Goal: Information Seeking & Learning: Compare options

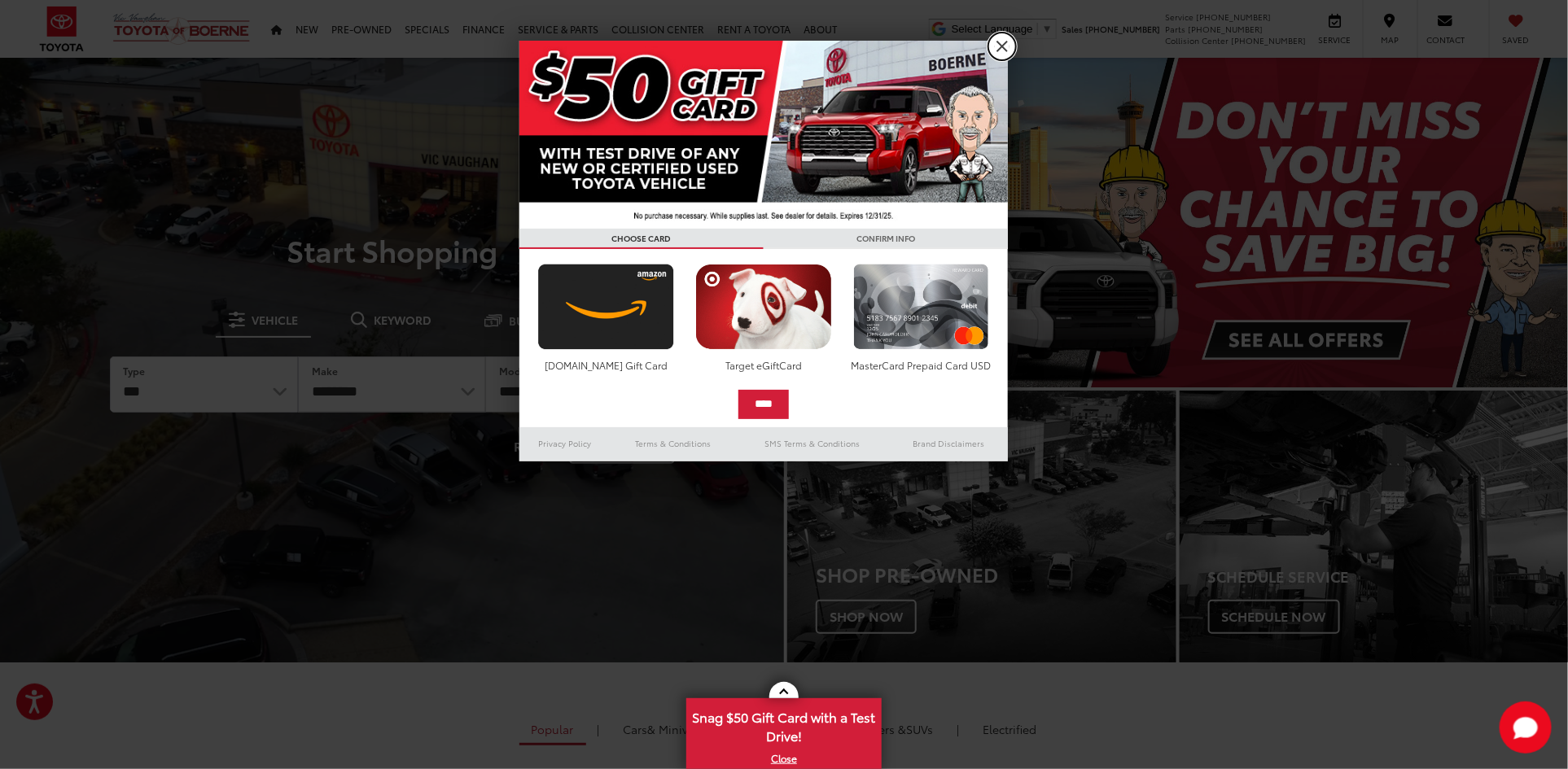
click at [1001, 41] on link "X" at bounding box center [1001, 46] width 28 height 28
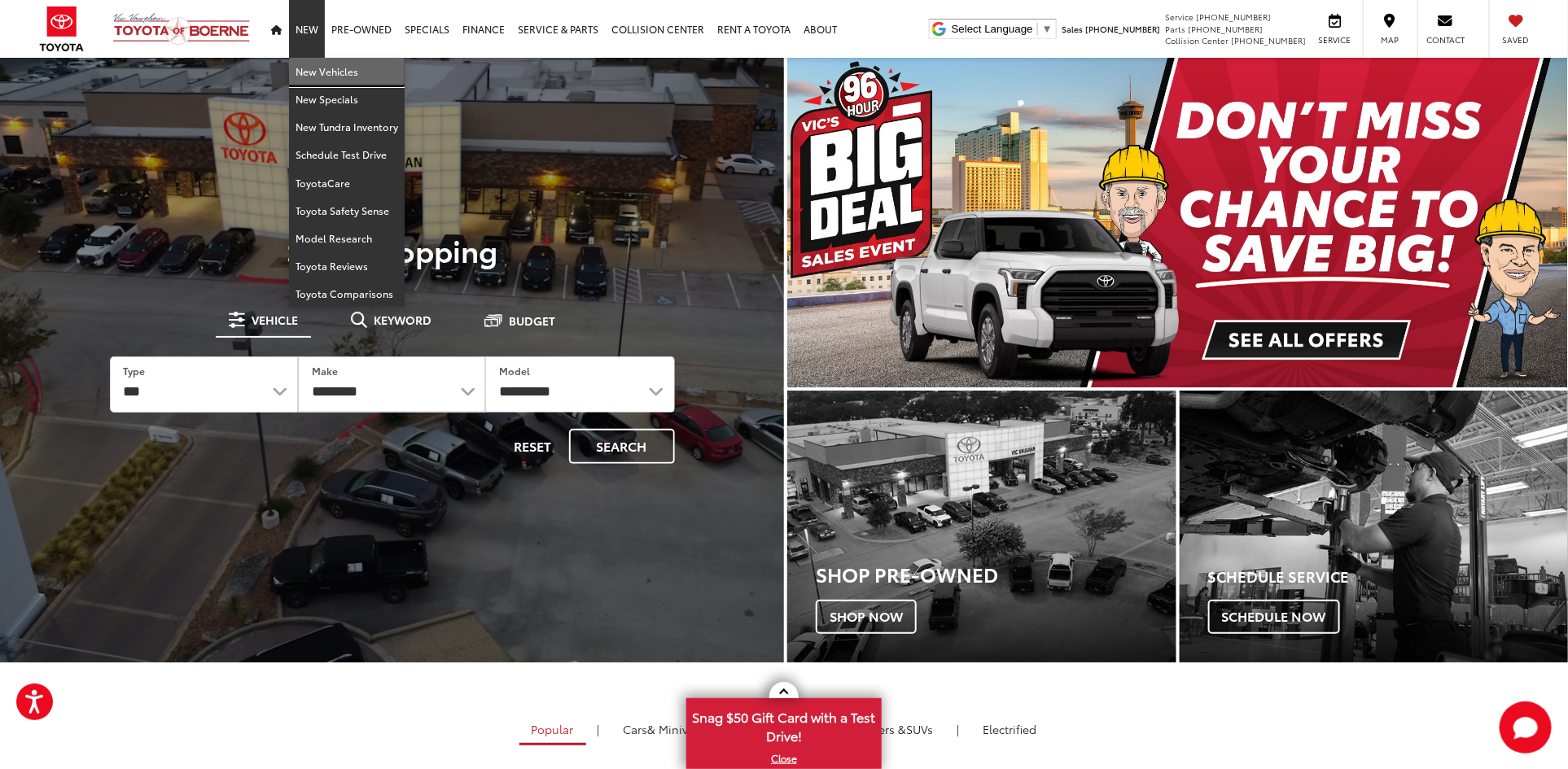
click at [328, 79] on link "New Vehicles" at bounding box center [347, 71] width 116 height 28
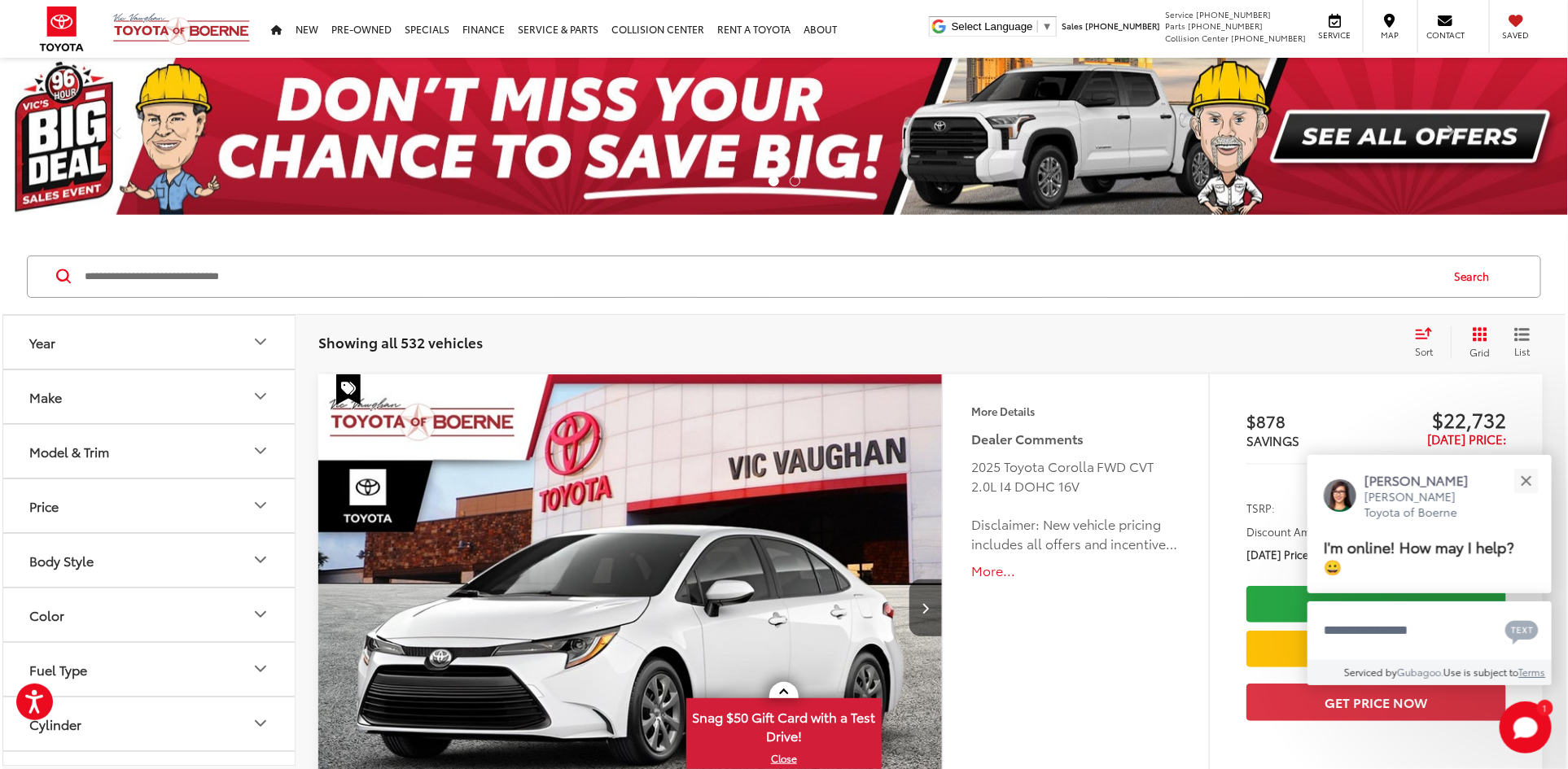
click at [111, 393] on button "Make" at bounding box center [150, 397] width 293 height 53
click at [72, 456] on img at bounding box center [76, 453] width 44 height 38
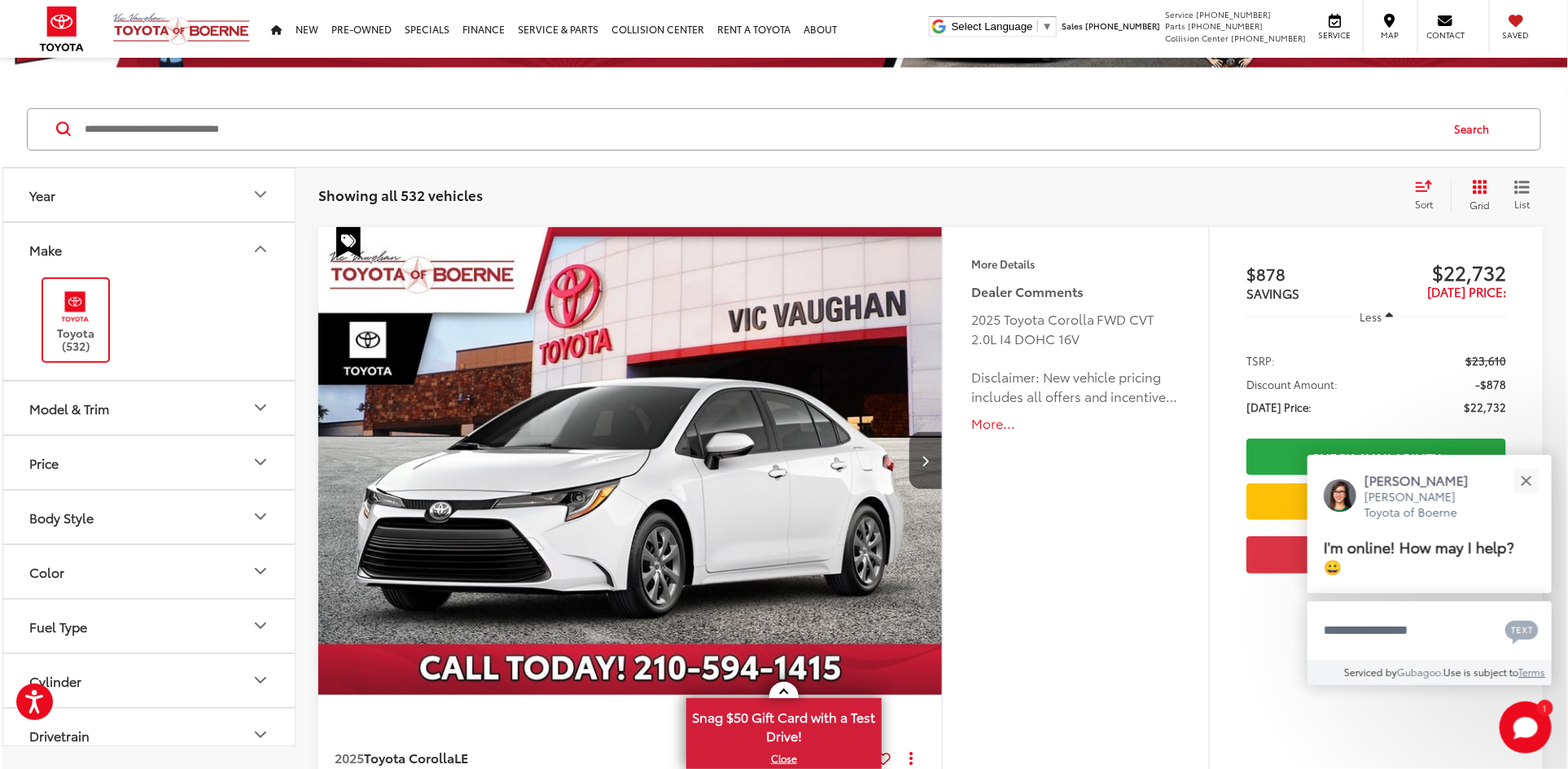
scroll to position [148, 0]
click at [103, 413] on button "Model & Trim" at bounding box center [150, 408] width 293 height 53
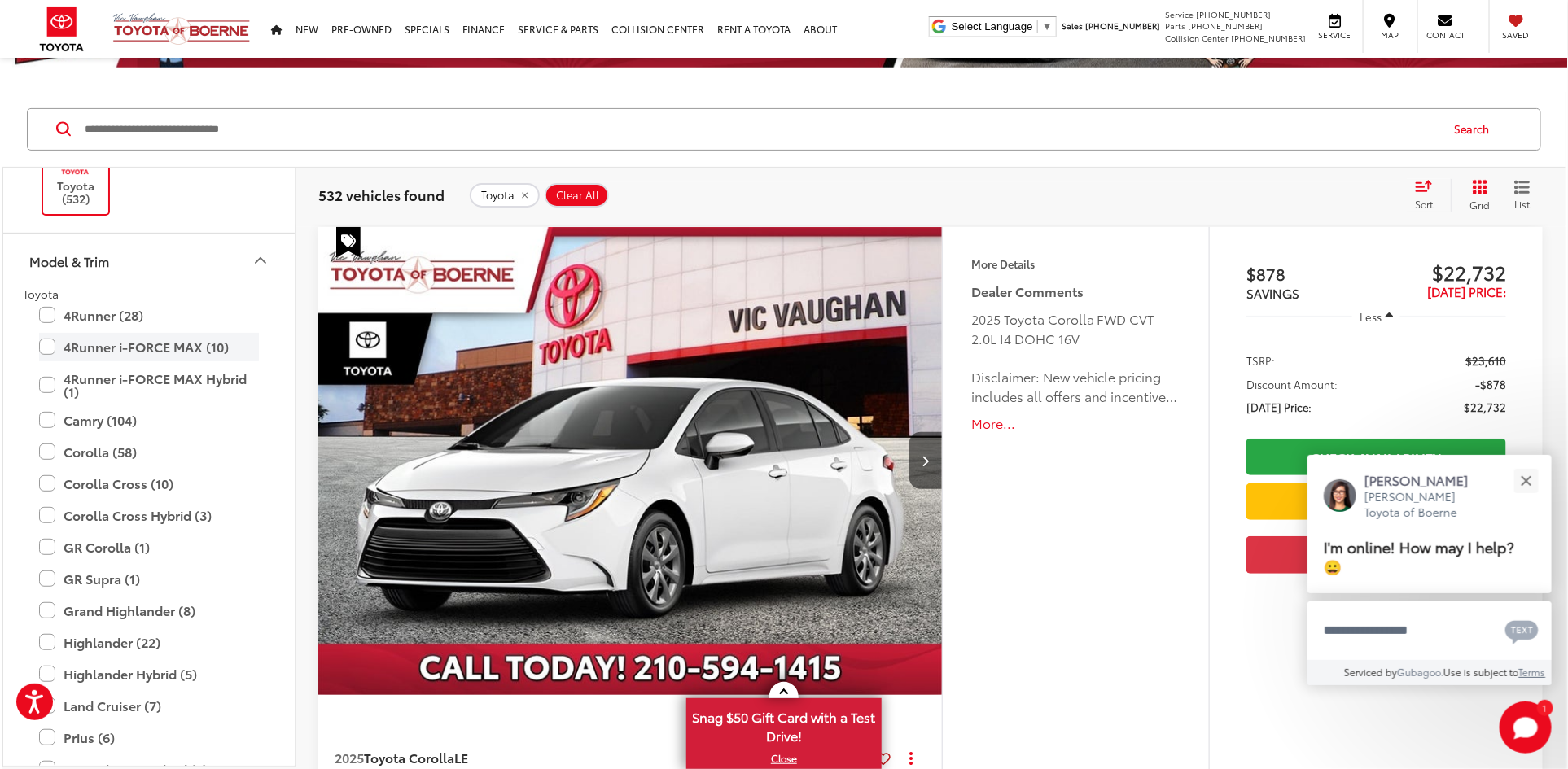
click at [139, 345] on label "4Runner i-FORCE MAX (10)" at bounding box center [149, 347] width 220 height 28
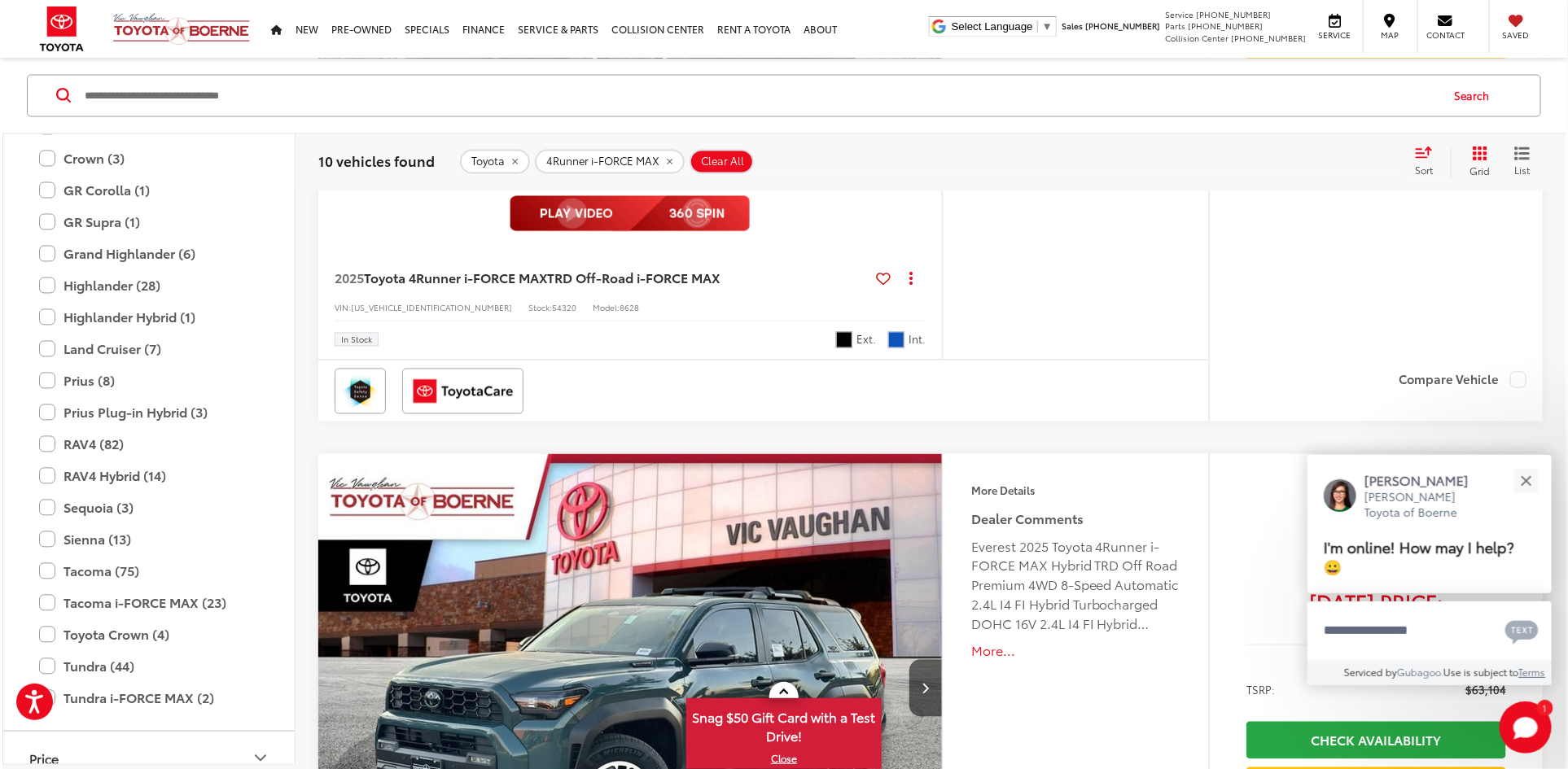
scroll to position [91, 0]
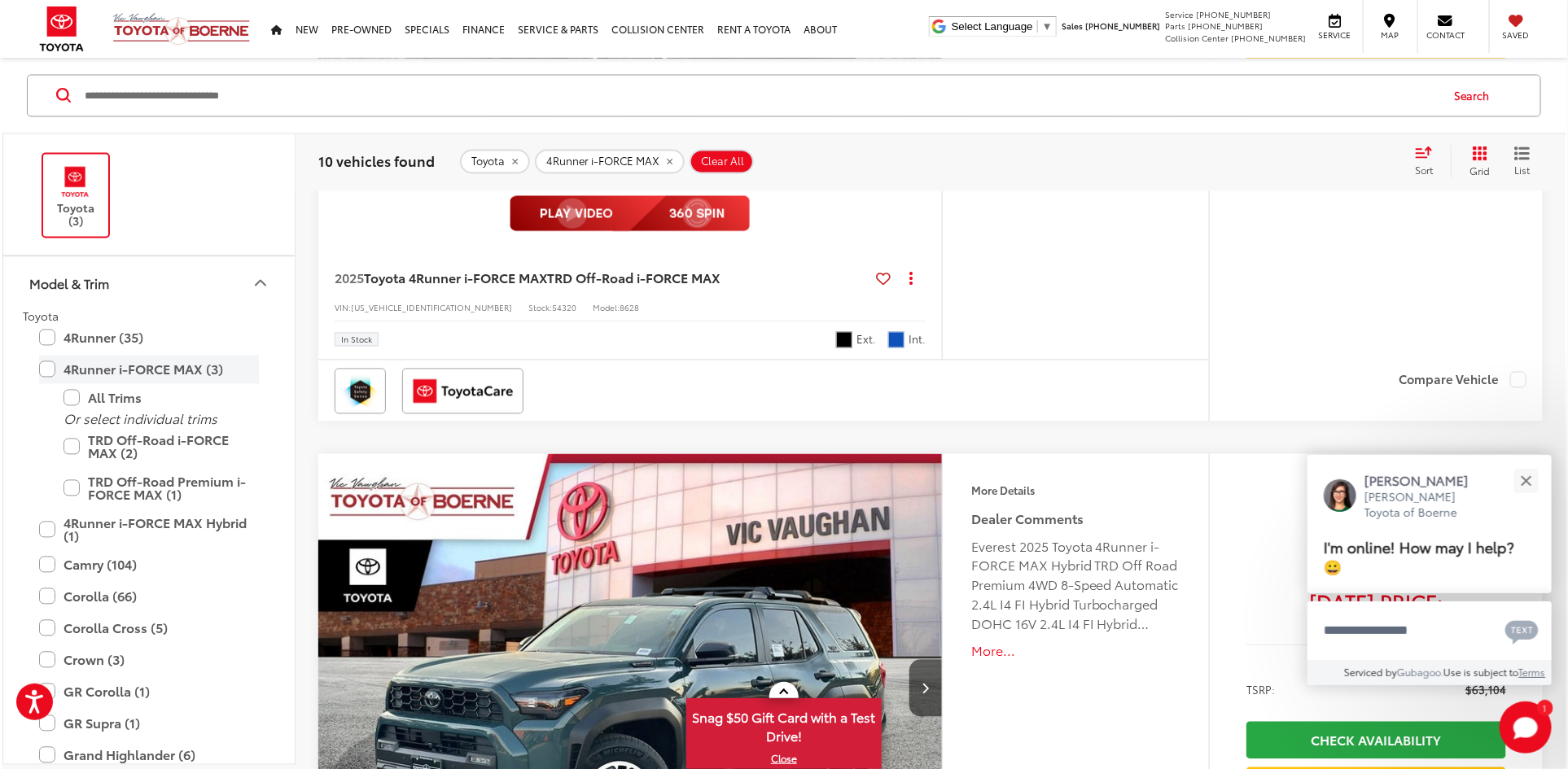
click at [153, 366] on label "4Runner i-FORCE MAX (3)" at bounding box center [149, 369] width 220 height 28
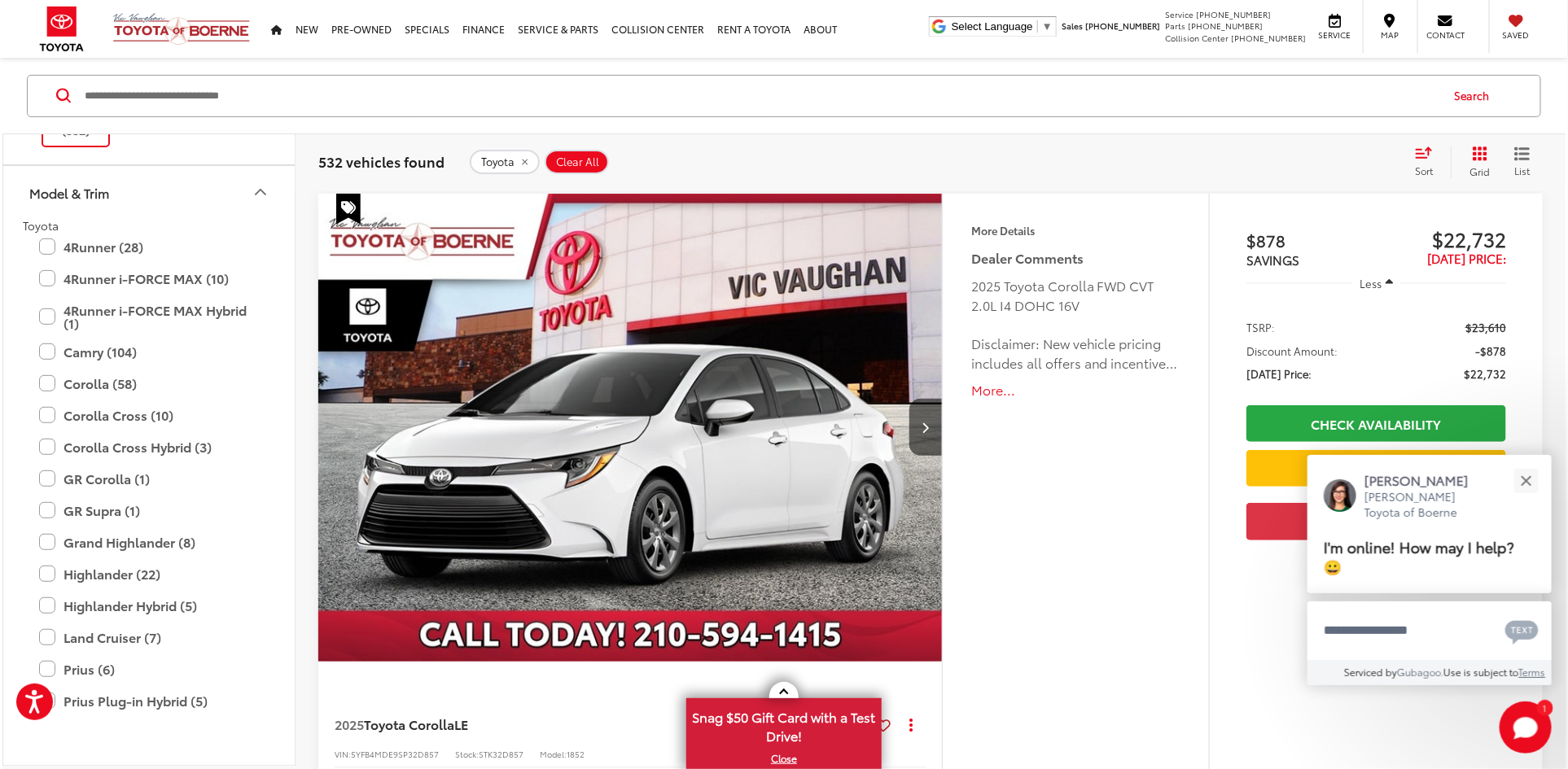
scroll to position [313, 0]
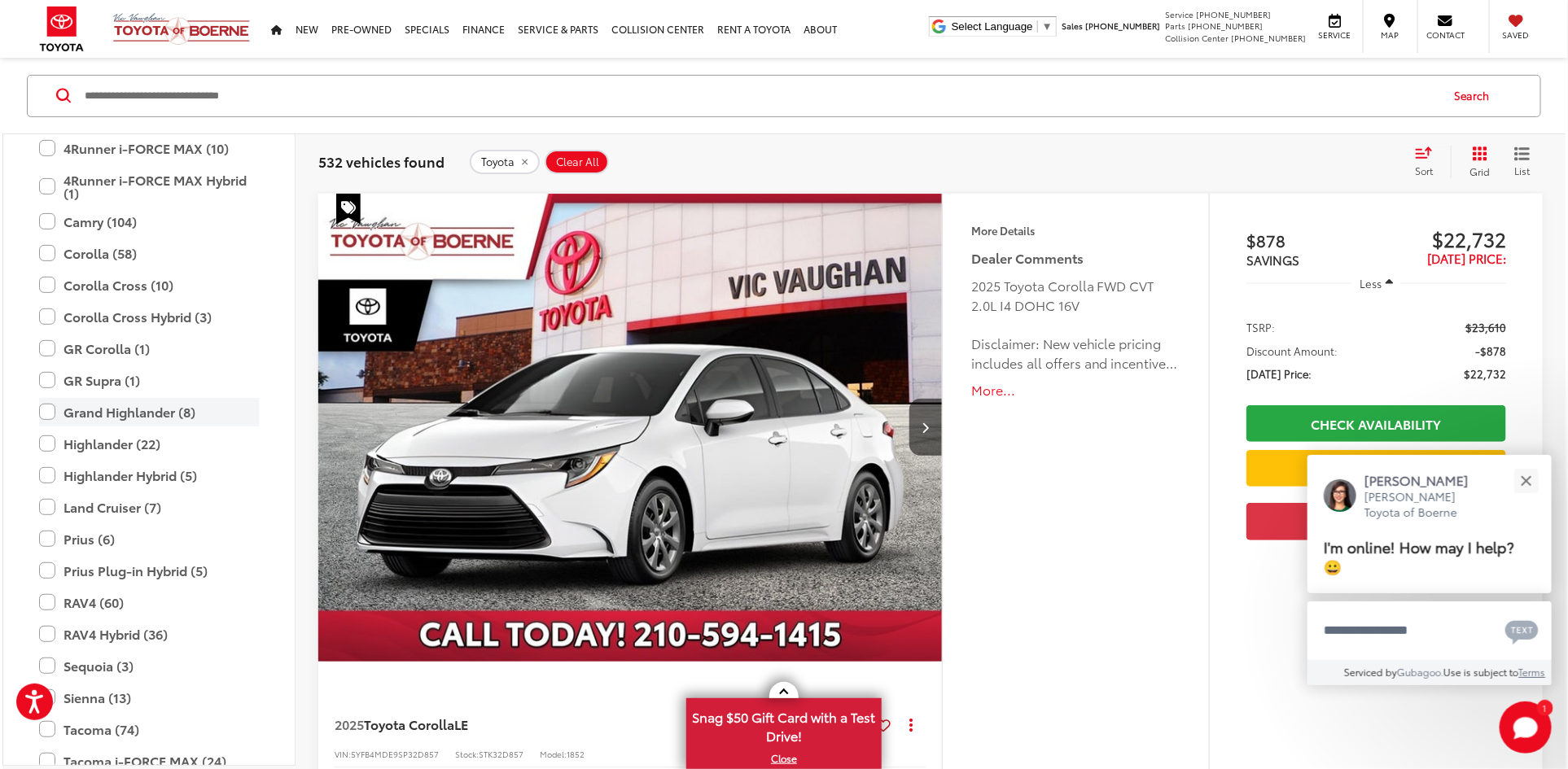
click at [137, 409] on label "Grand Highlander (8)" at bounding box center [149, 413] width 220 height 28
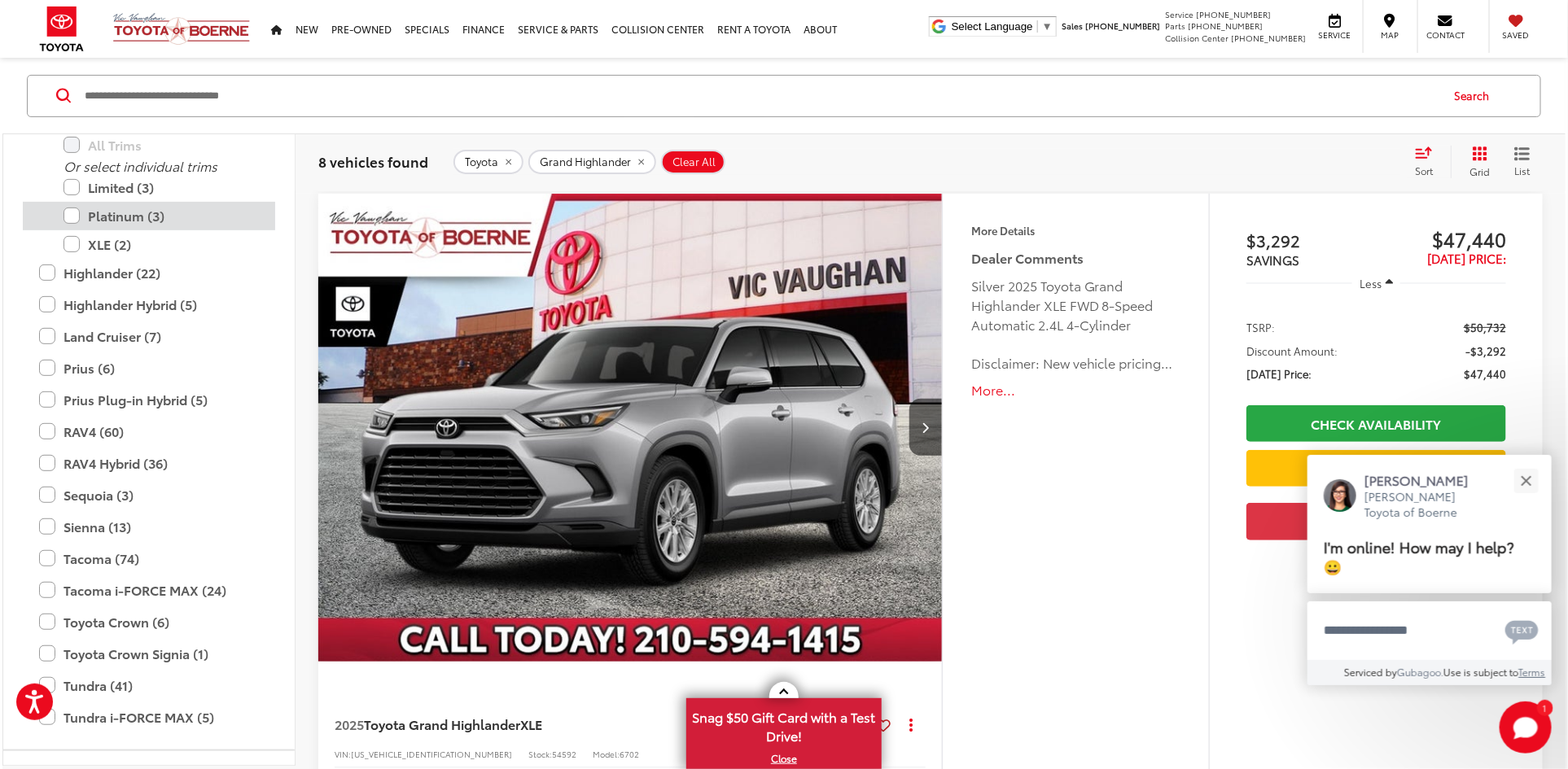
scroll to position [302, 0]
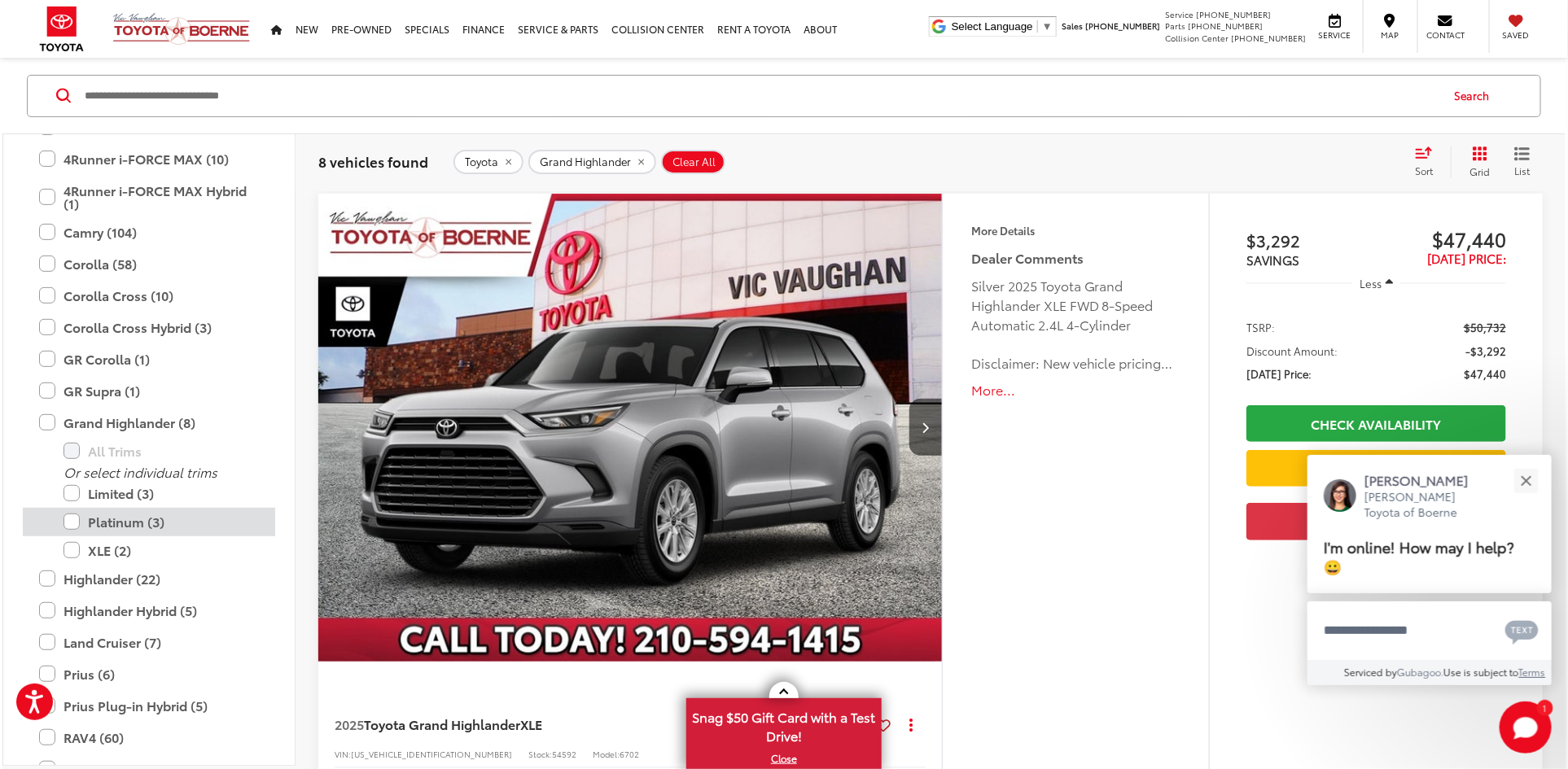
click at [139, 521] on label "Platinum (3)" at bounding box center [161, 522] width 196 height 28
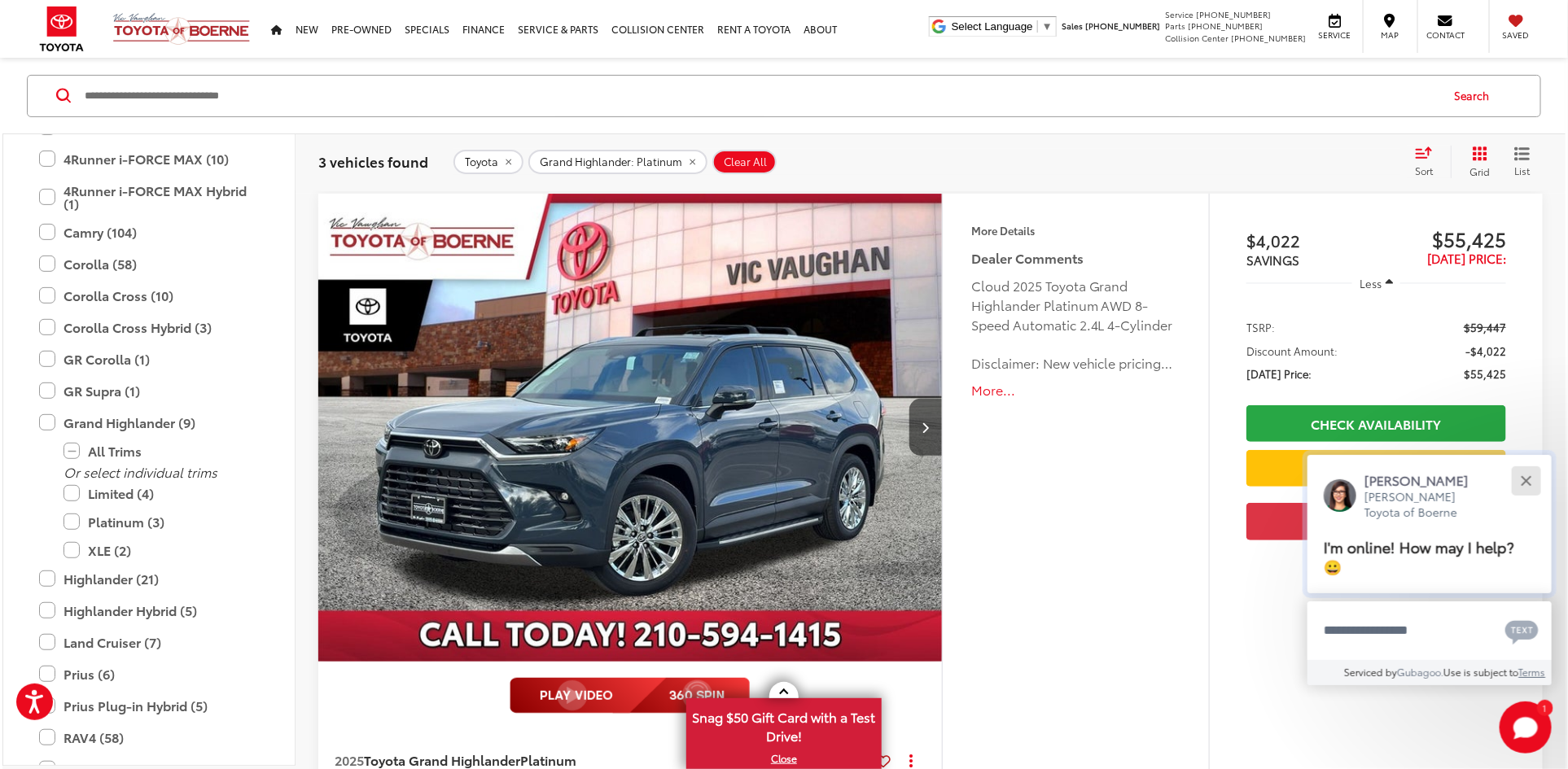
click at [1534, 479] on button "Close" at bounding box center [1525, 480] width 35 height 35
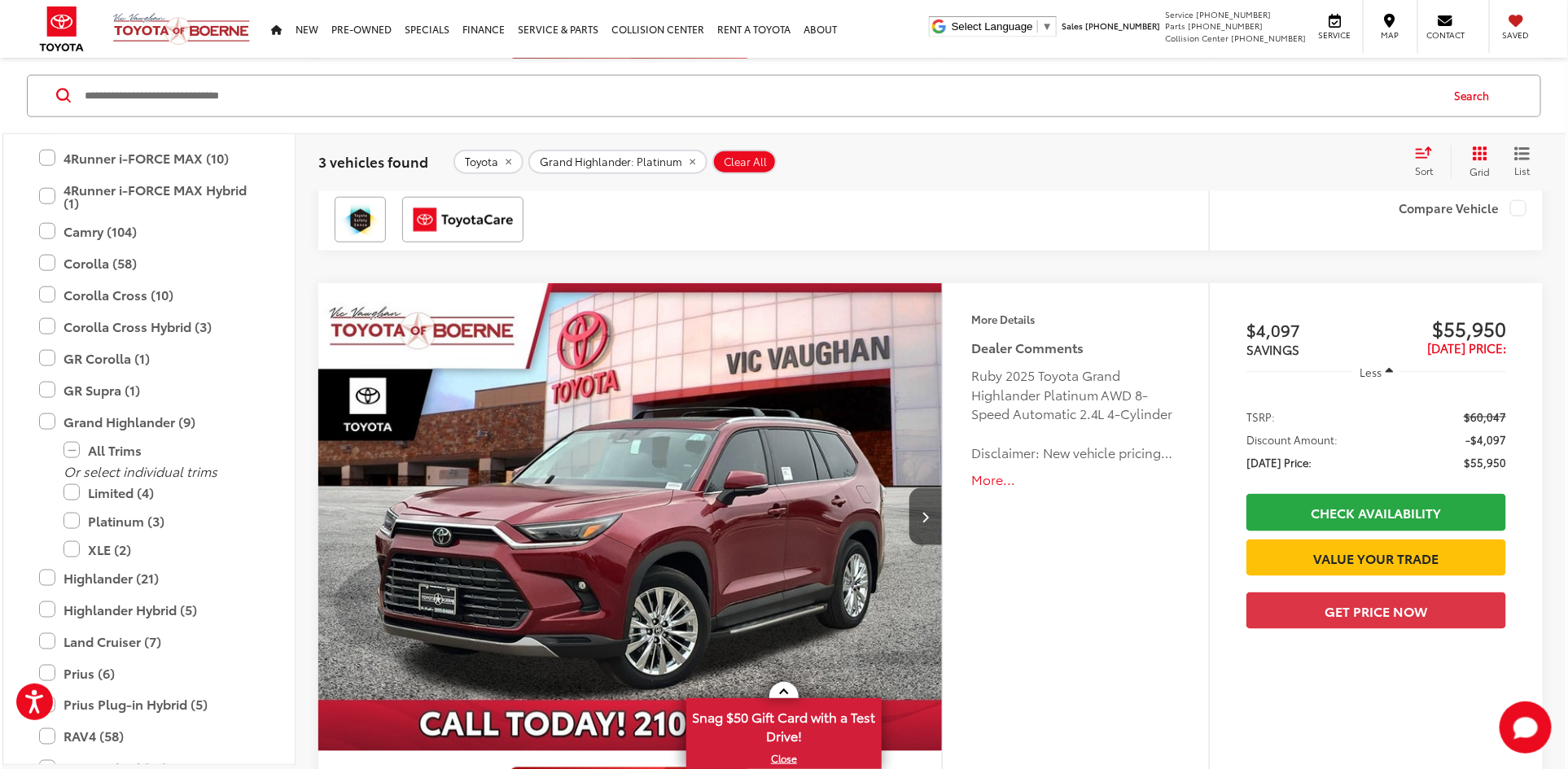
scroll to position [834, 0]
click at [109, 544] on label "XLE (2)" at bounding box center [161, 549] width 196 height 28
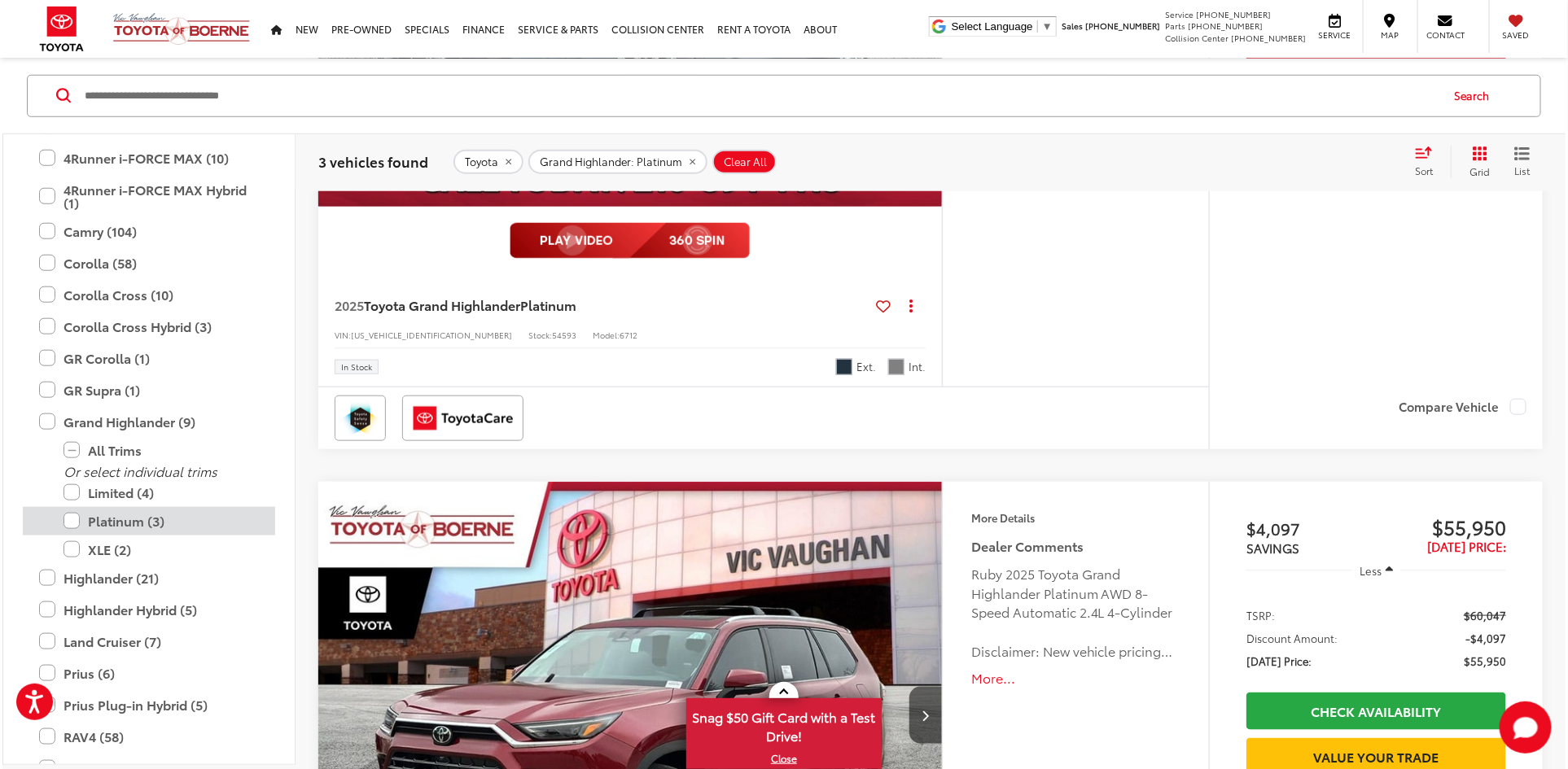
click at [107, 517] on label "Platinum (3)" at bounding box center [161, 520] width 196 height 28
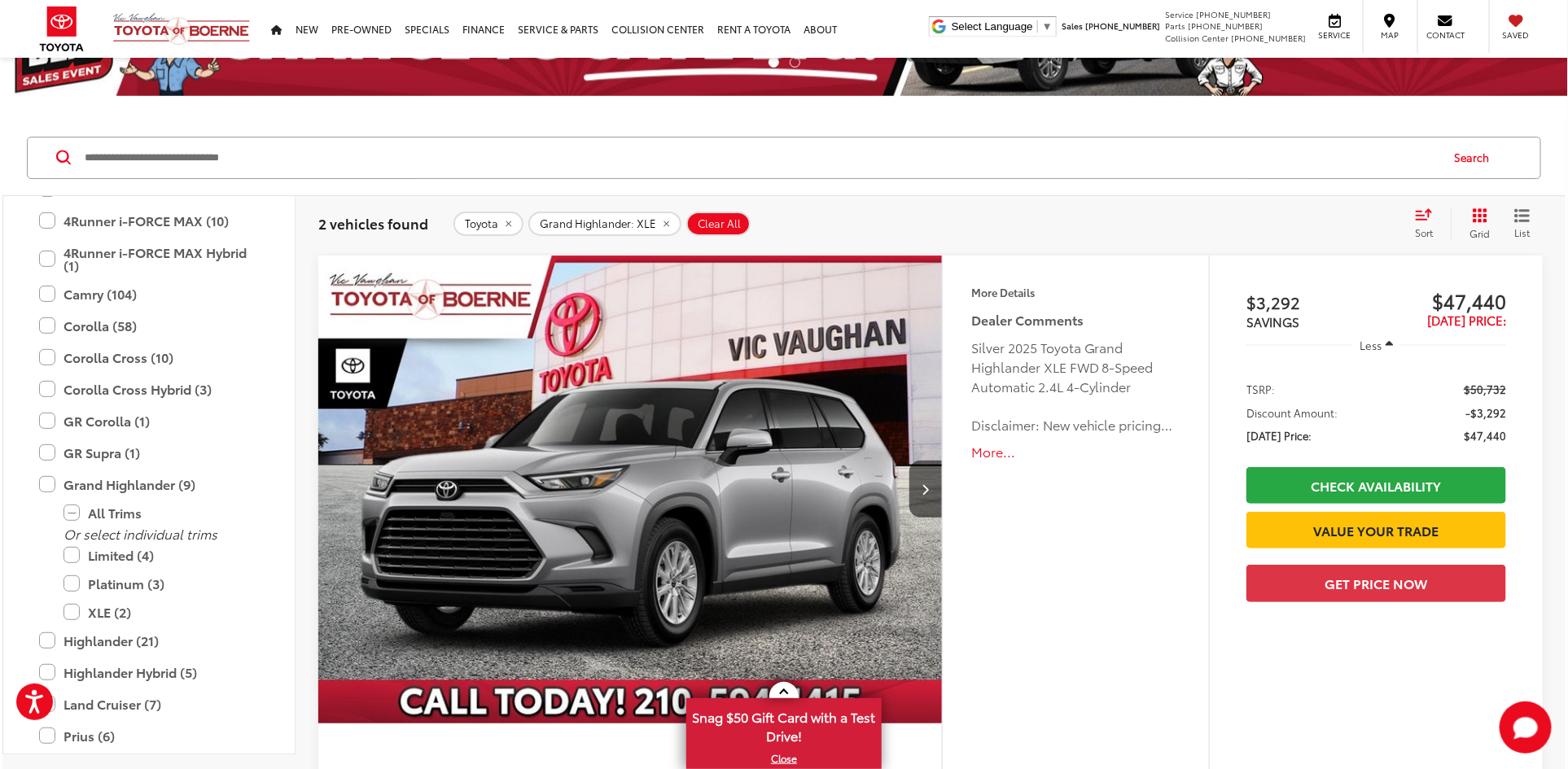
scroll to position [255, 0]
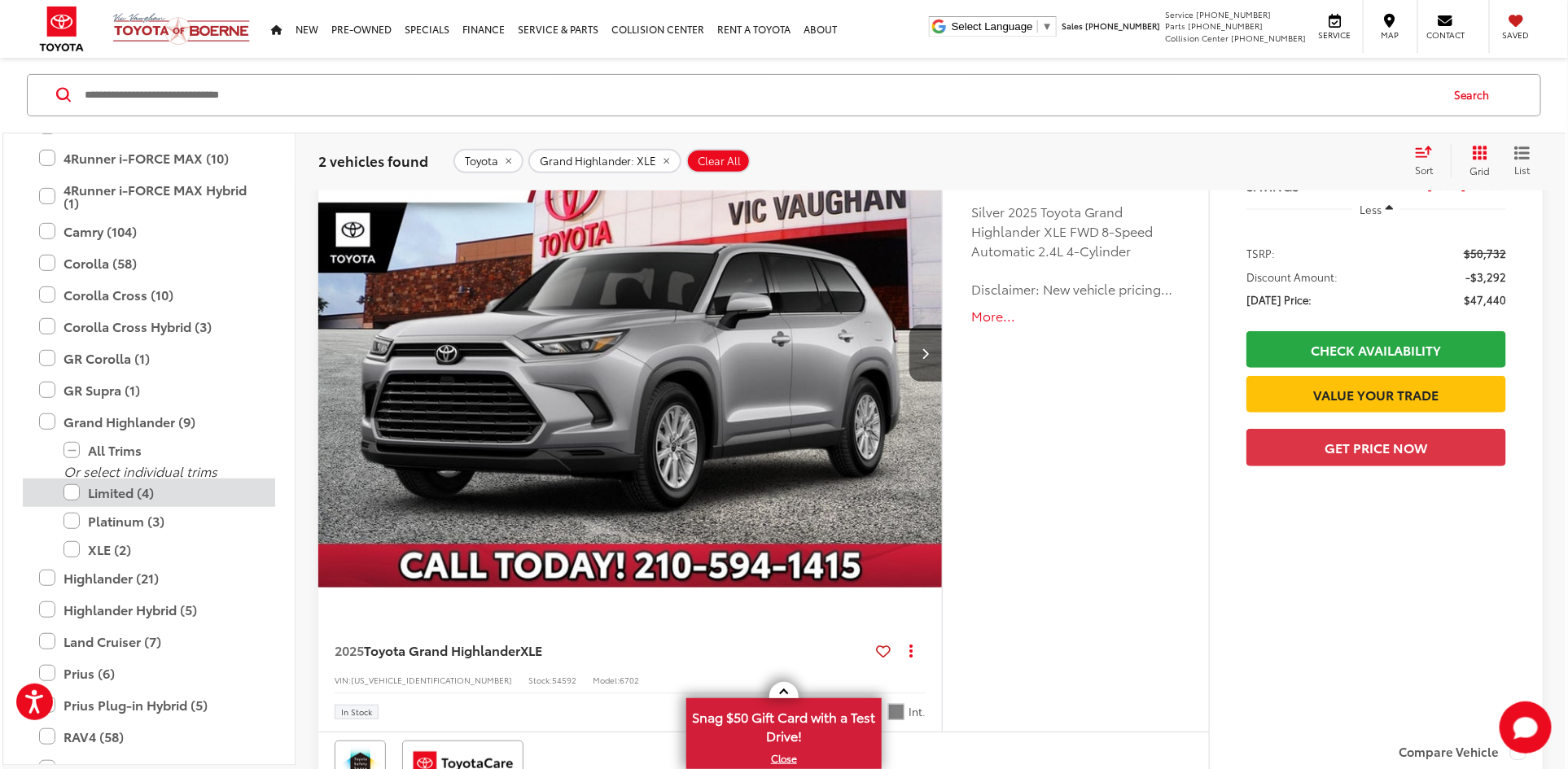
click at [129, 493] on label "Limited (4)" at bounding box center [161, 492] width 196 height 28
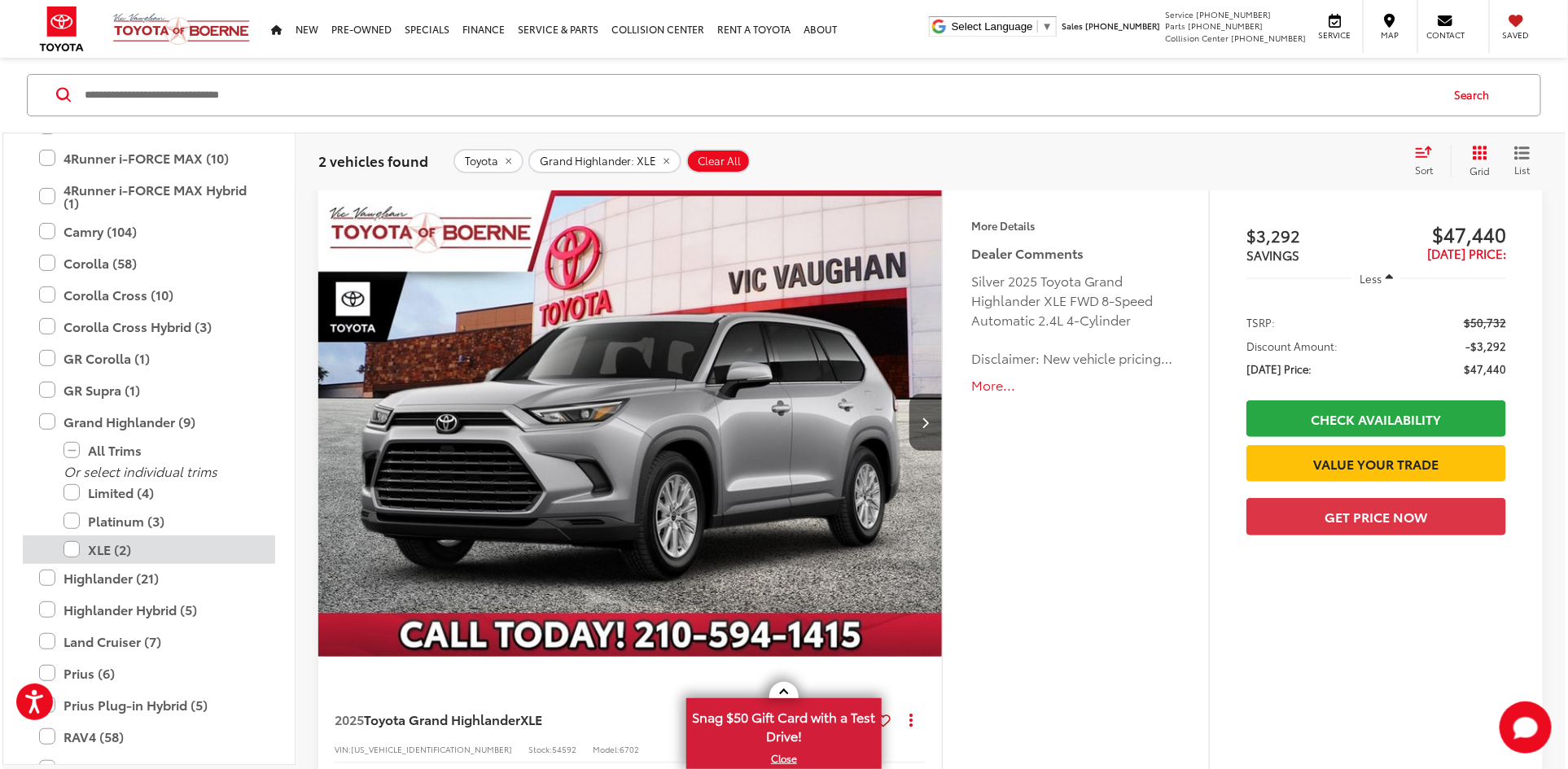
scroll to position [180, 0]
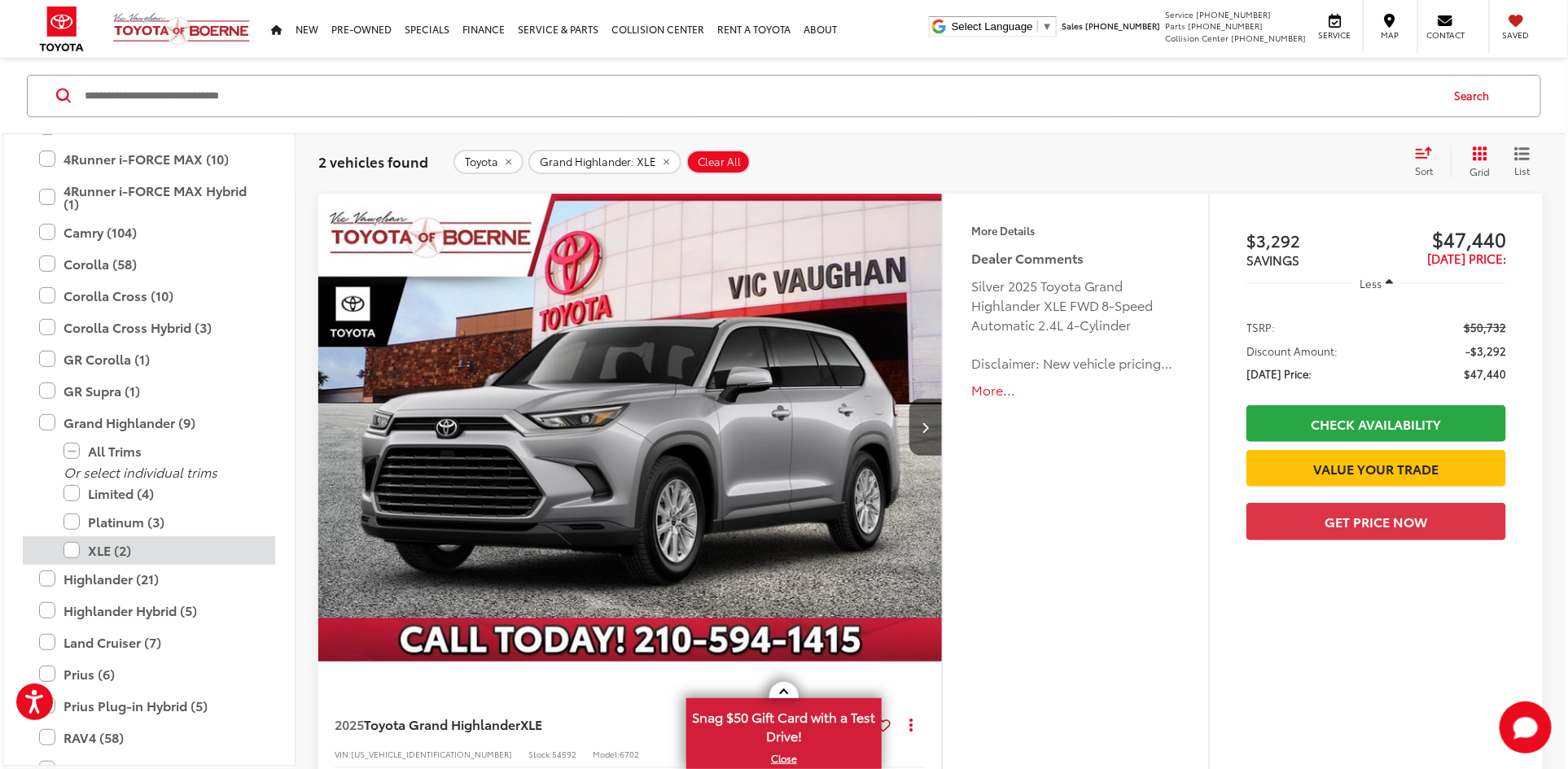
click at [107, 544] on label "XLE (2)" at bounding box center [161, 550] width 196 height 28
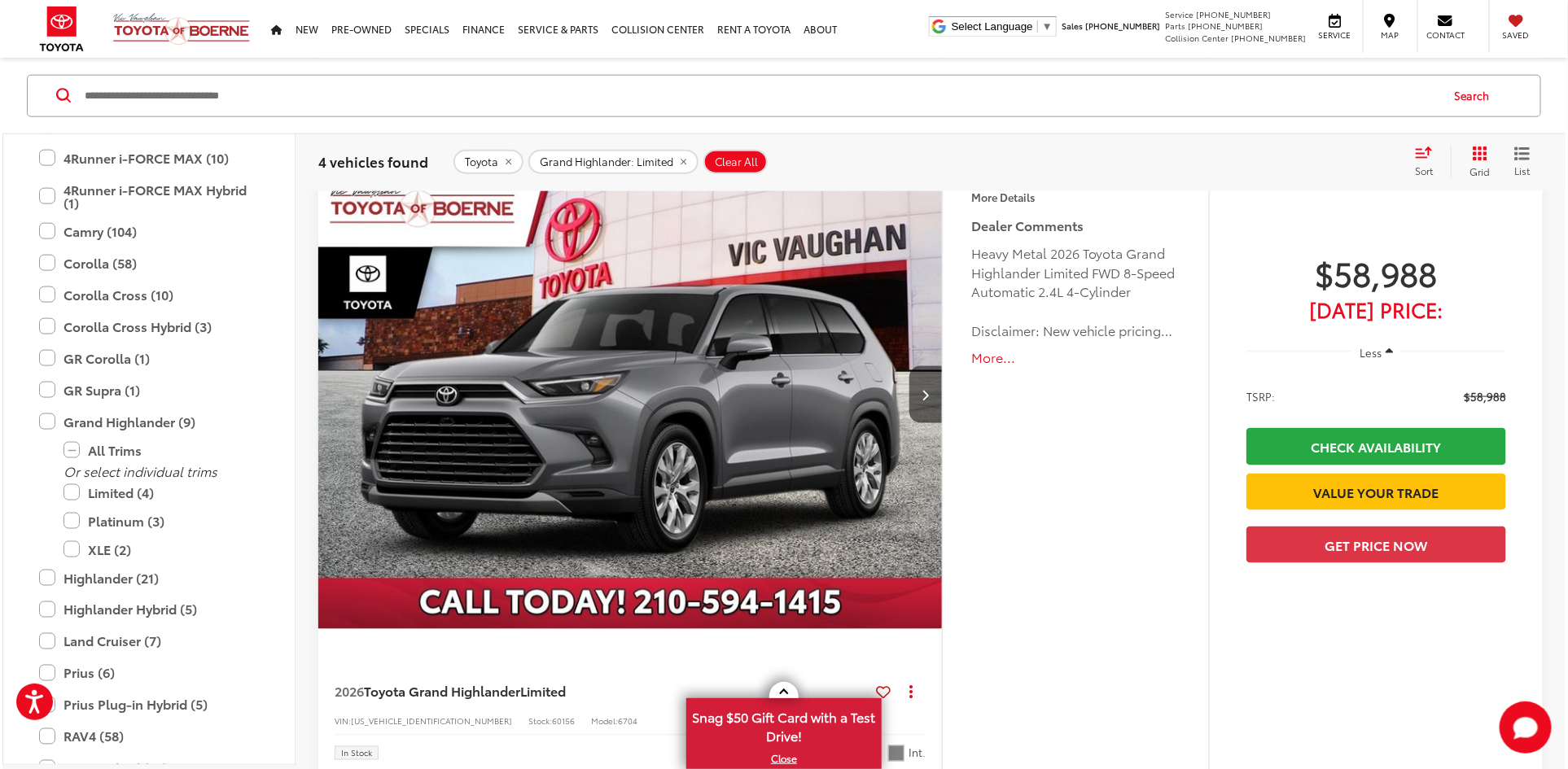
scroll to position [403, 0]
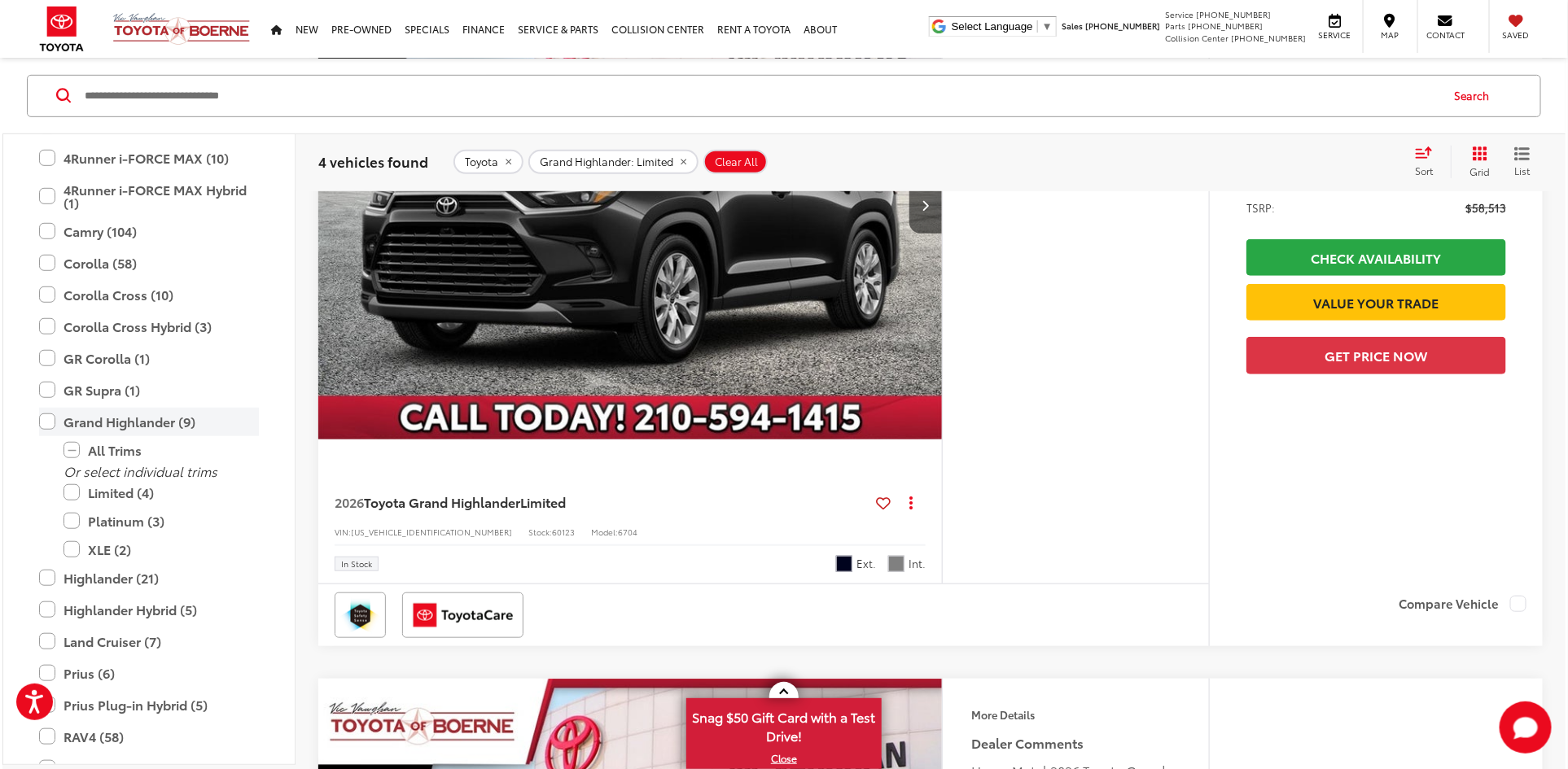
click at [111, 415] on label "Grand Highlander (9)" at bounding box center [149, 421] width 220 height 28
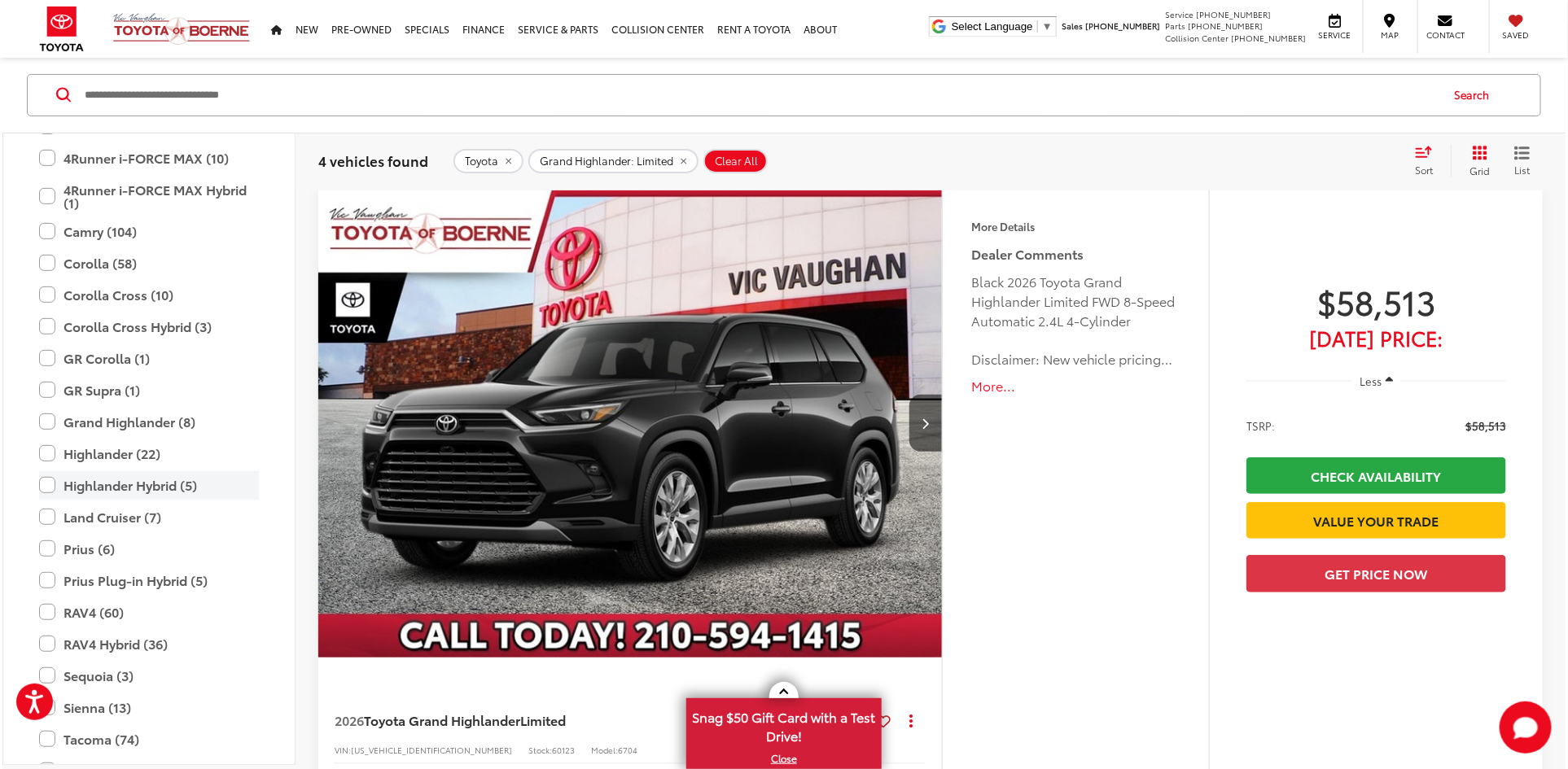
scroll to position [180, 0]
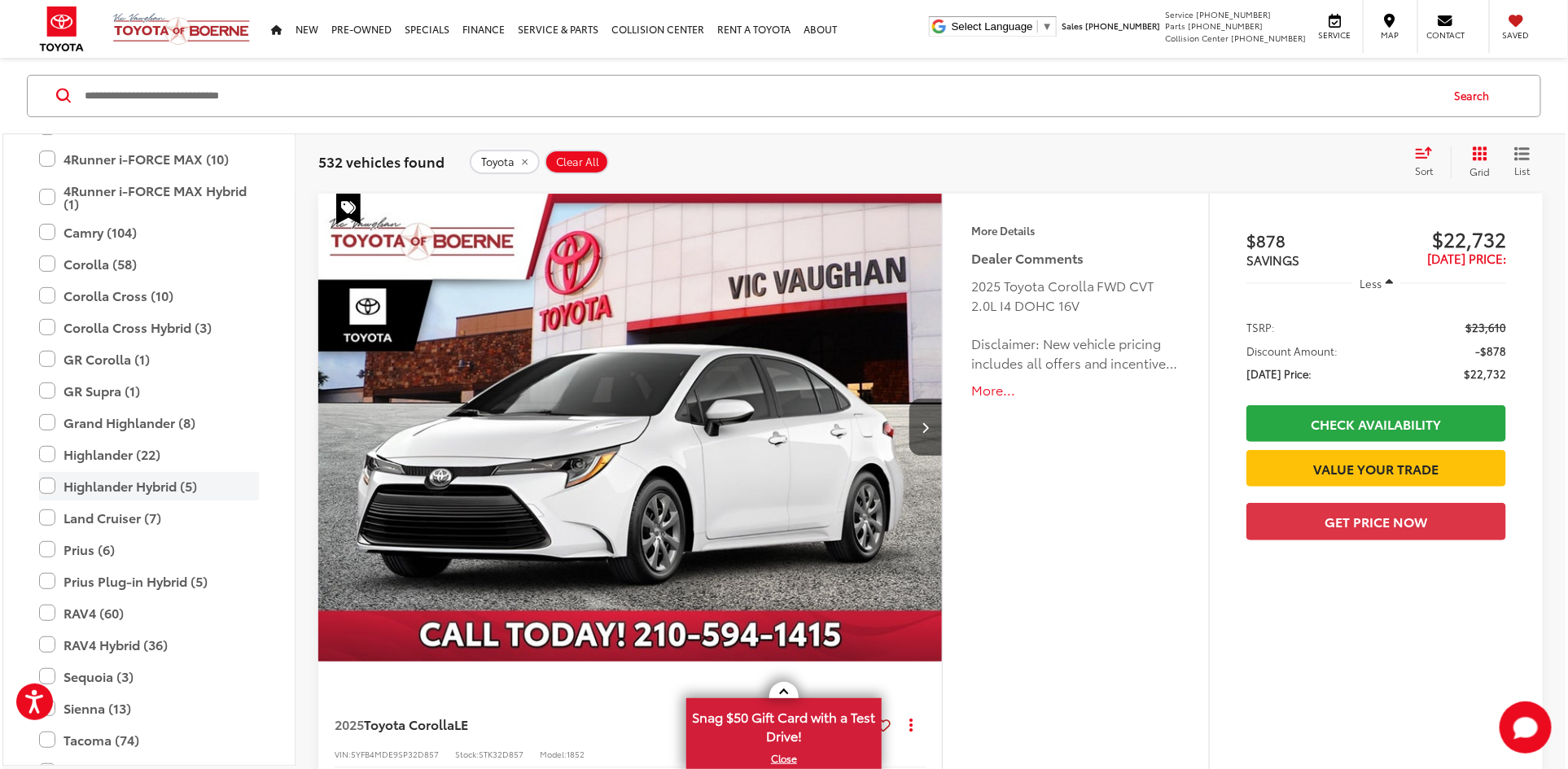
click at [98, 482] on label "Highlander Hybrid (5)" at bounding box center [149, 486] width 220 height 28
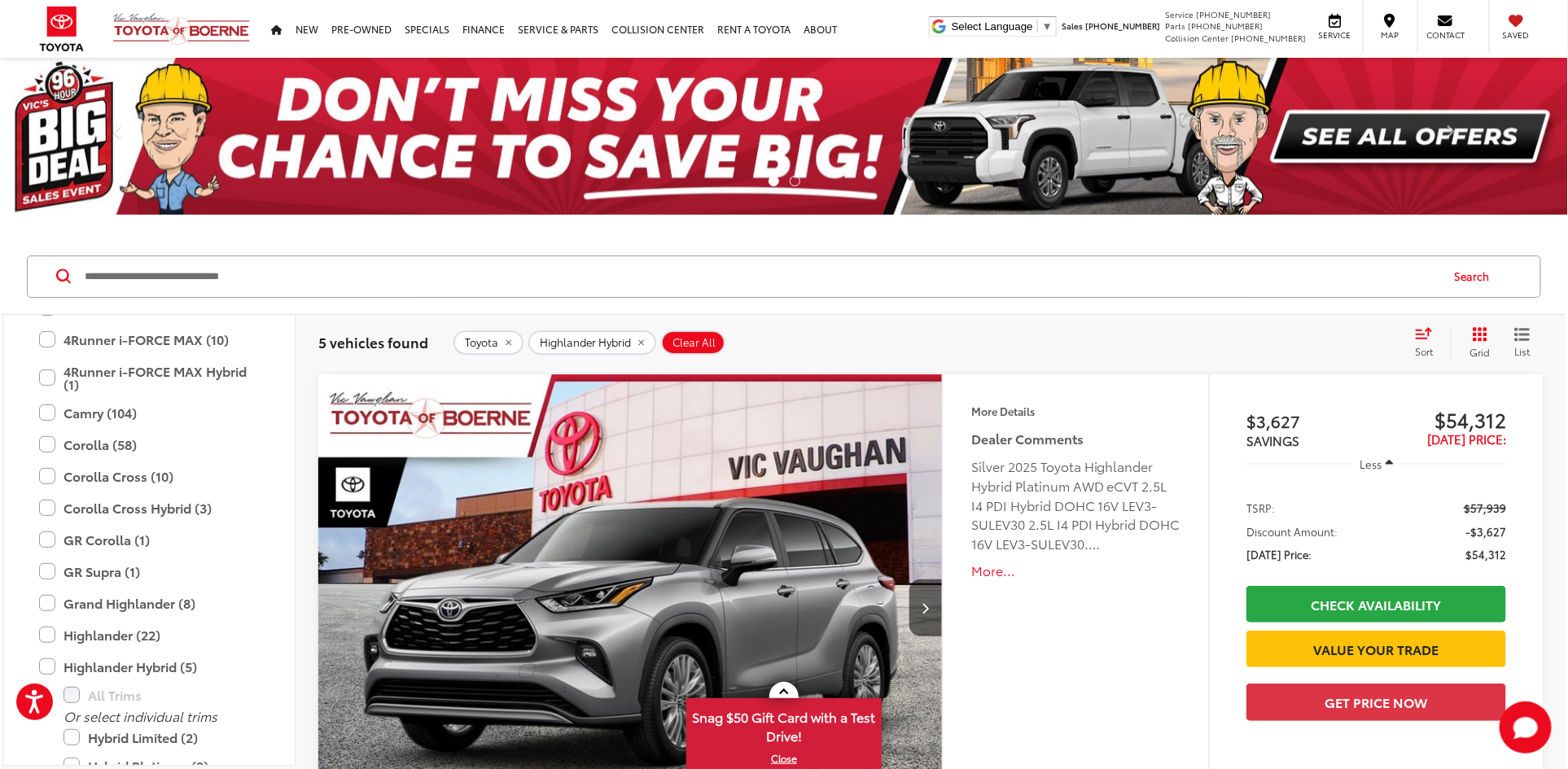
click at [679, 505] on img "2025 Toyota Highlander Hybrid Hybrid Platinum 0" at bounding box center [631, 609] width 626 height 469
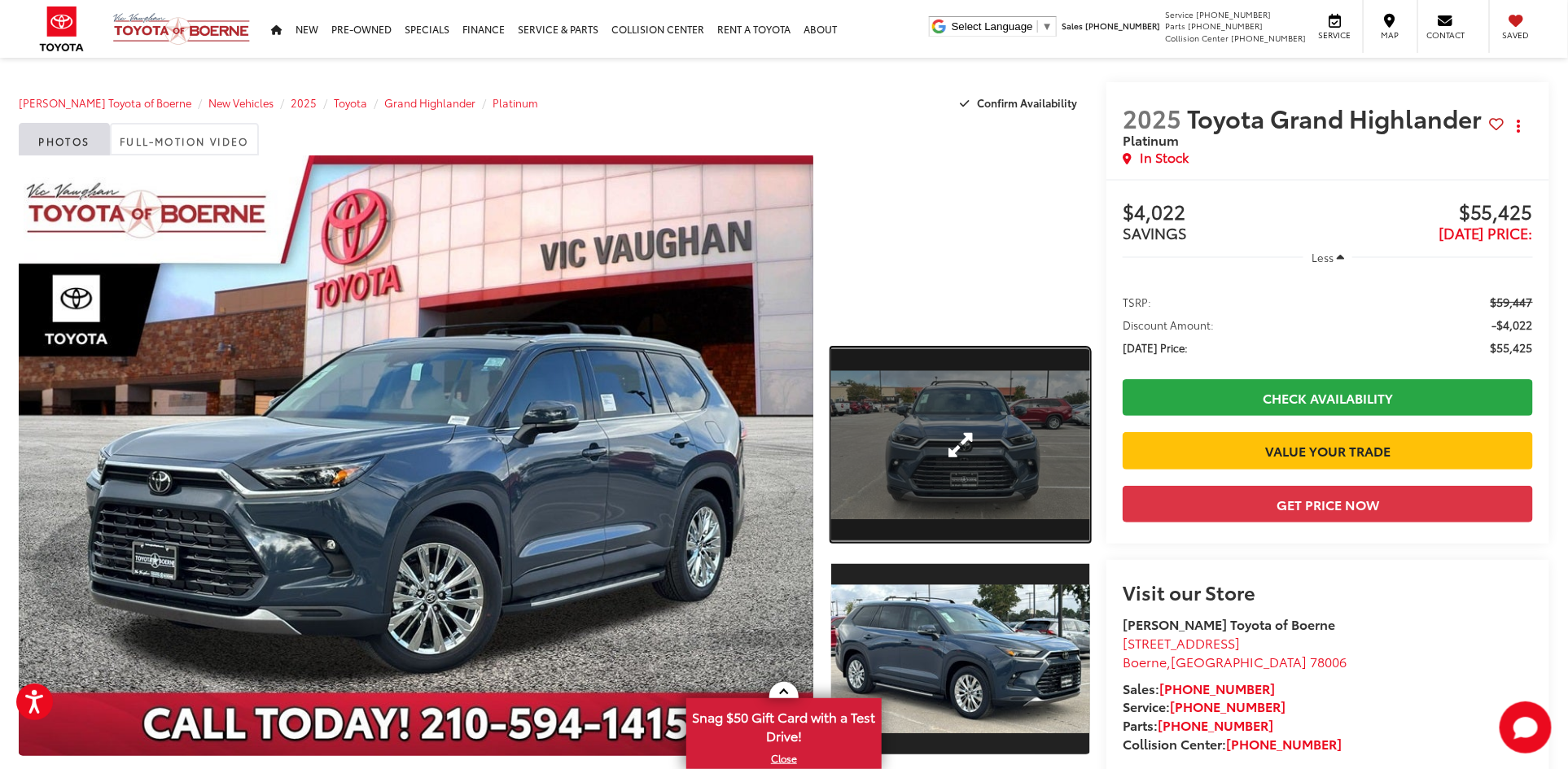
click at [979, 486] on link "Expand Photo 1" at bounding box center [961, 445] width 259 height 195
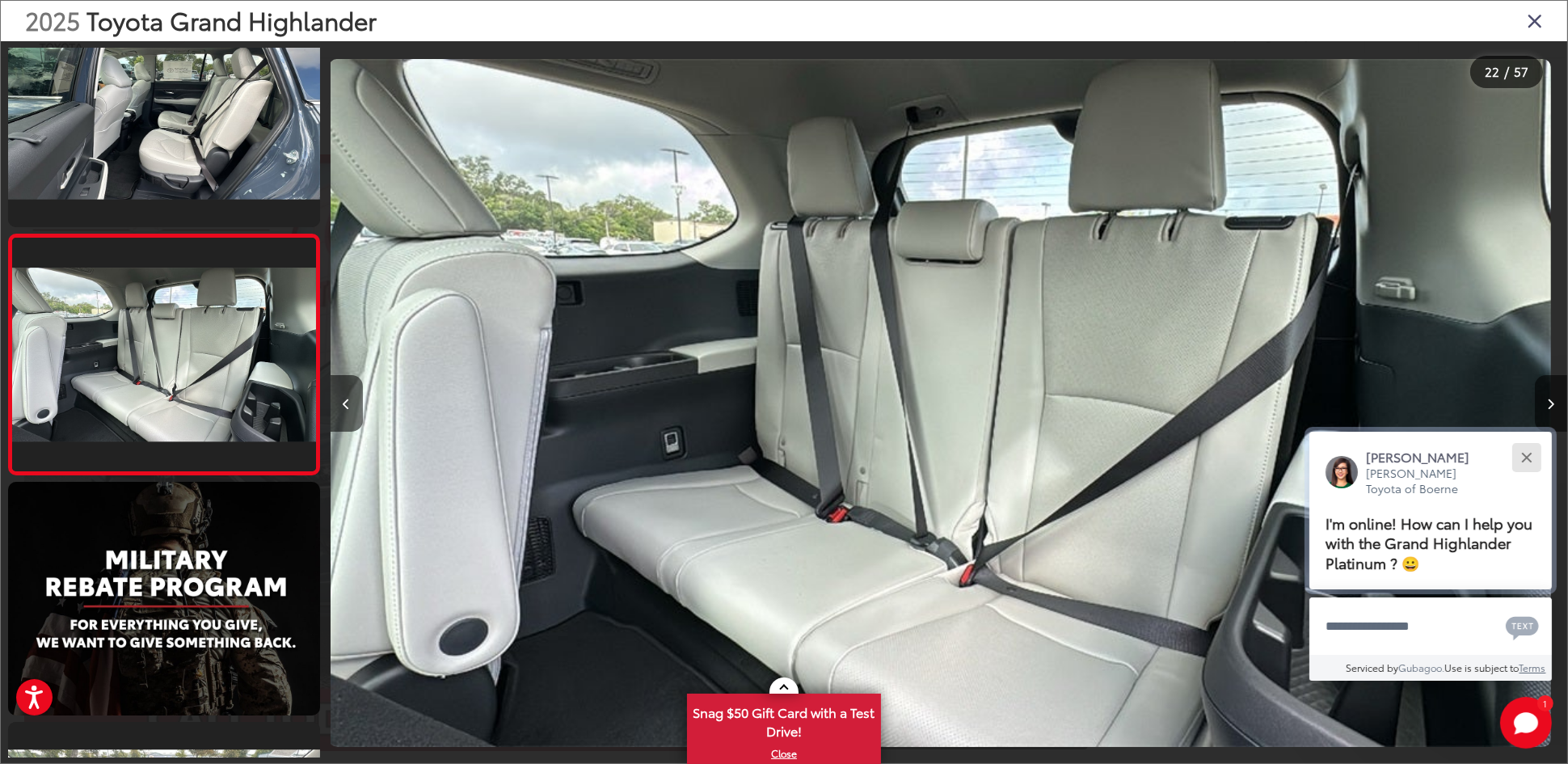
click at [1530, 463] on button "Close" at bounding box center [1526, 457] width 34 height 34
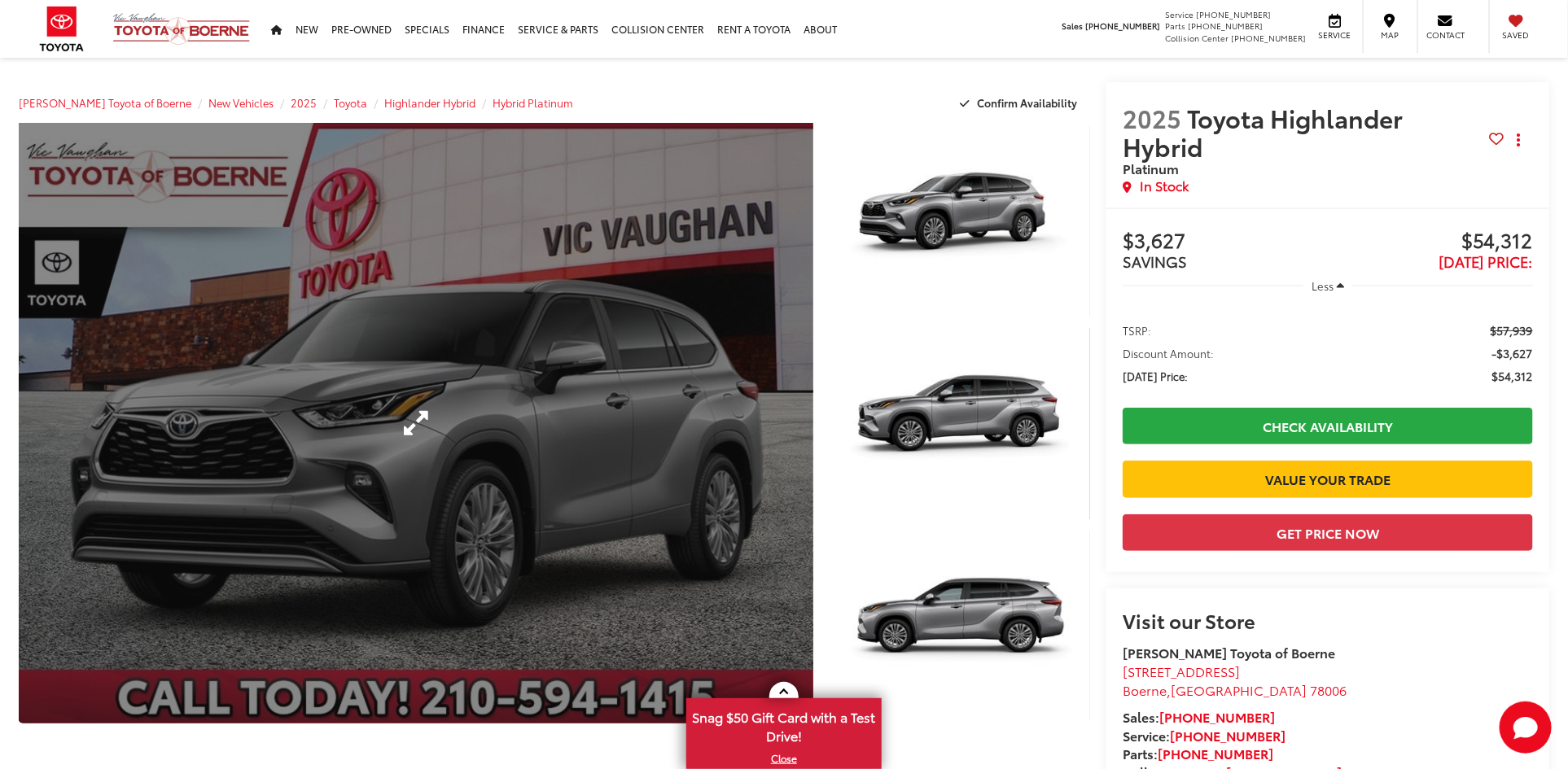
drag, startPoint x: 816, startPoint y: 403, endPoint x: 792, endPoint y: 398, distance: 24.5
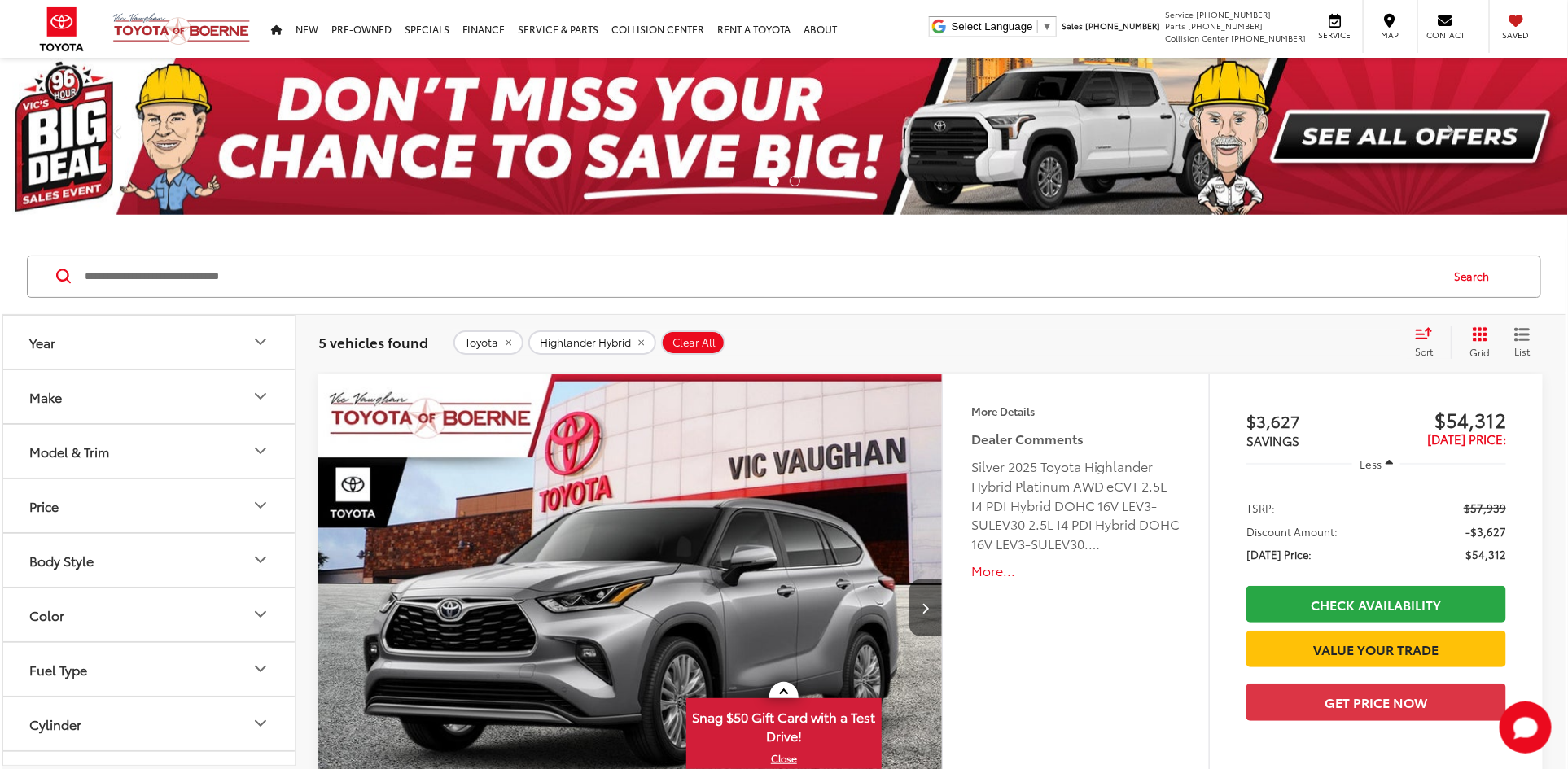
click at [155, 434] on button "Model & Trim" at bounding box center [150, 452] width 293 height 53
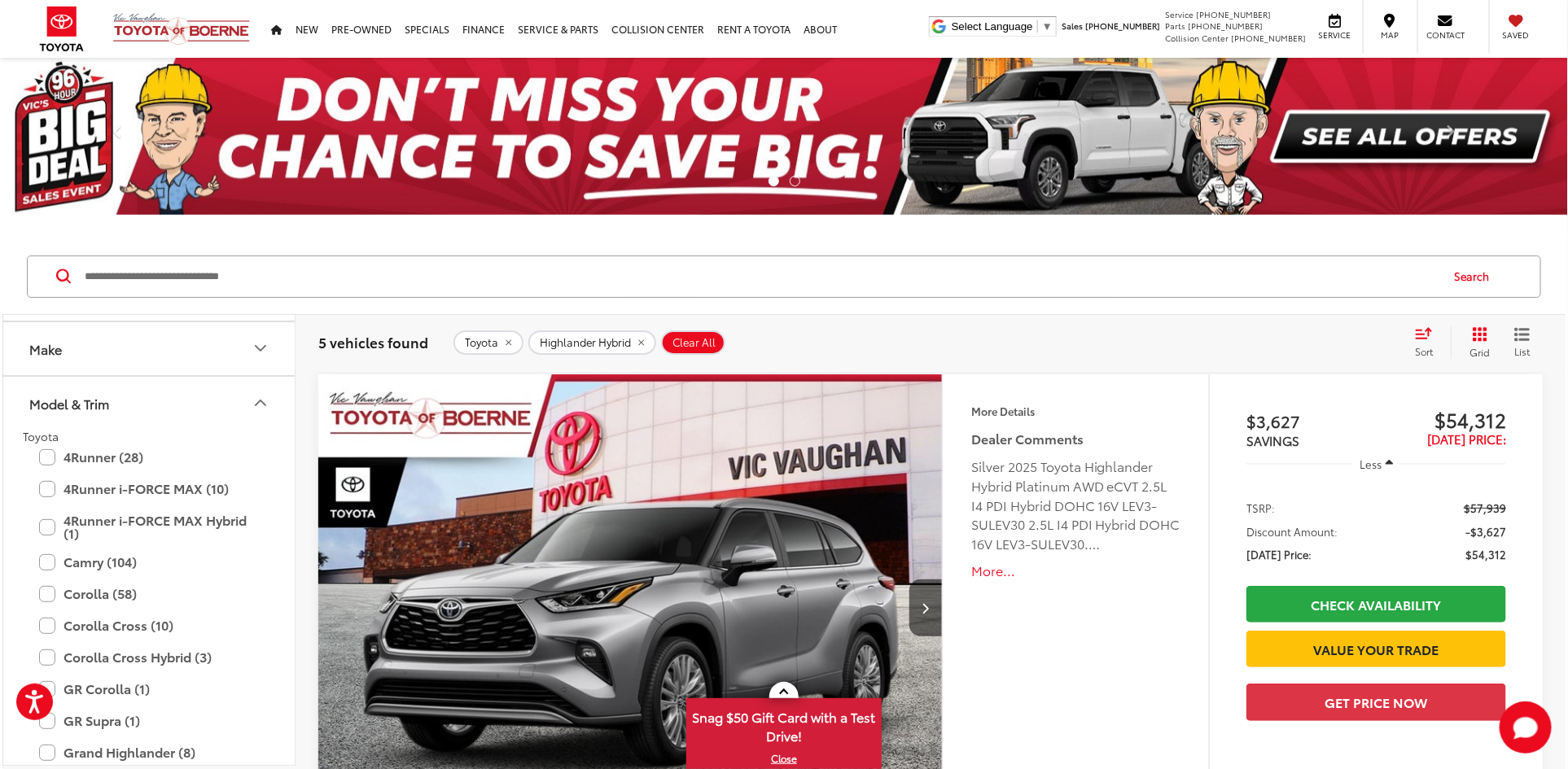
scroll to position [73, 0]
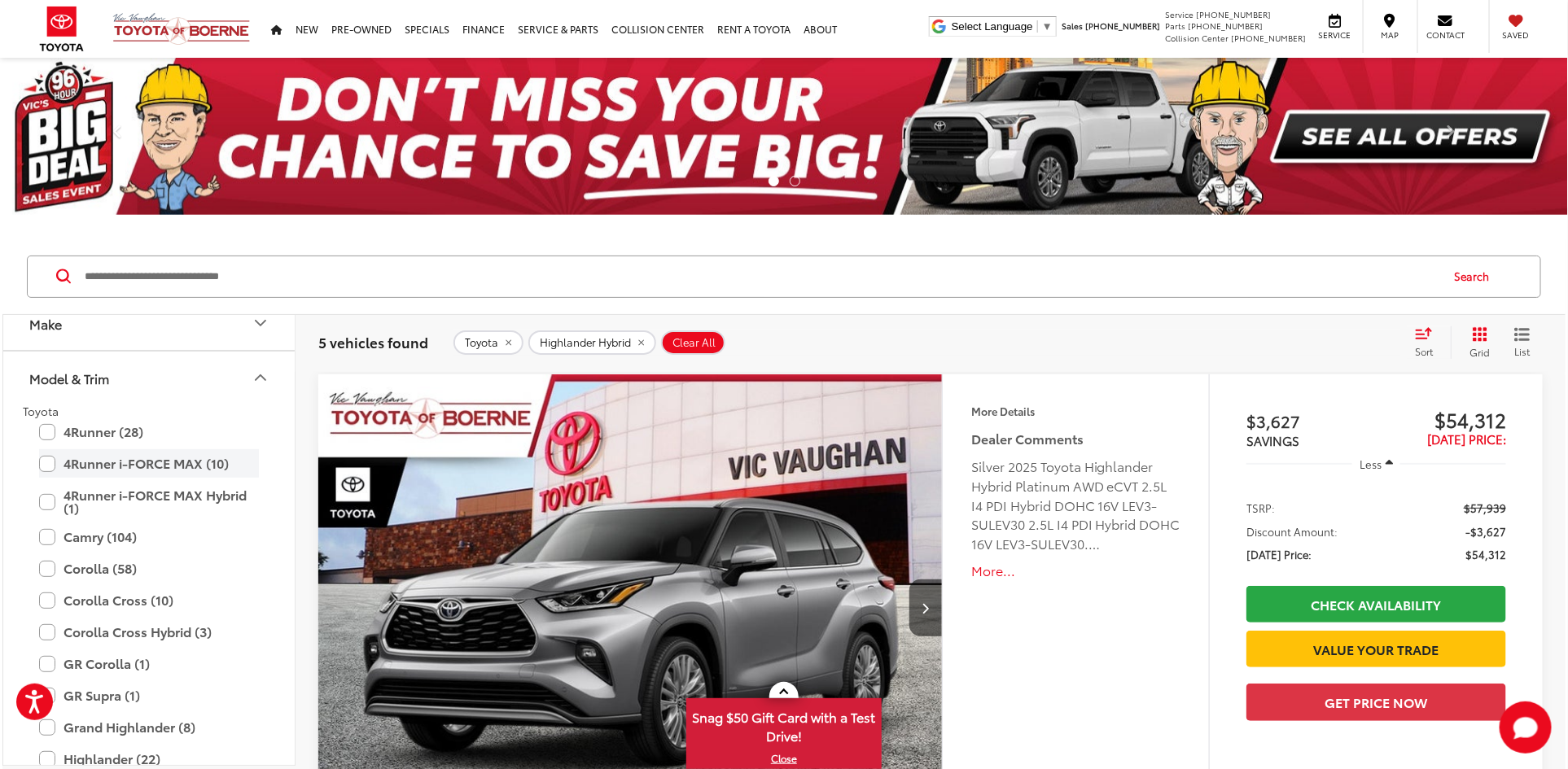
click at [170, 463] on label "4Runner i-FORCE MAX (10)" at bounding box center [149, 463] width 220 height 28
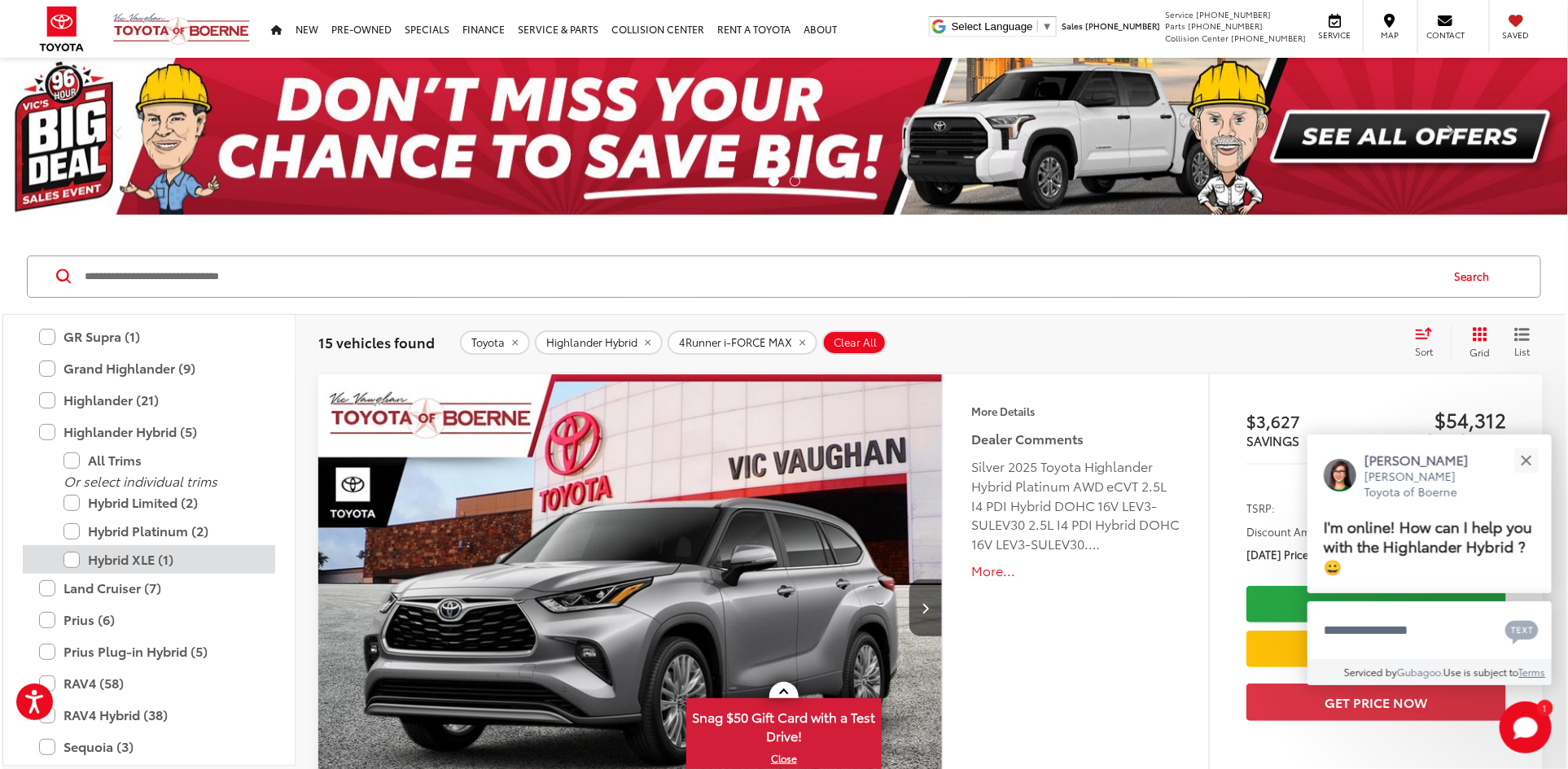
scroll to position [431, 0]
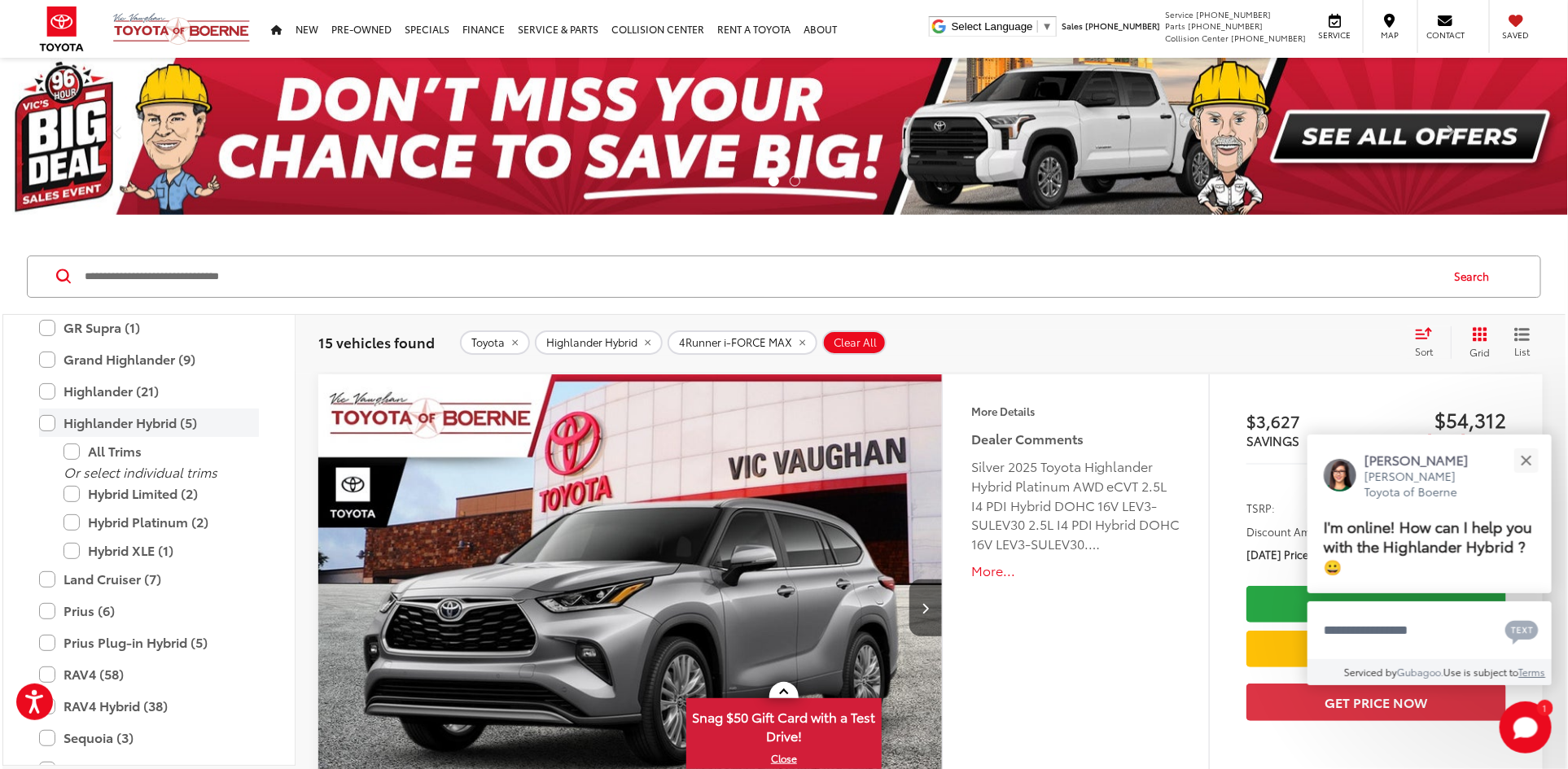
click at [46, 427] on label "Highlander Hybrid (5)" at bounding box center [149, 423] width 220 height 28
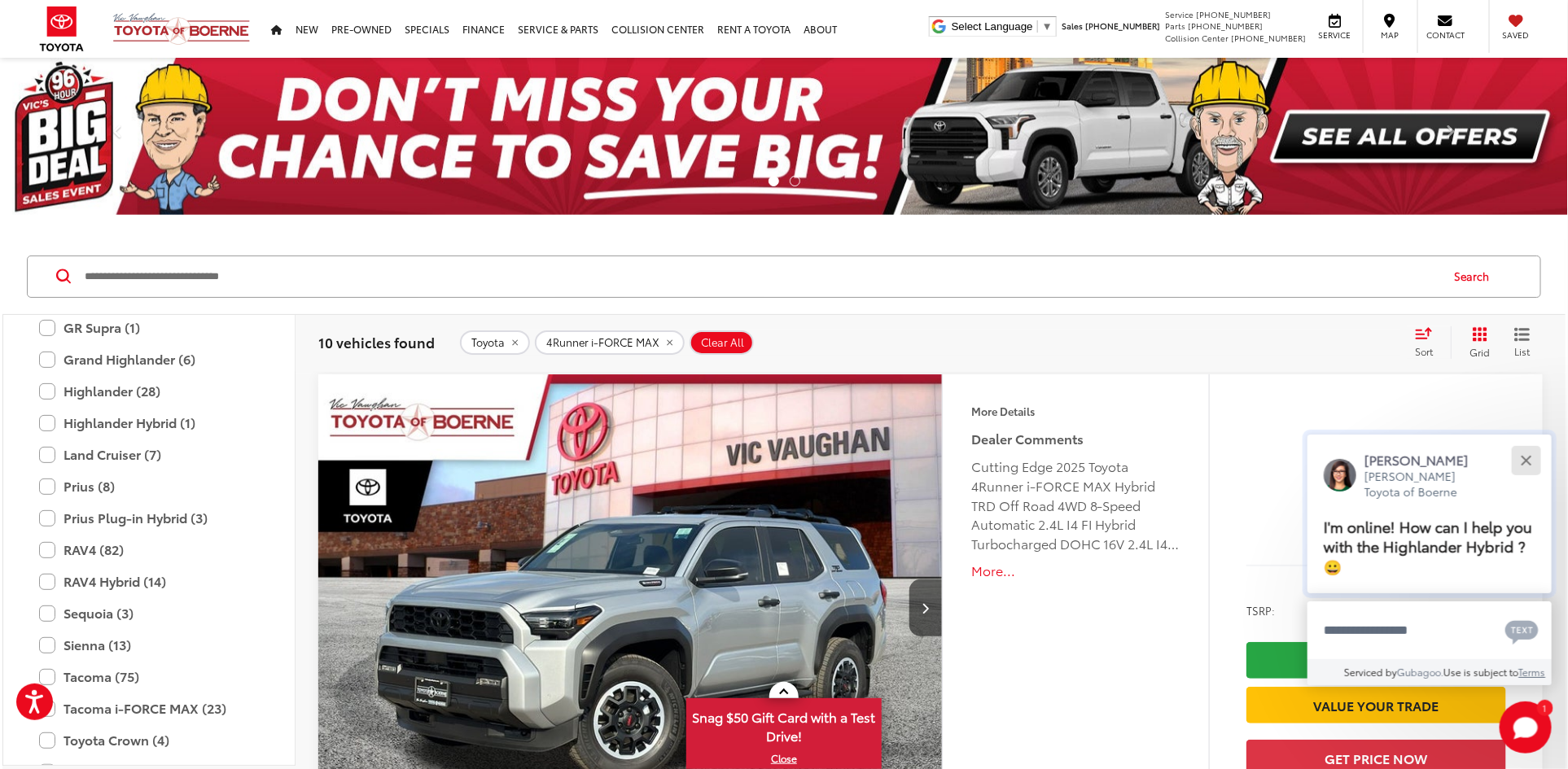
click at [1524, 454] on button "Close" at bounding box center [1525, 460] width 35 height 35
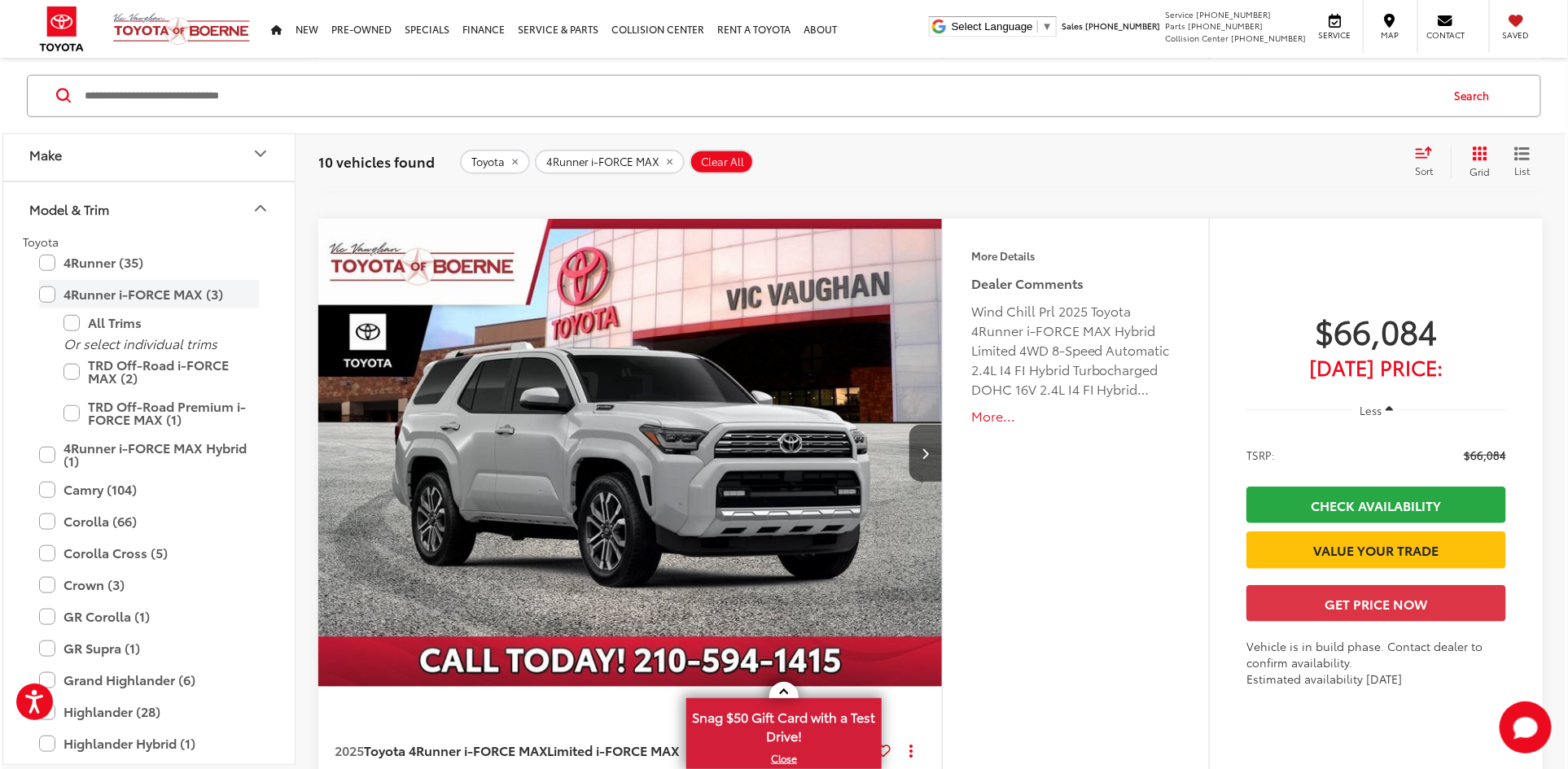
click at [48, 288] on label "4Runner i-FORCE MAX (3)" at bounding box center [149, 294] width 220 height 28
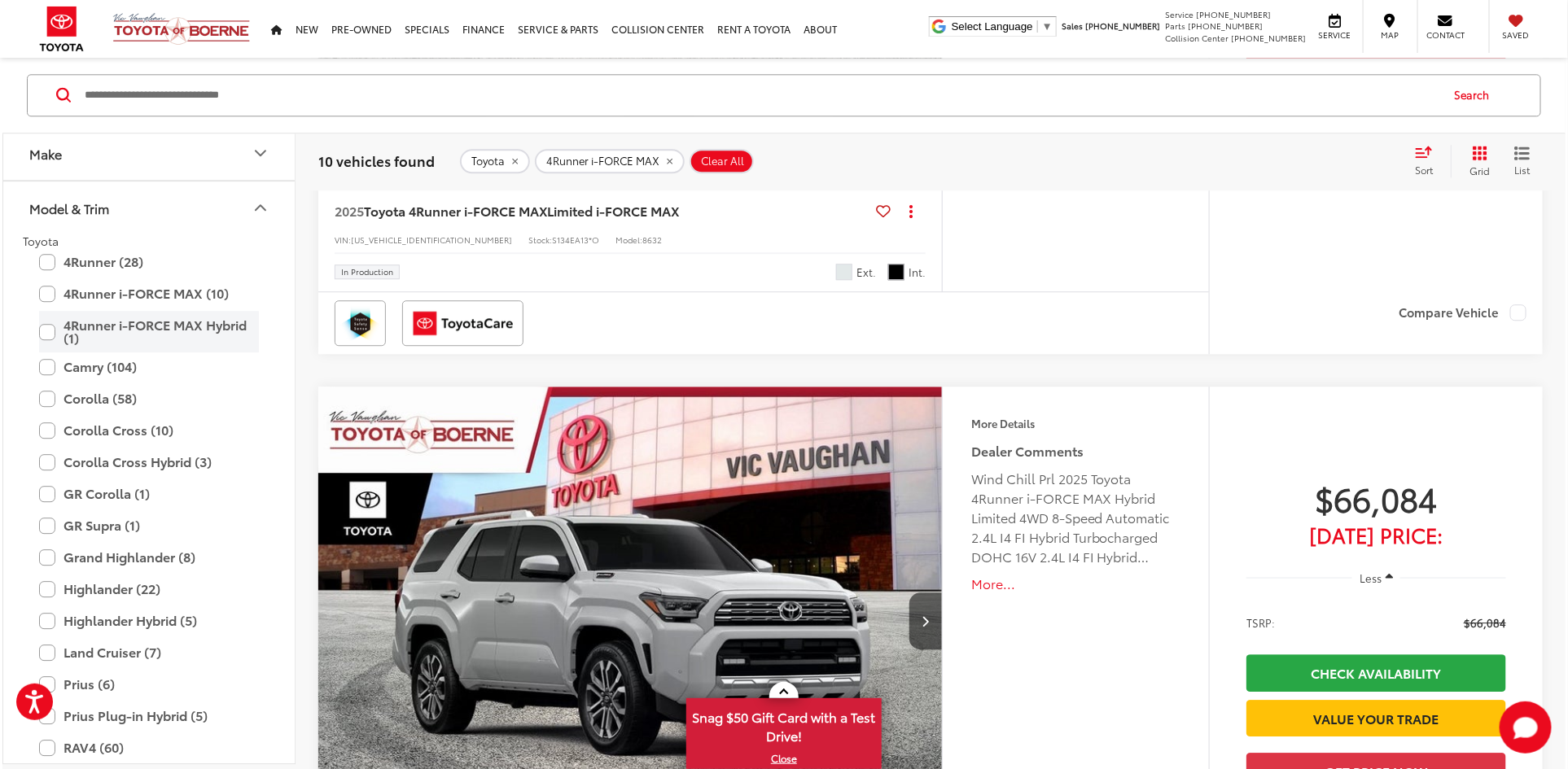
scroll to position [3118, 0]
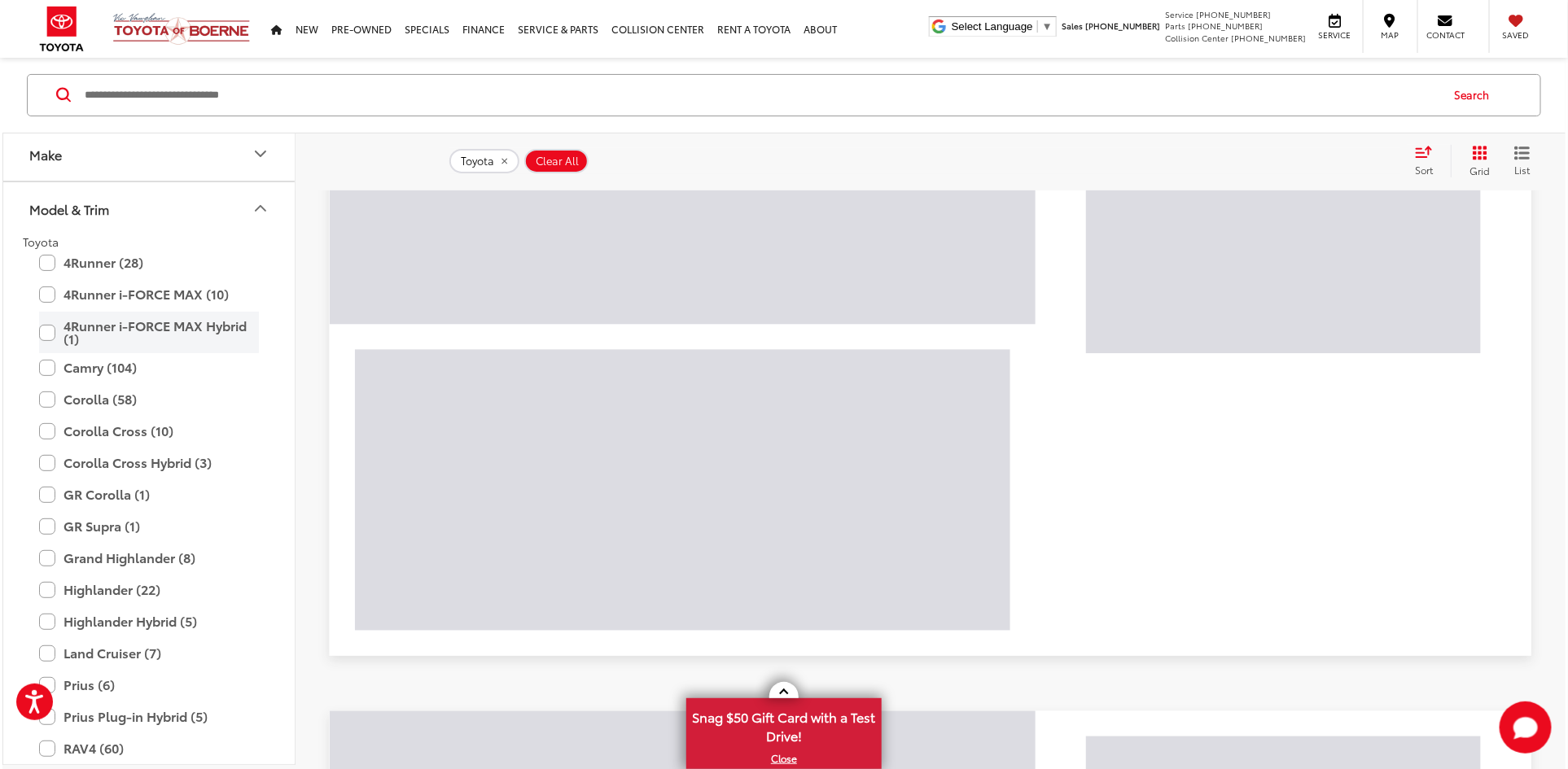
click at [44, 327] on div "Previous Next Year Make Model & Trim Toyota 4Runner (28) All Trims Or select in…" at bounding box center [784, 743] width 1568 height 7606
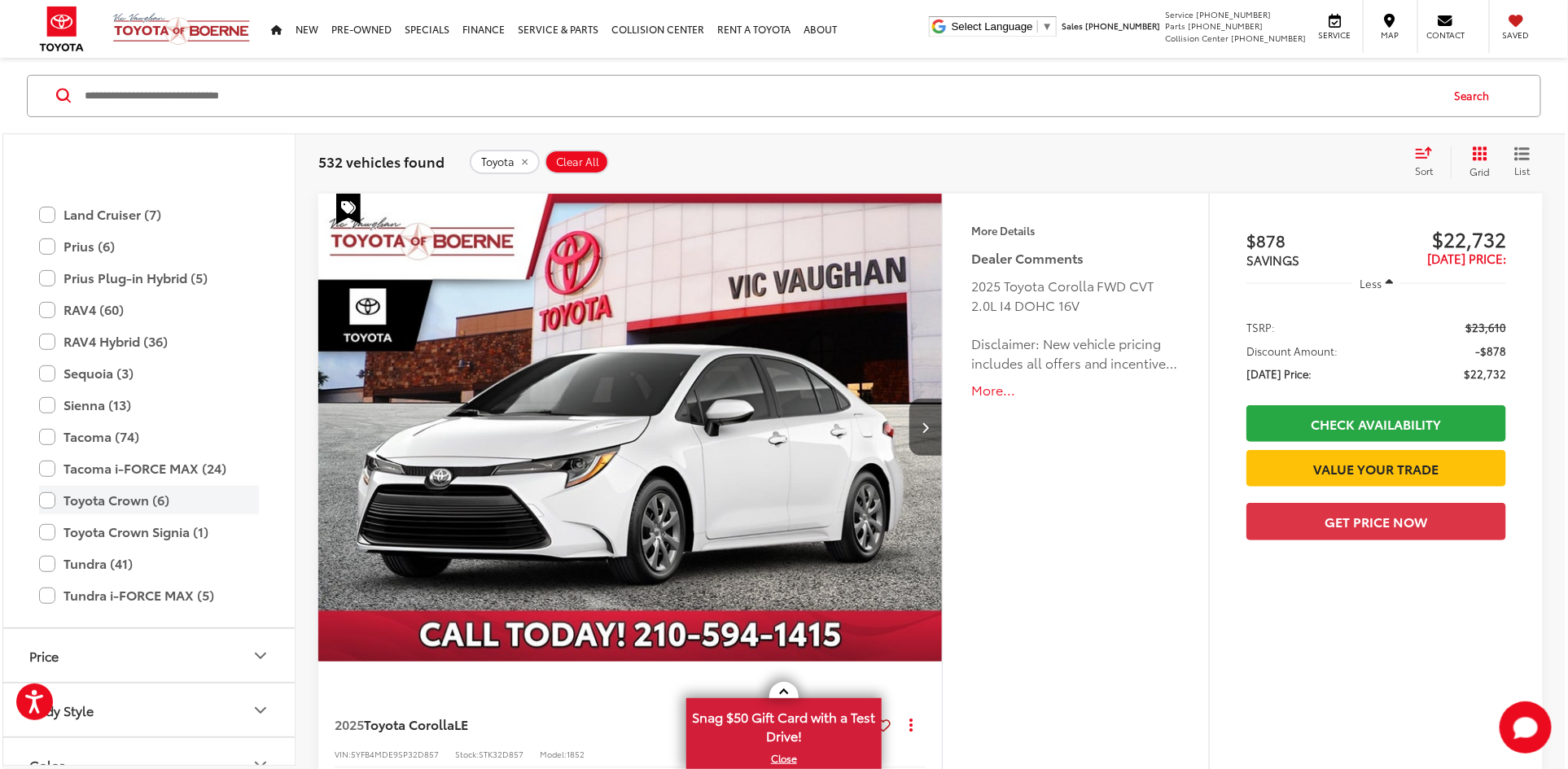
scroll to position [582, 0]
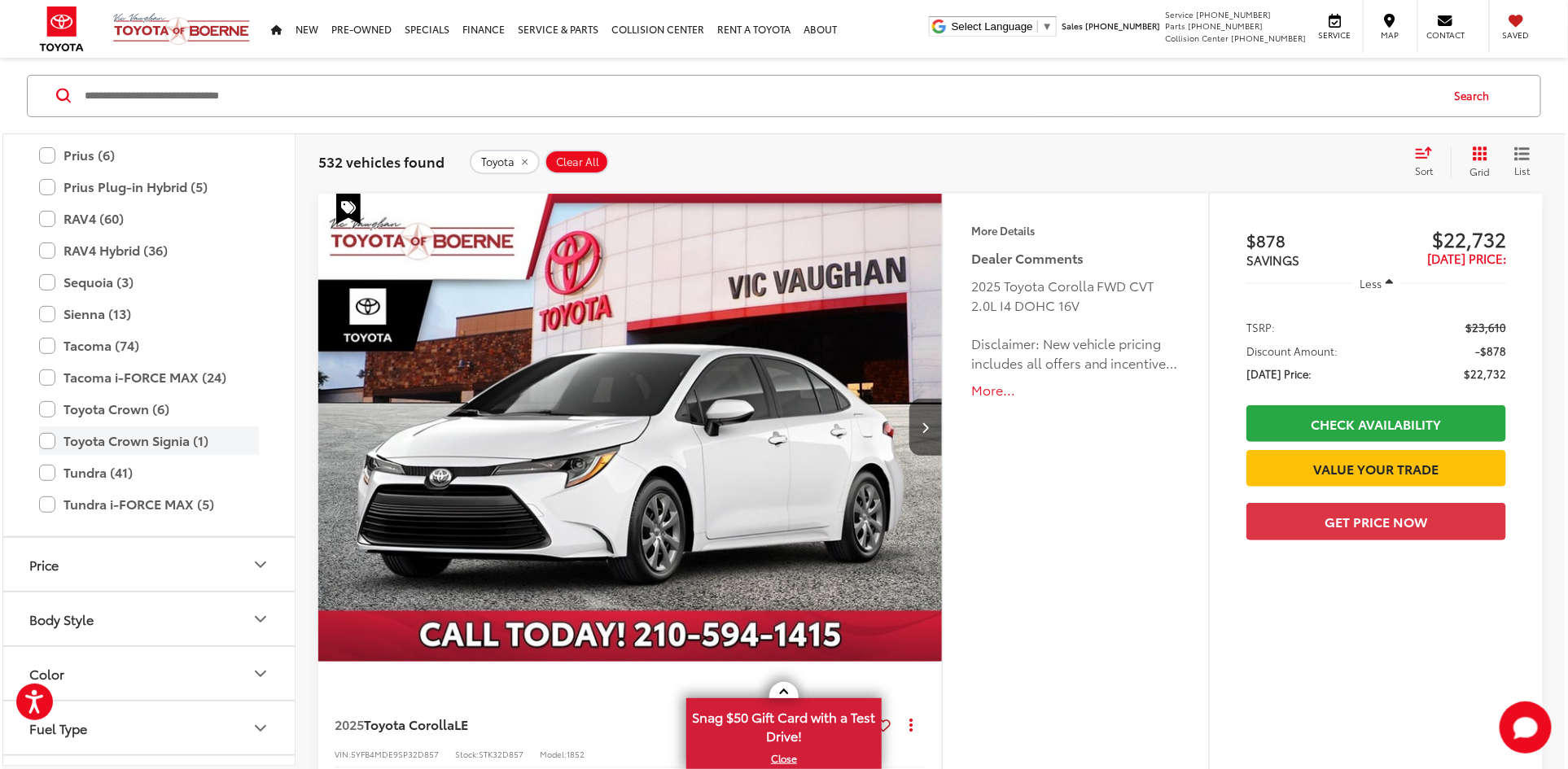
click at [109, 439] on label "Toyota Crown Signia (1)" at bounding box center [149, 441] width 220 height 28
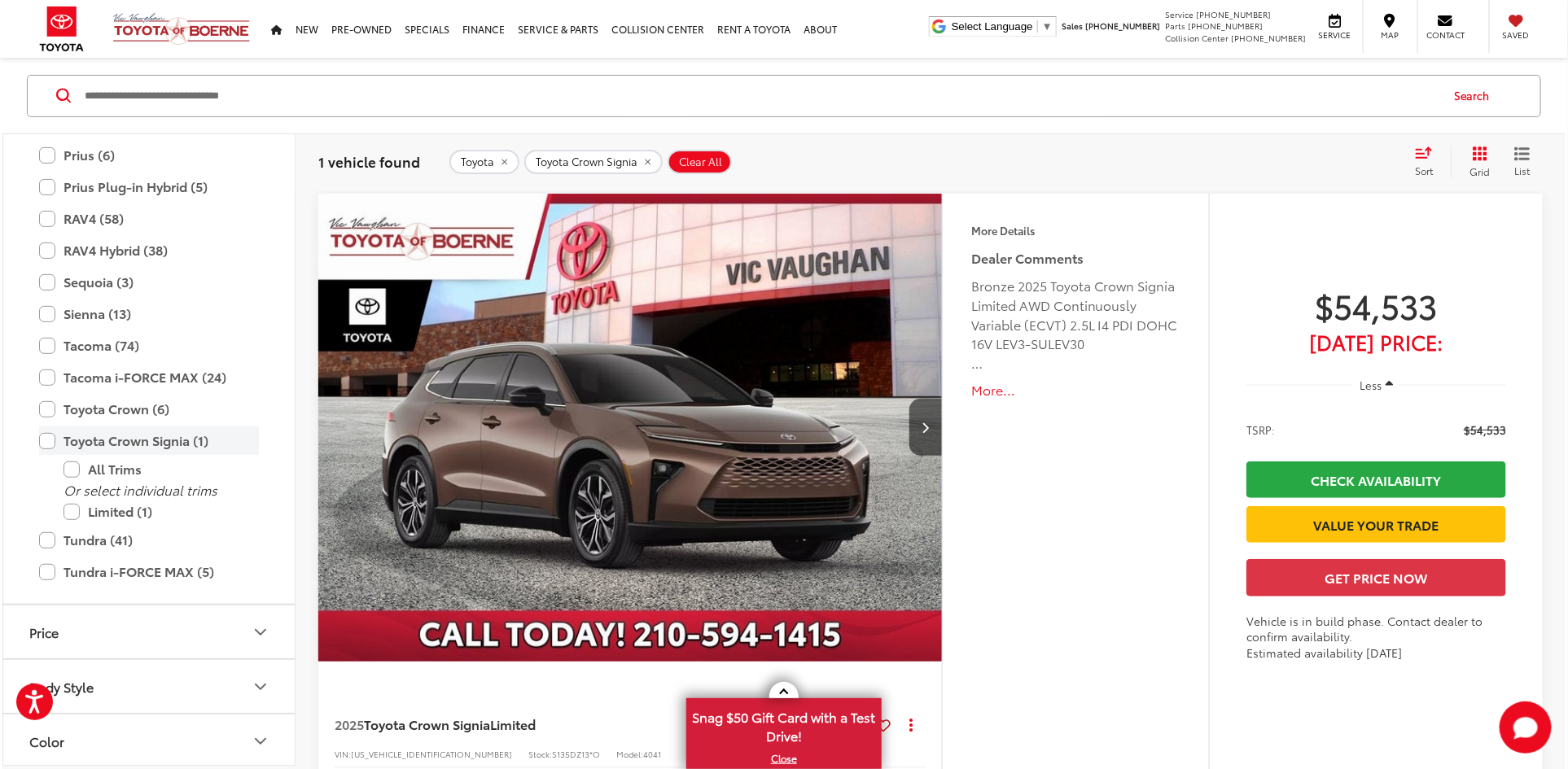
click at [109, 439] on label "Toyota Crown Signia (1)" at bounding box center [149, 441] width 220 height 28
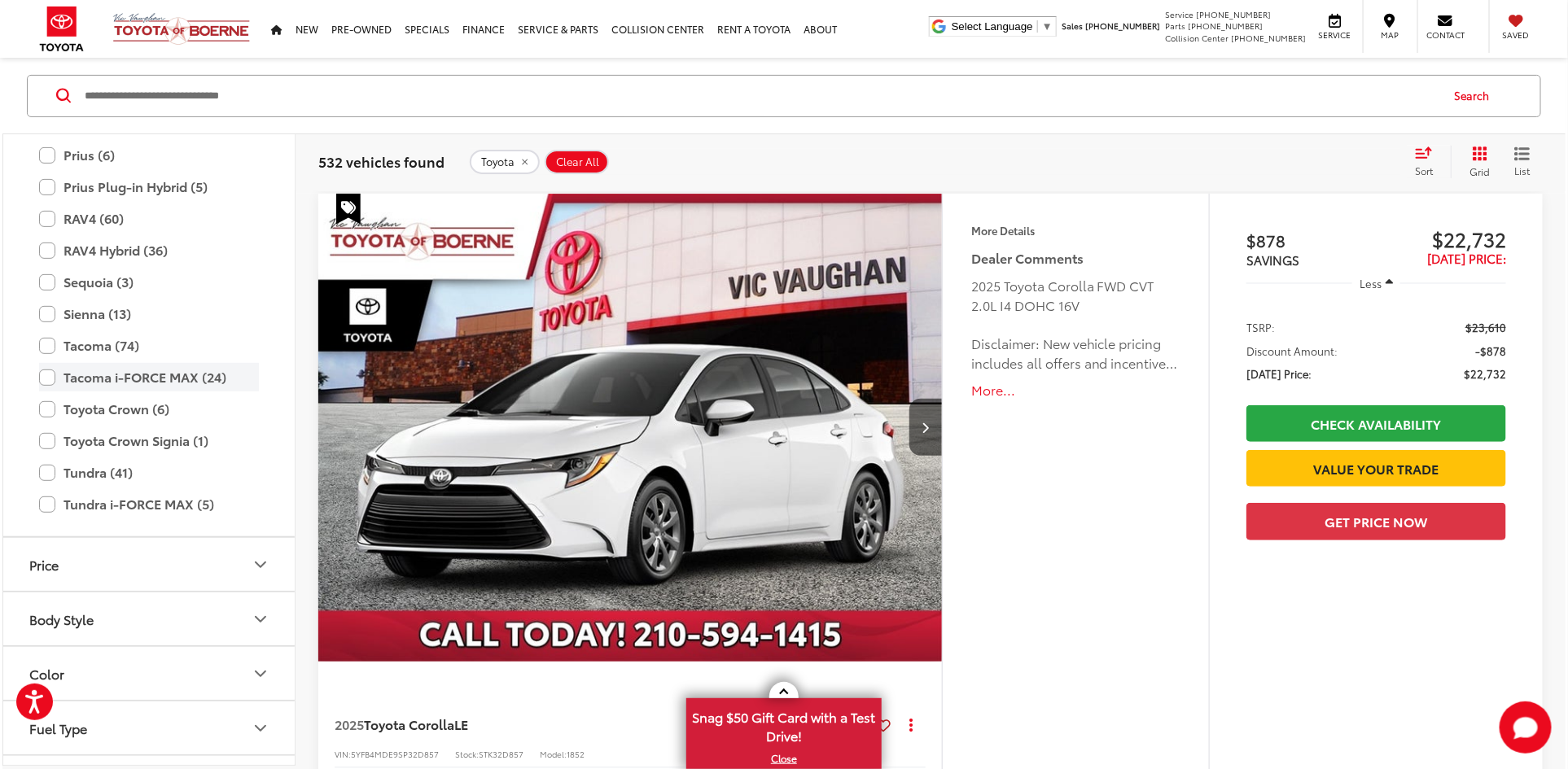
click at [84, 379] on label "Tacoma i-FORCE MAX (24)" at bounding box center [149, 377] width 220 height 28
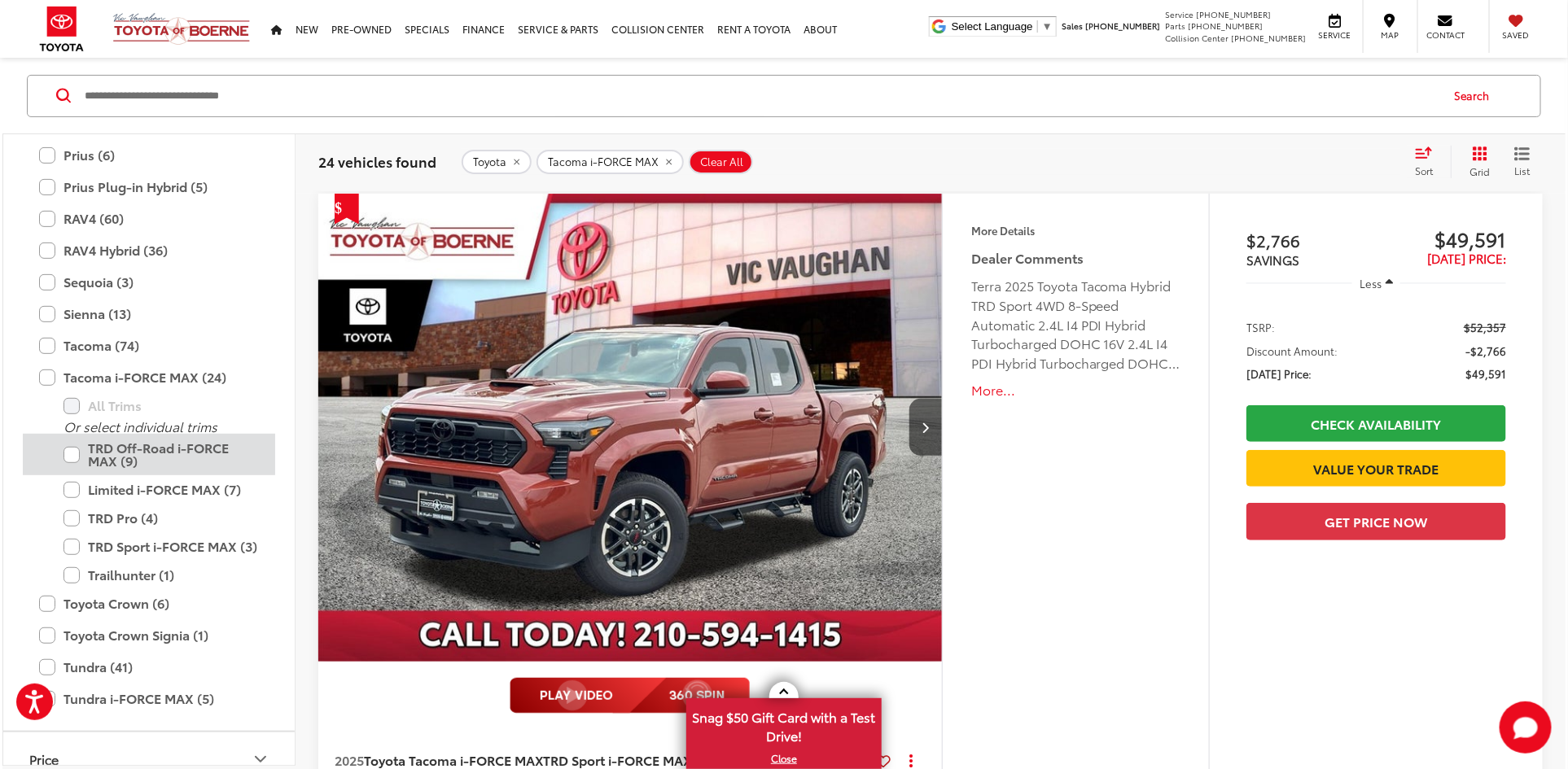
click at [122, 454] on label "TRD Off-Road i-FORCE MAX (9)" at bounding box center [161, 454] width 196 height 42
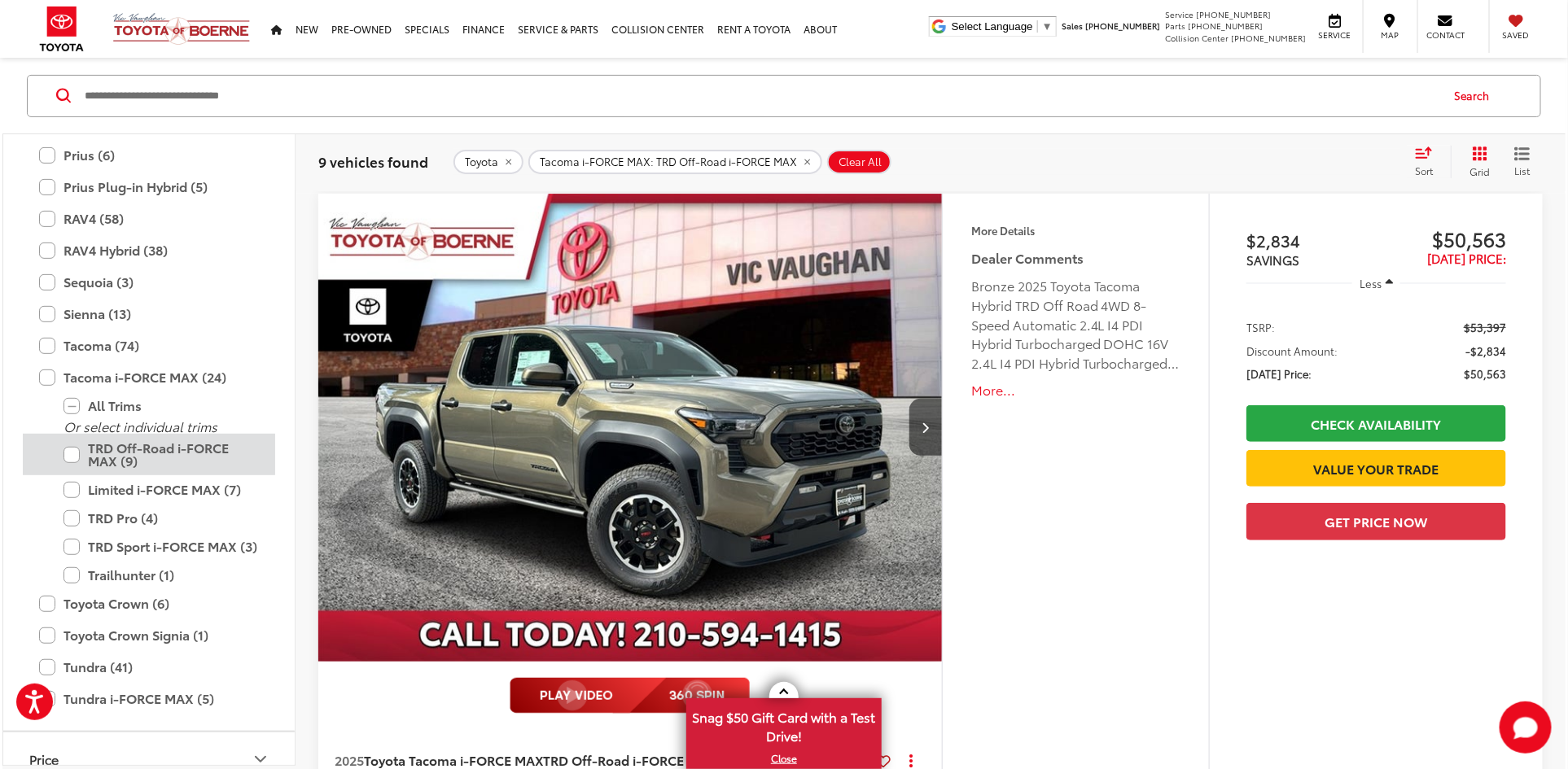
click at [122, 454] on label "TRD Off-Road i-FORCE MAX (9)" at bounding box center [161, 454] width 196 height 42
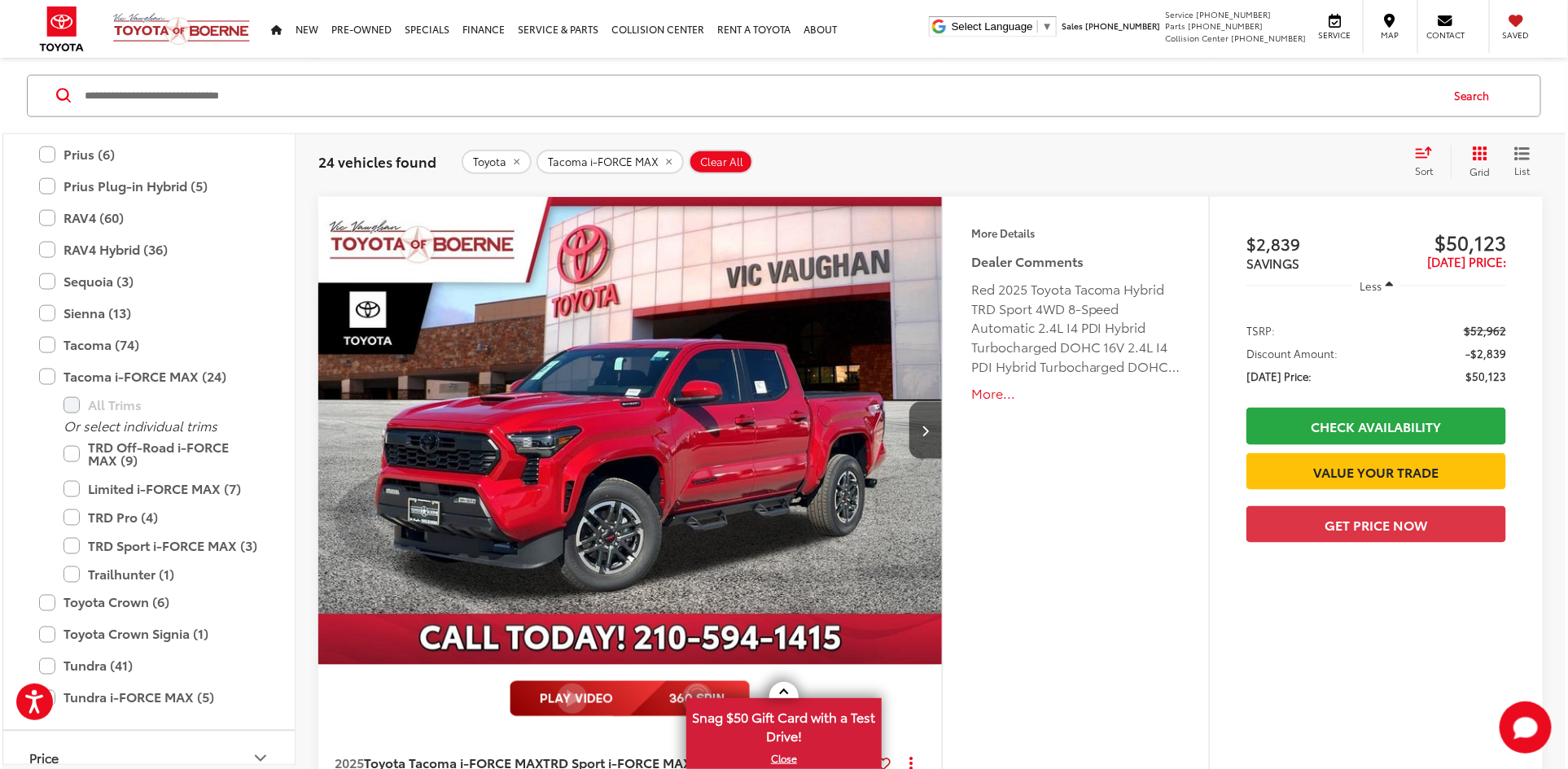
scroll to position [1142, 0]
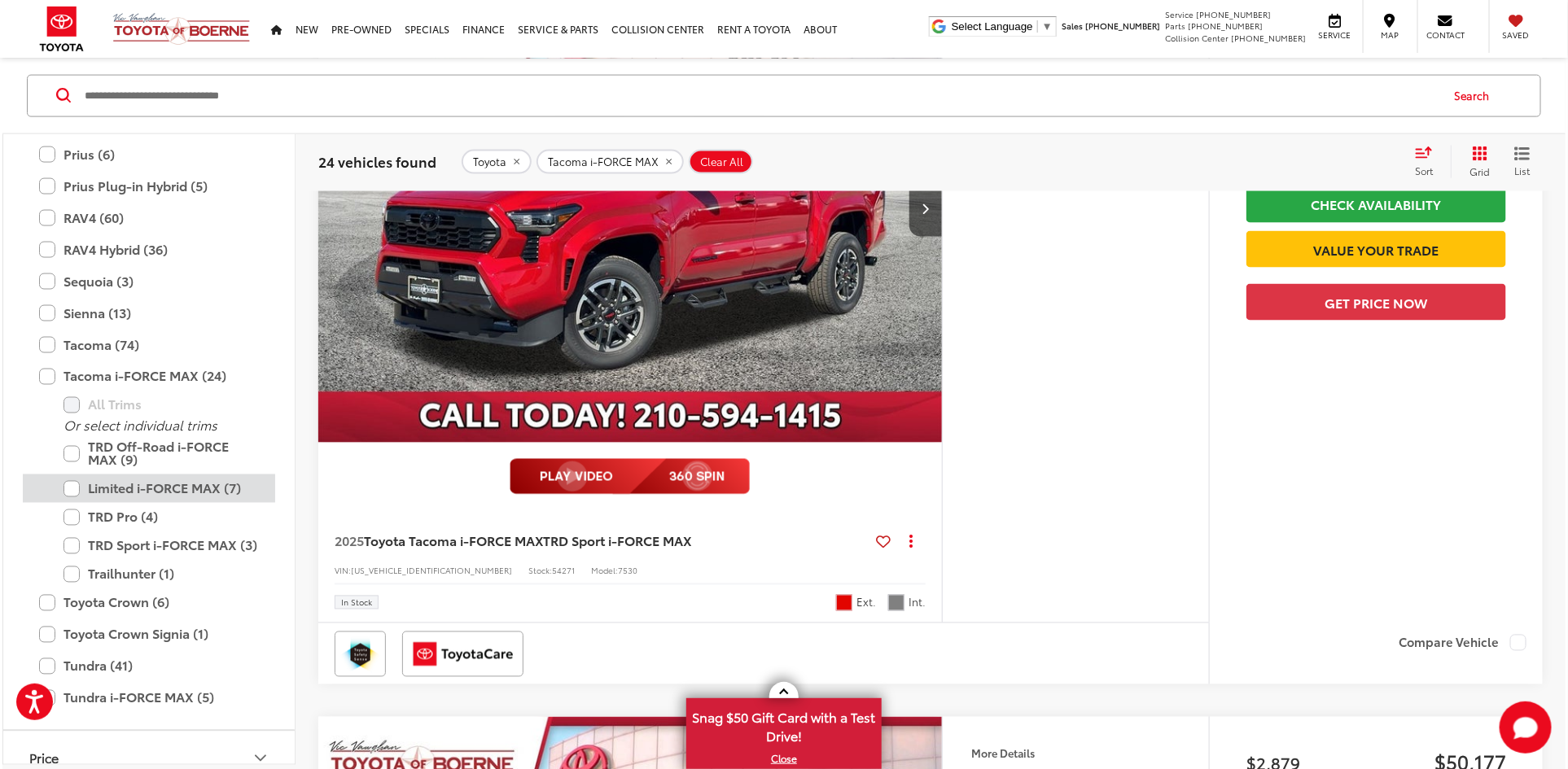
click at [119, 492] on label "Limited i-FORCE MAX (7)" at bounding box center [161, 489] width 196 height 28
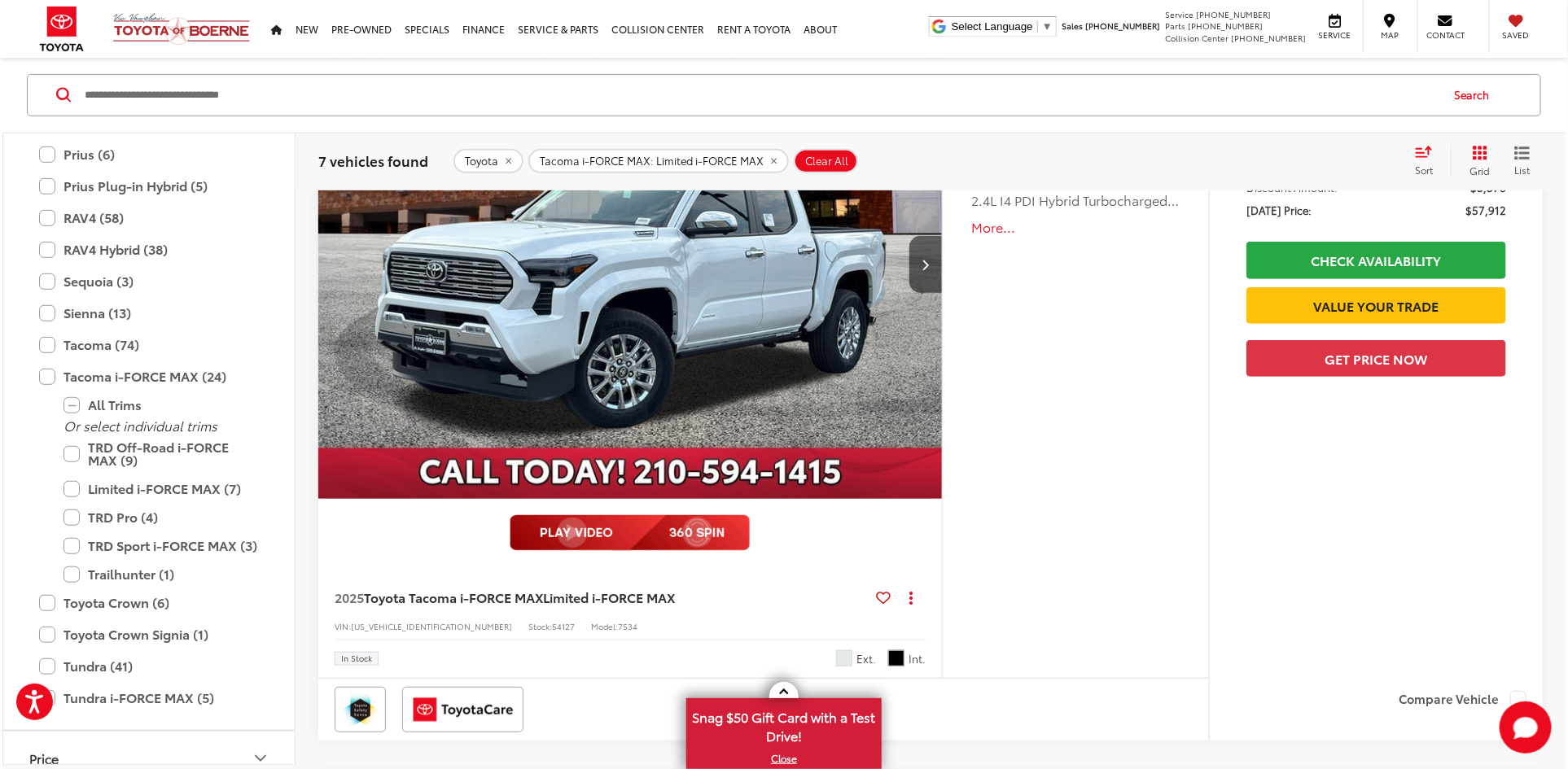
scroll to position [3141, 0]
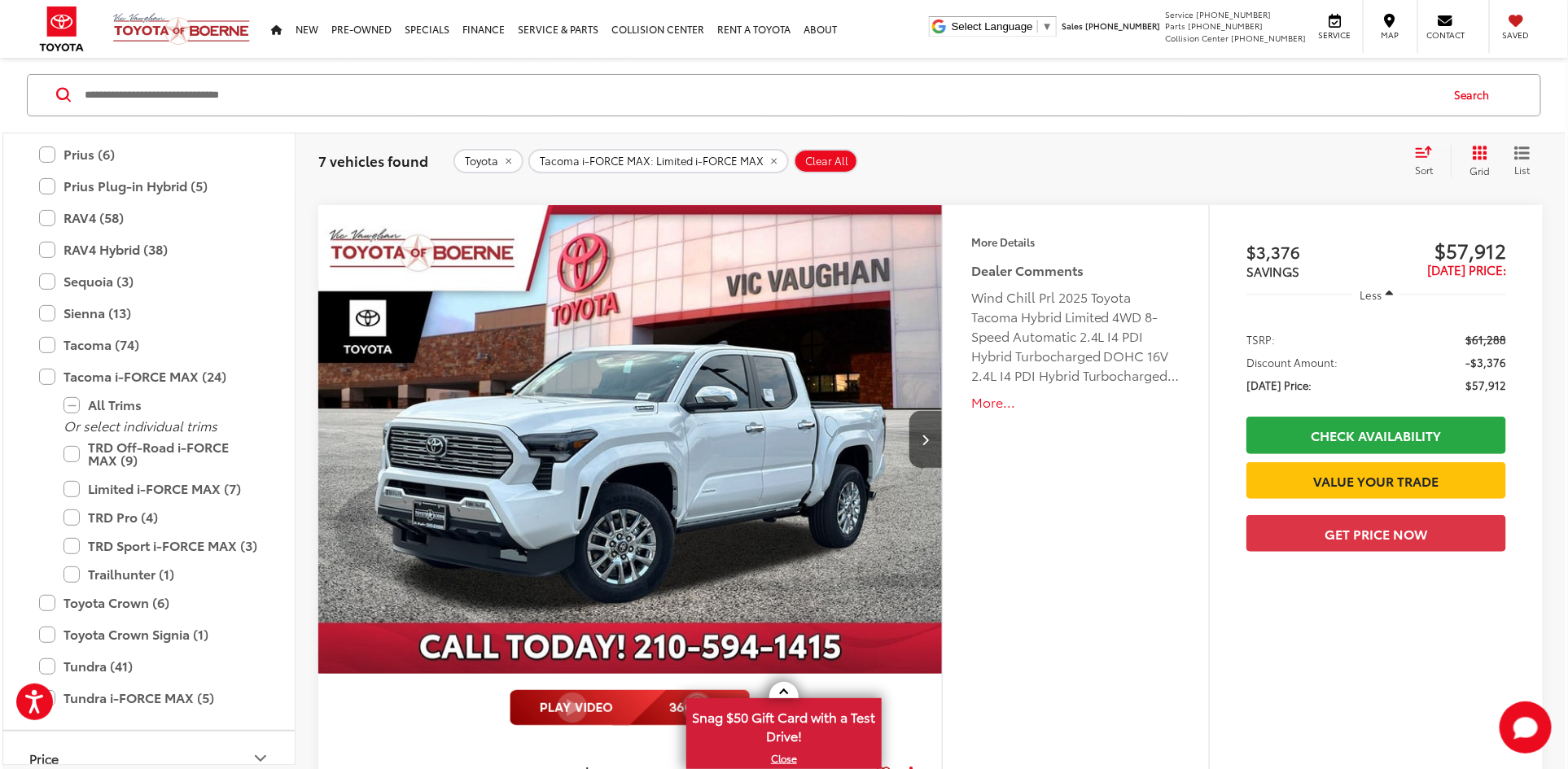
click at [639, 411] on img "2025 Toyota Tacoma i-FORCE MAX Limited i-FORCE MAX 0" at bounding box center [631, 440] width 626 height 469
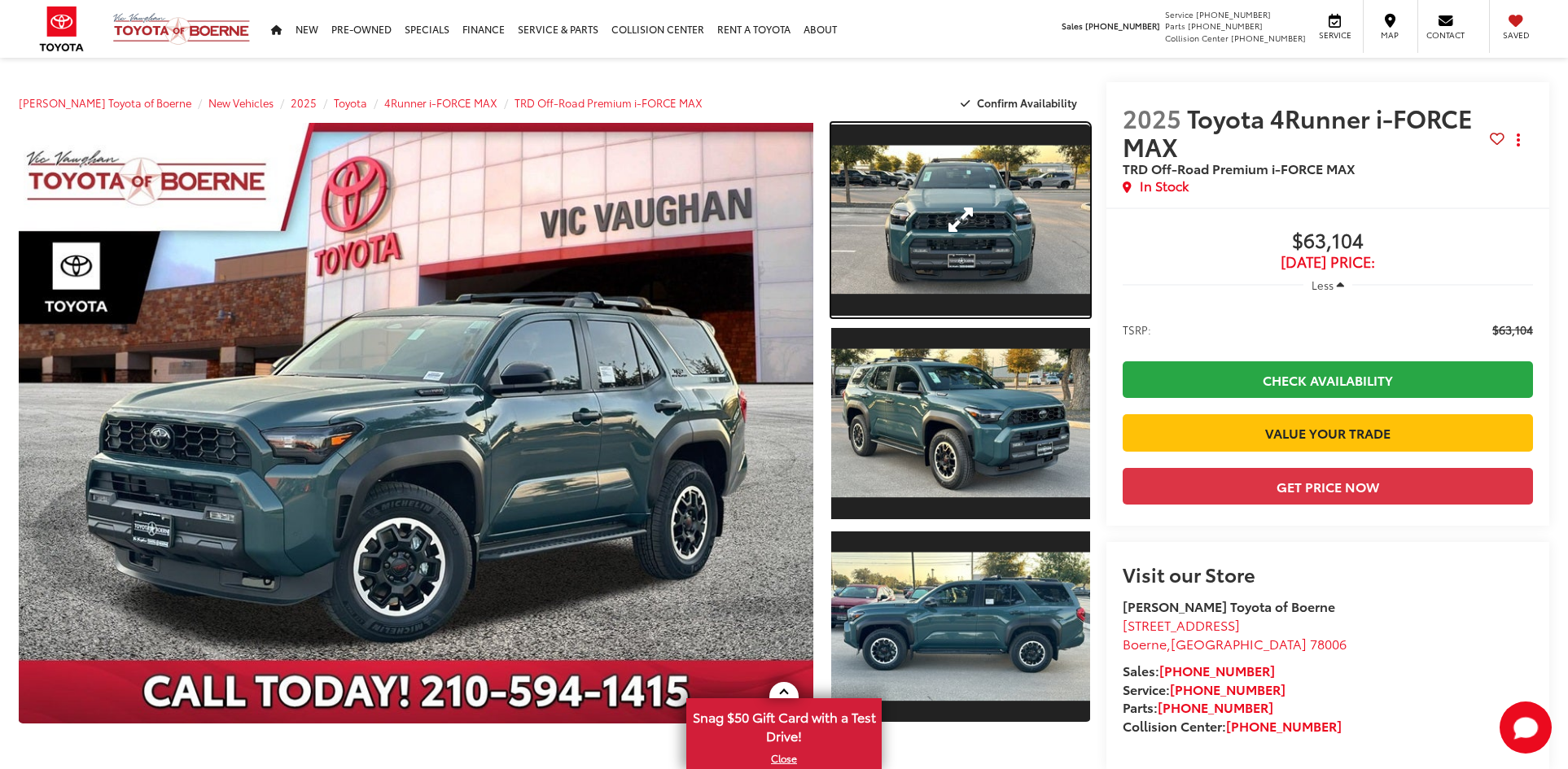
click at [896, 207] on link "Expand Photo 1" at bounding box center [961, 220] width 259 height 195
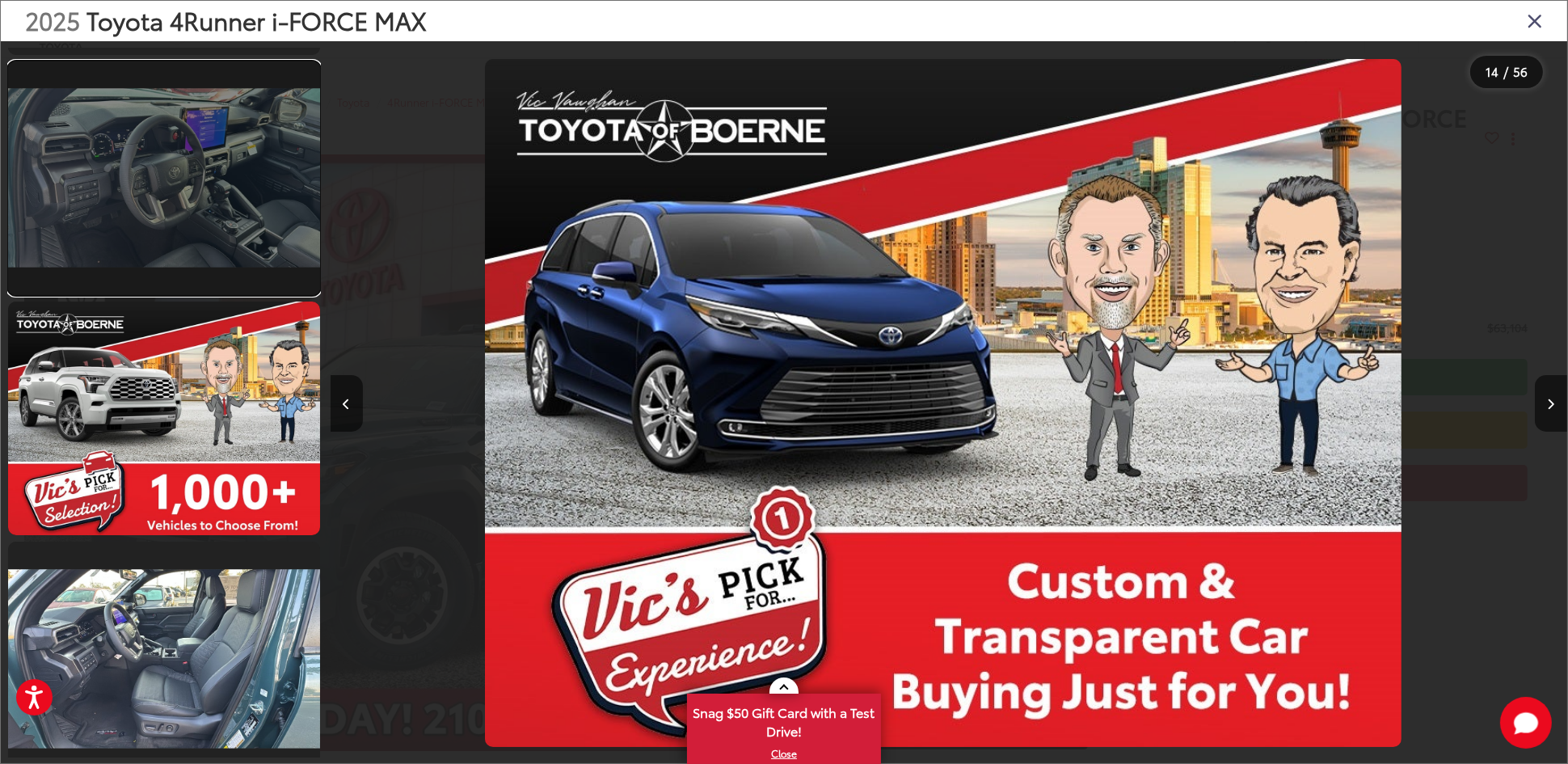
click at [184, 193] on link at bounding box center [163, 178] width 312 height 234
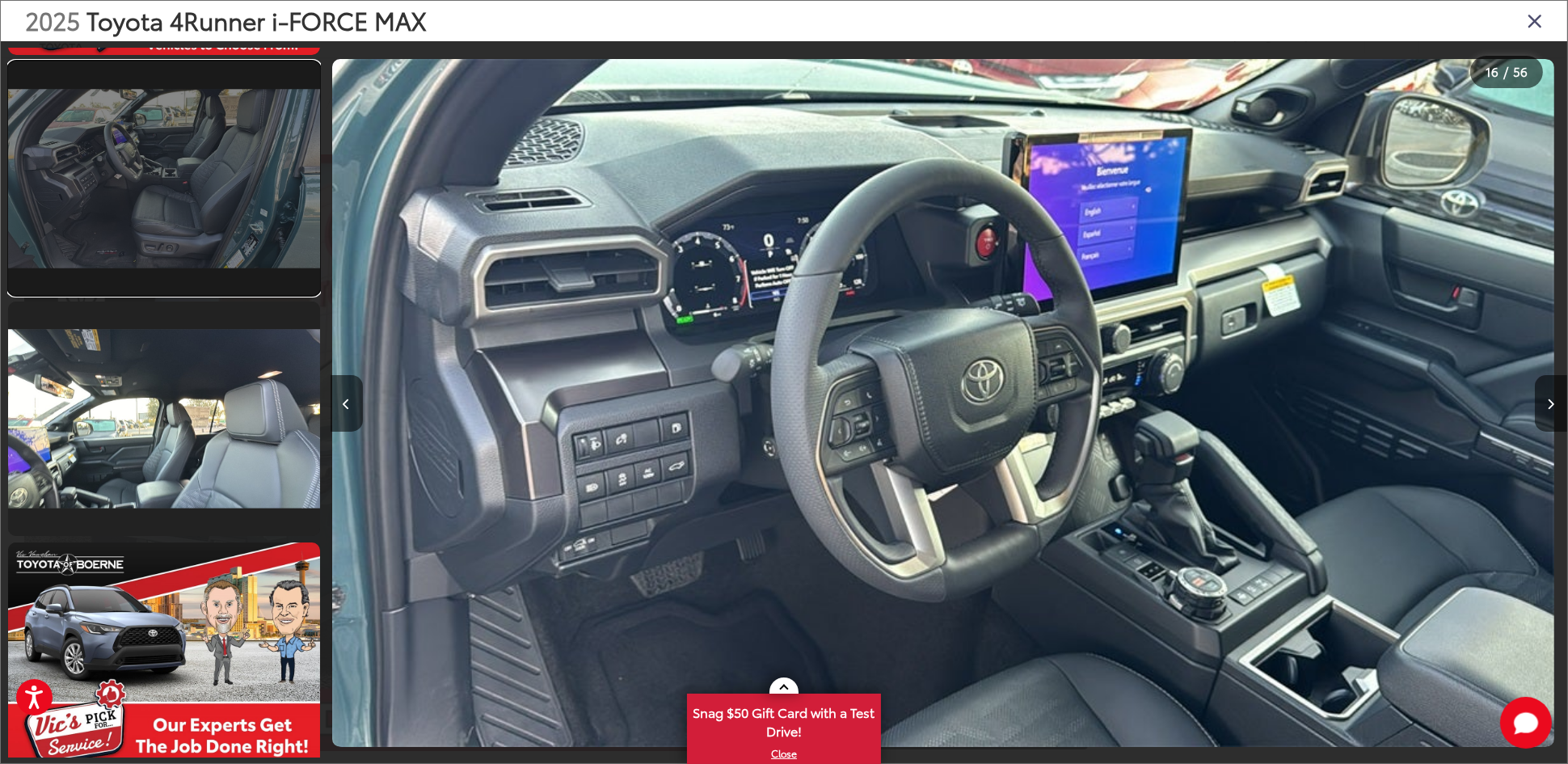
click at [205, 221] on link at bounding box center [163, 178] width 312 height 234
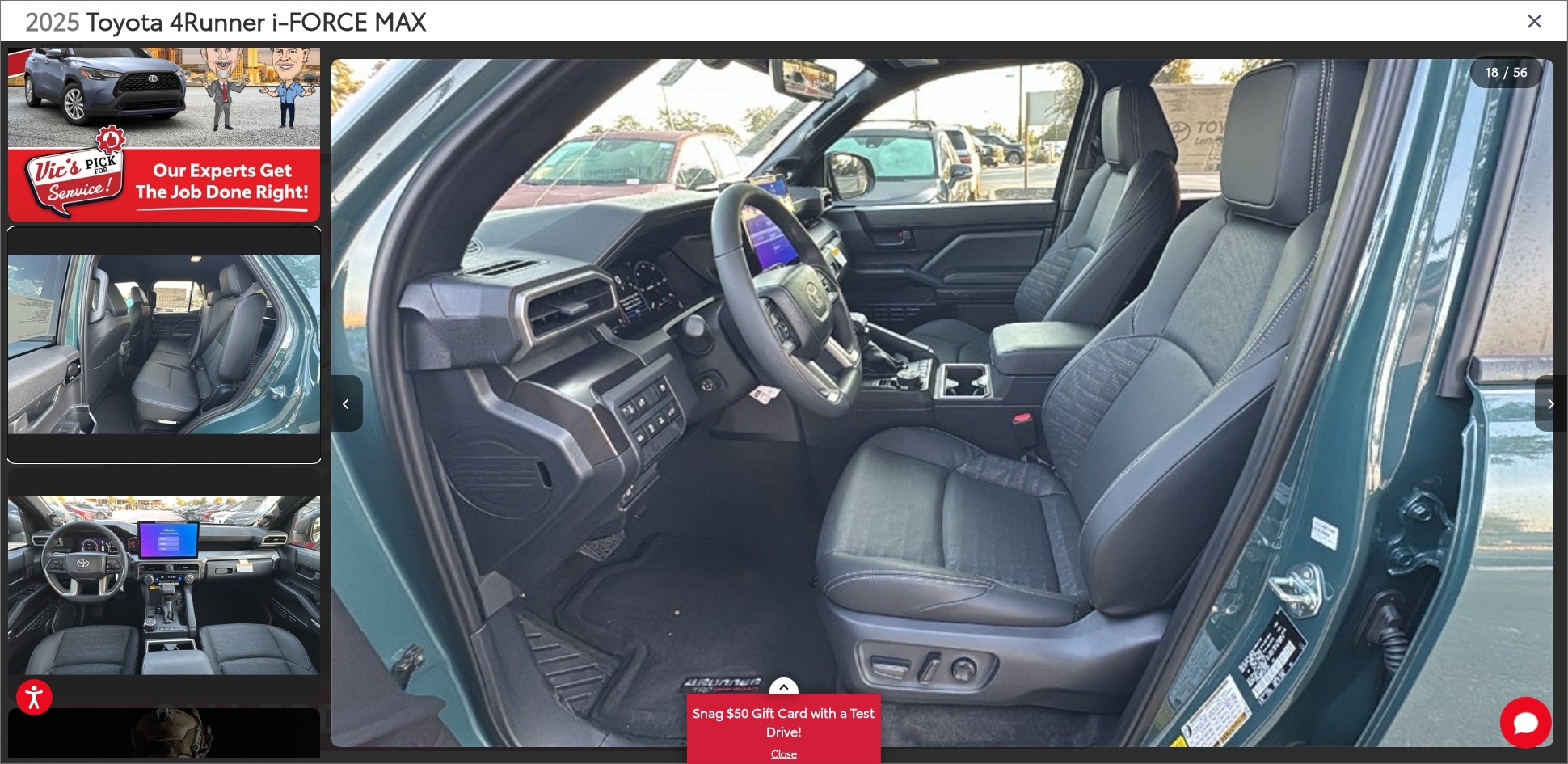
click at [209, 382] on link at bounding box center [163, 344] width 312 height 234
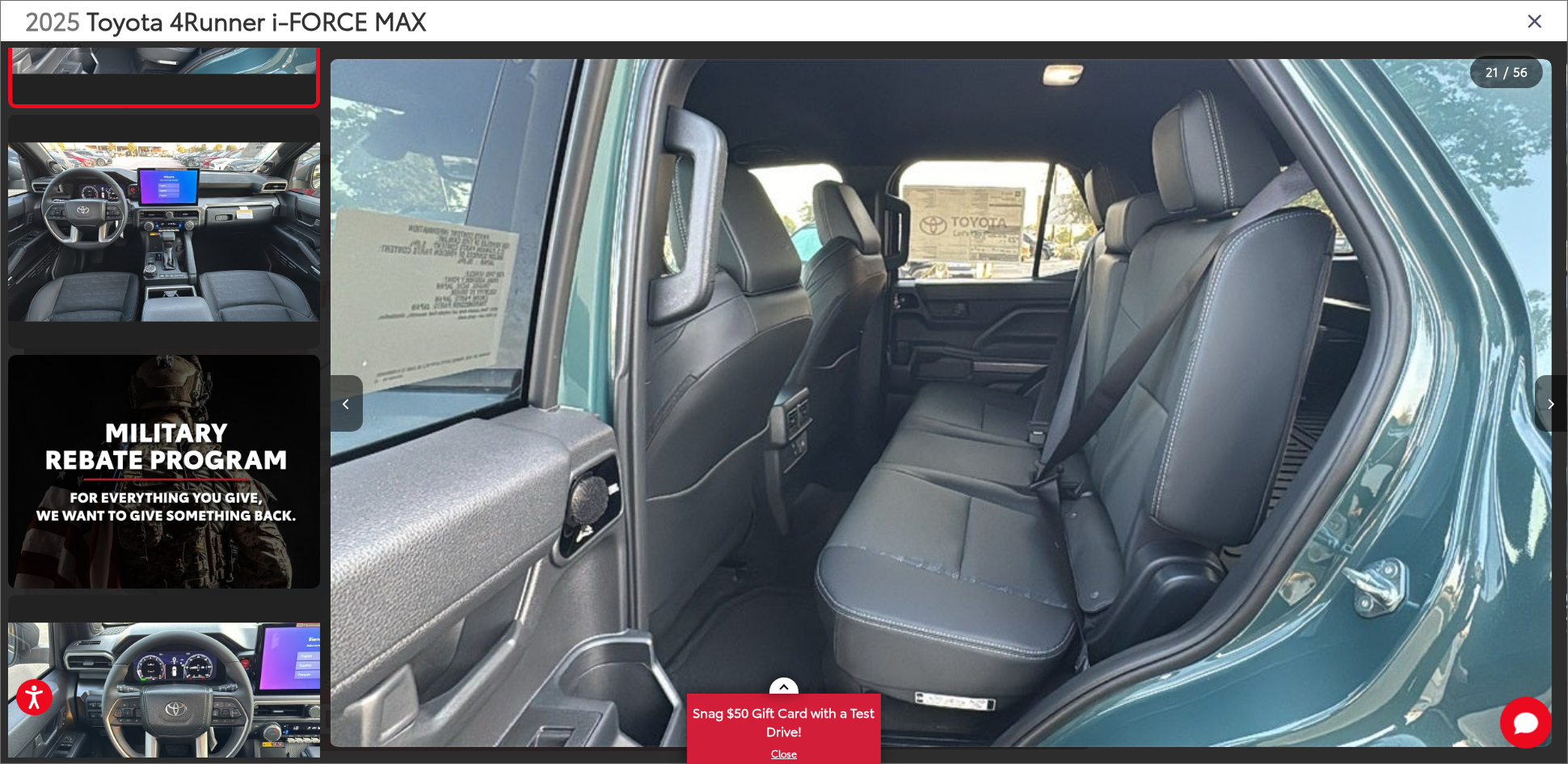
click at [1539, 19] on icon "Close gallery" at bounding box center [1534, 20] width 16 height 21
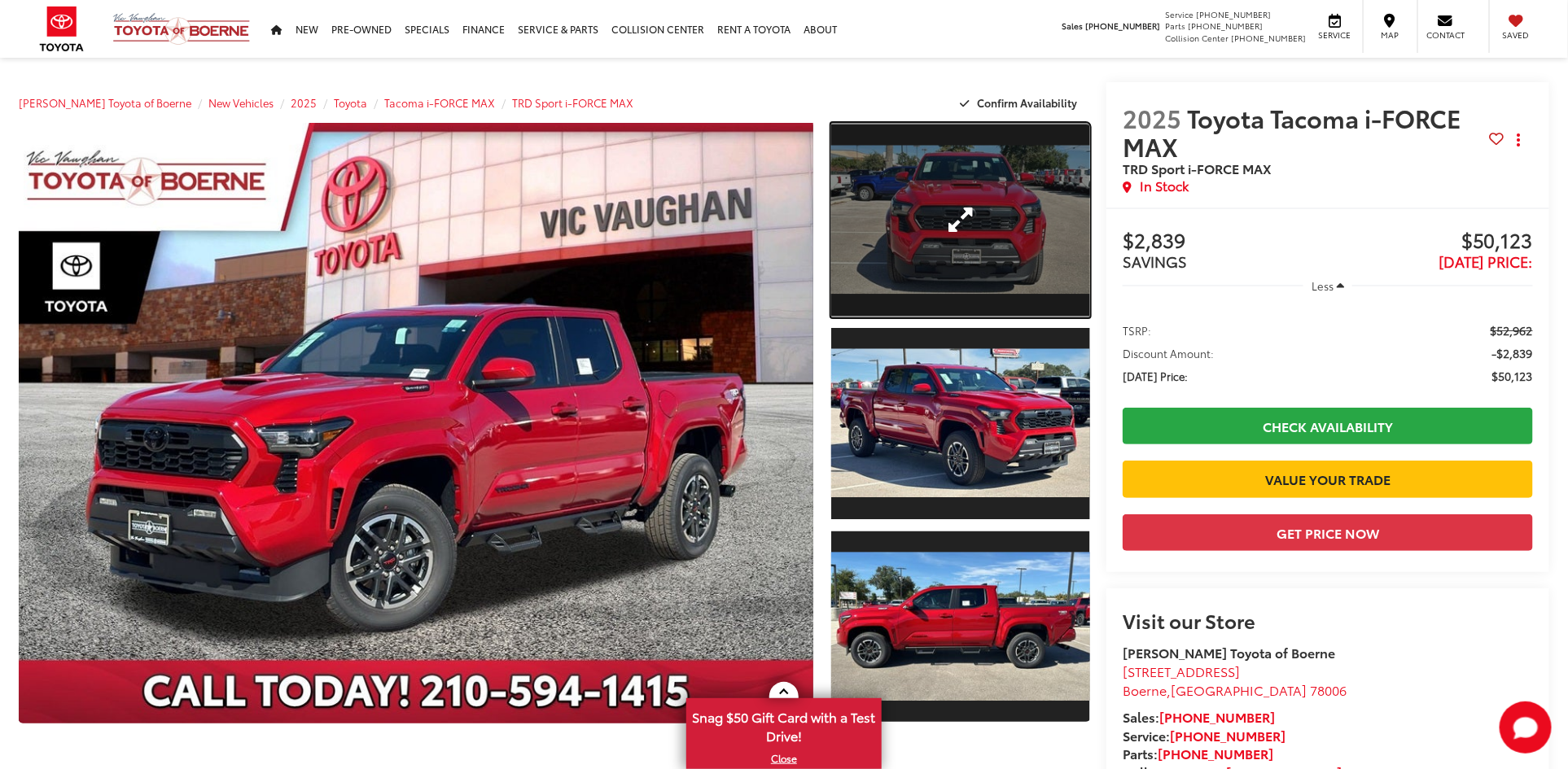
click at [984, 233] on link "Expand Photo 1" at bounding box center [961, 220] width 259 height 195
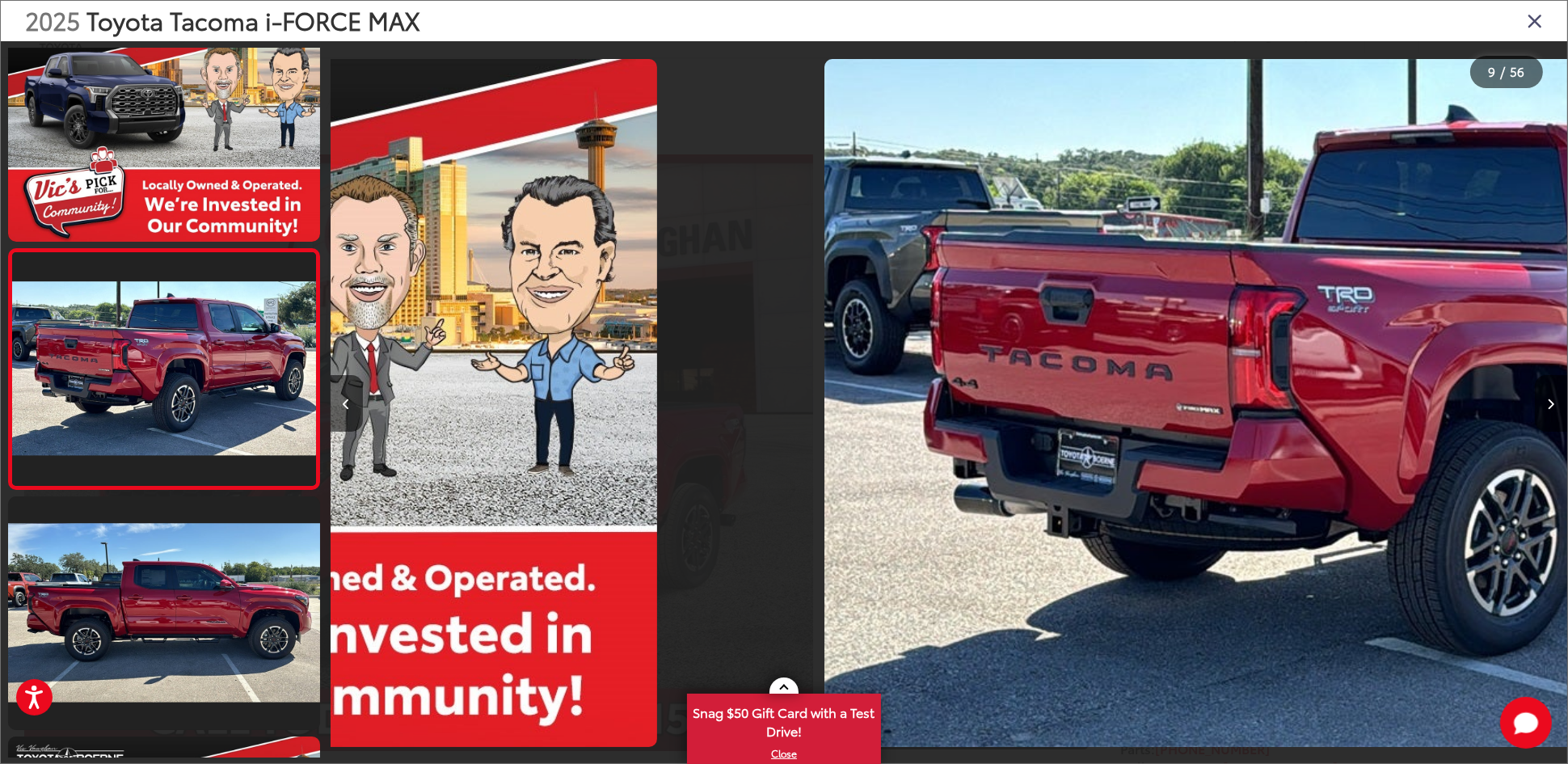
scroll to position [1736, 0]
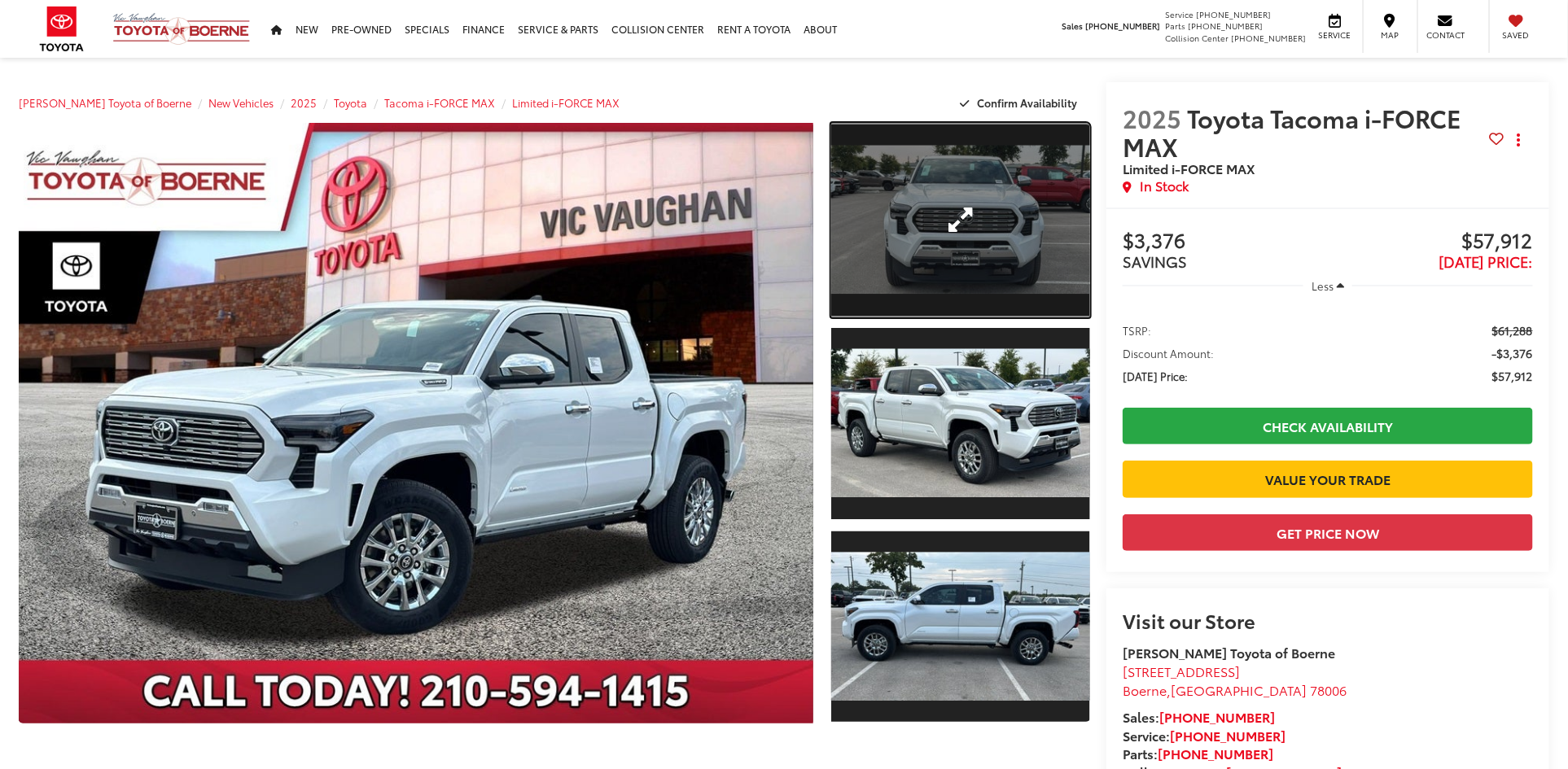
click at [944, 252] on link "Expand Photo 1" at bounding box center [961, 220] width 259 height 195
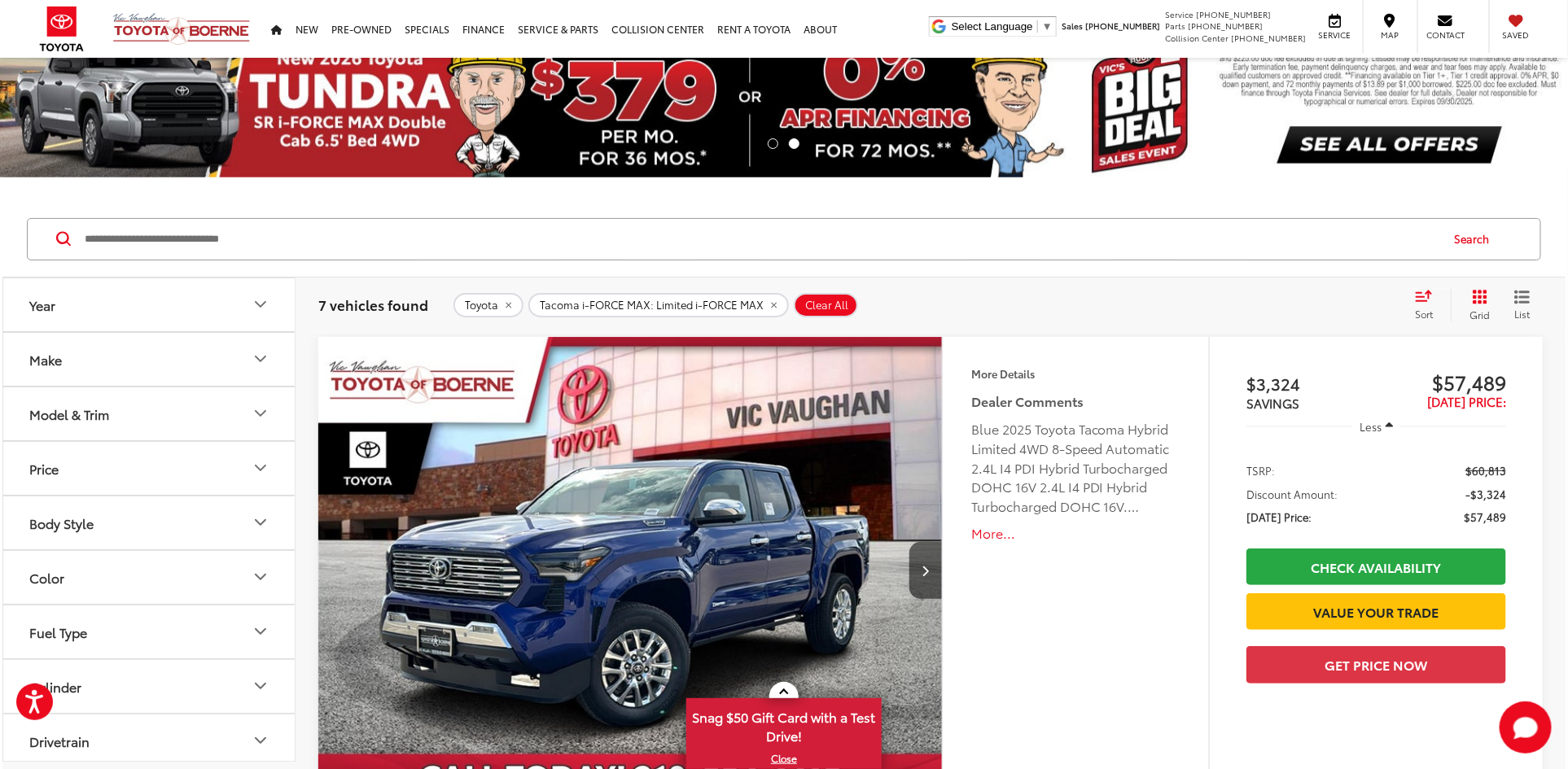
scroll to position [33, 0]
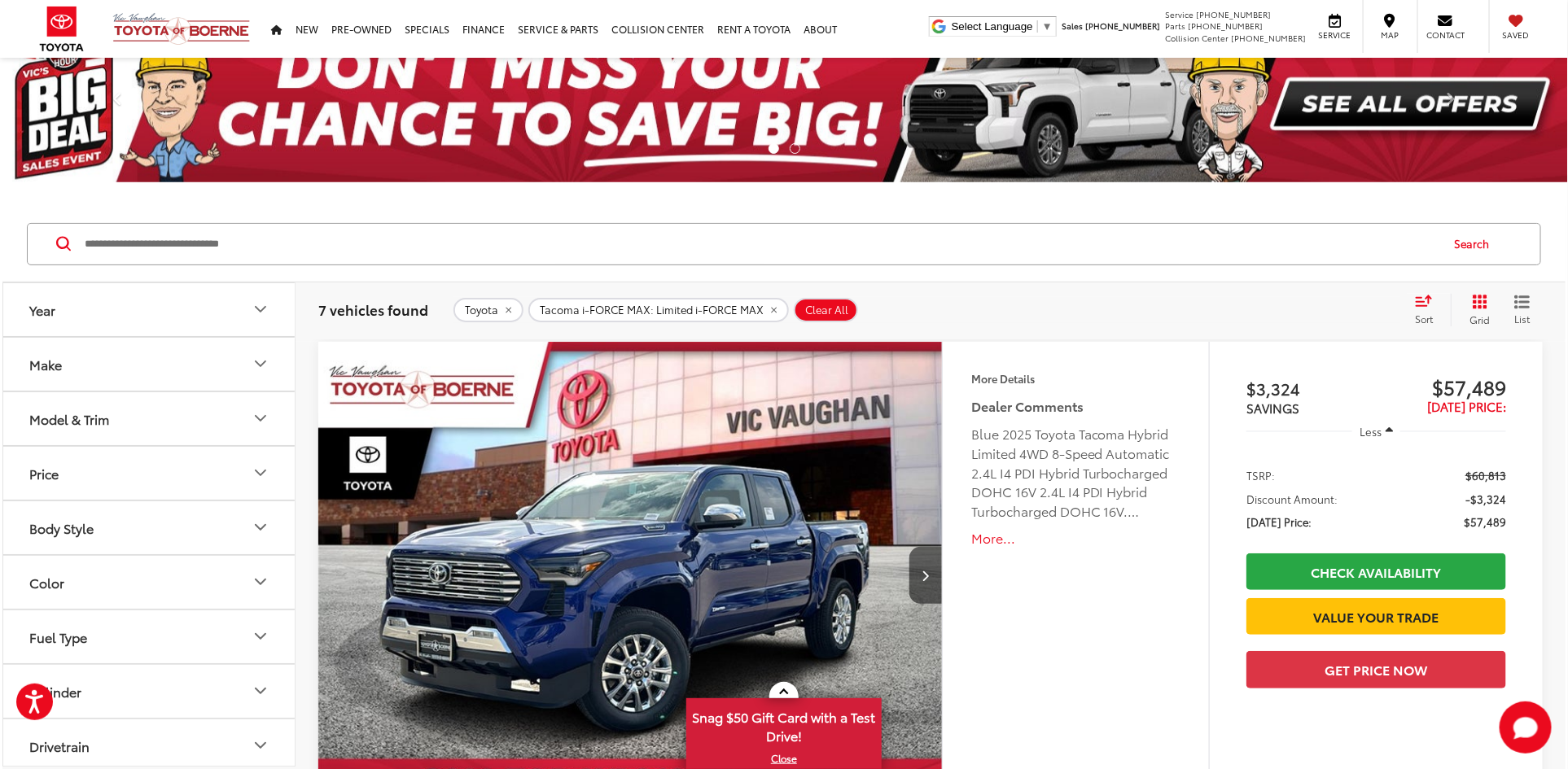
click at [93, 414] on div "Model & Trim" at bounding box center [69, 418] width 80 height 15
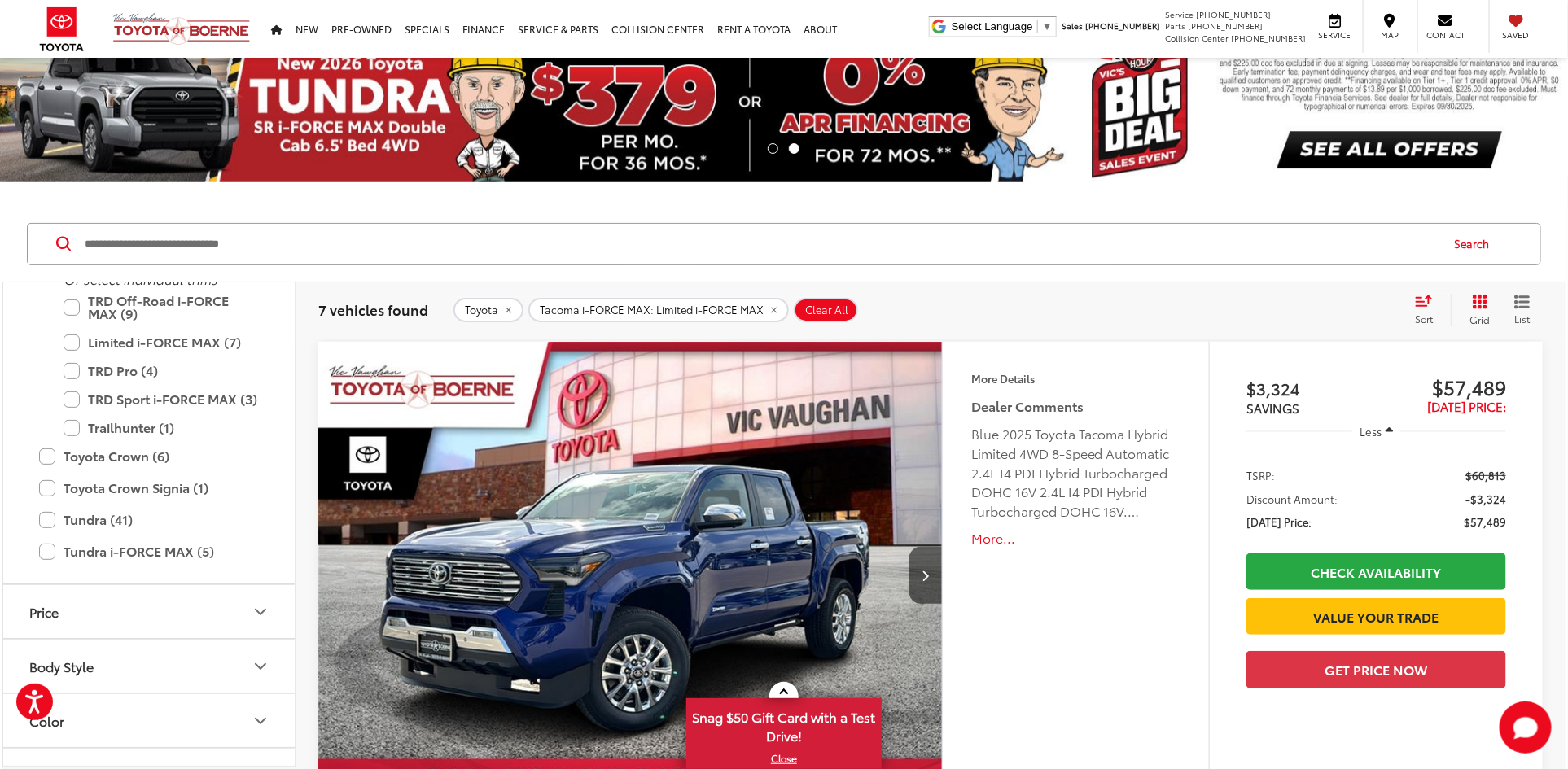
scroll to position [804, 0]
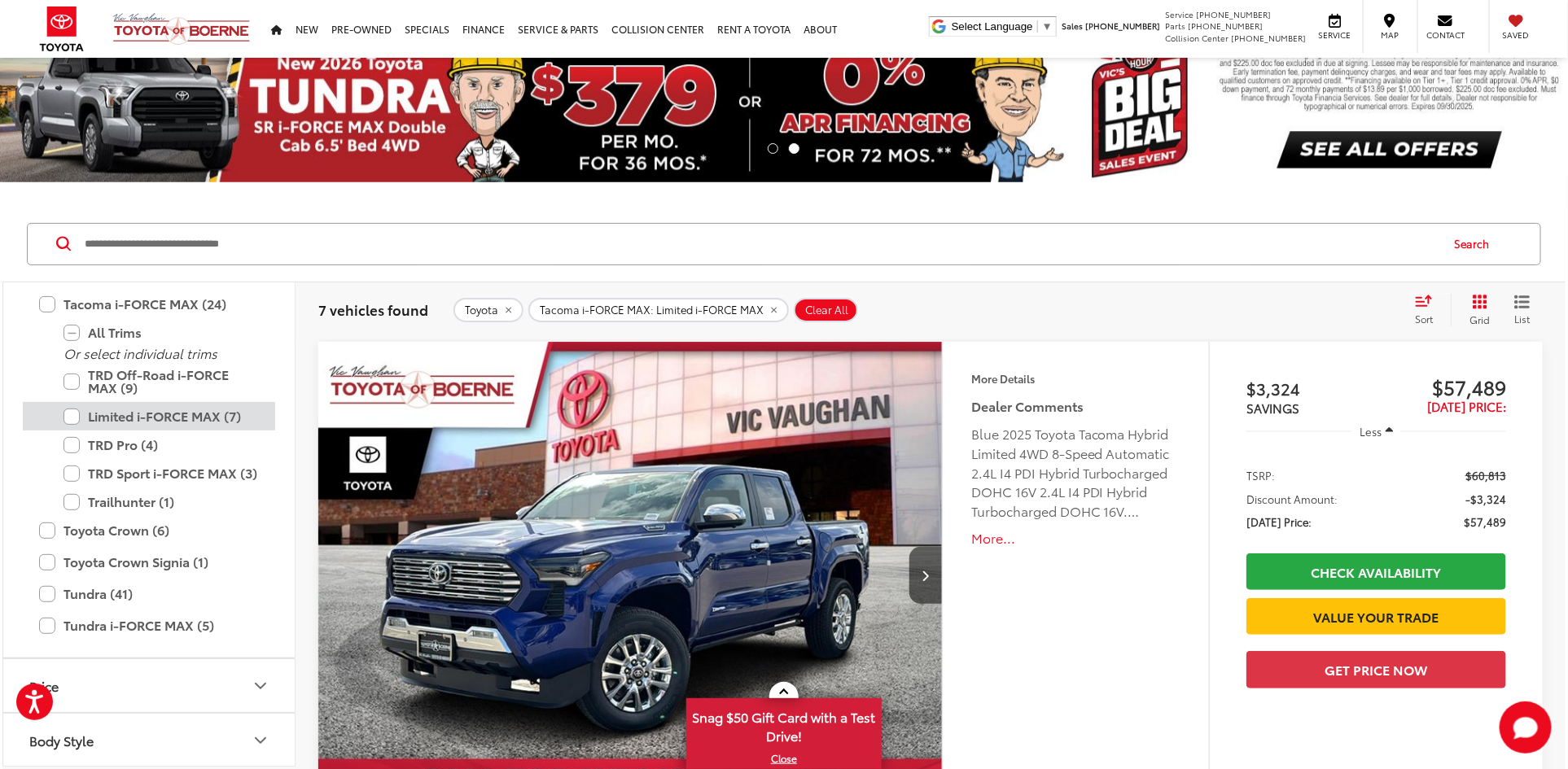
click at [107, 413] on label "Limited i-FORCE MAX (7)" at bounding box center [161, 416] width 196 height 28
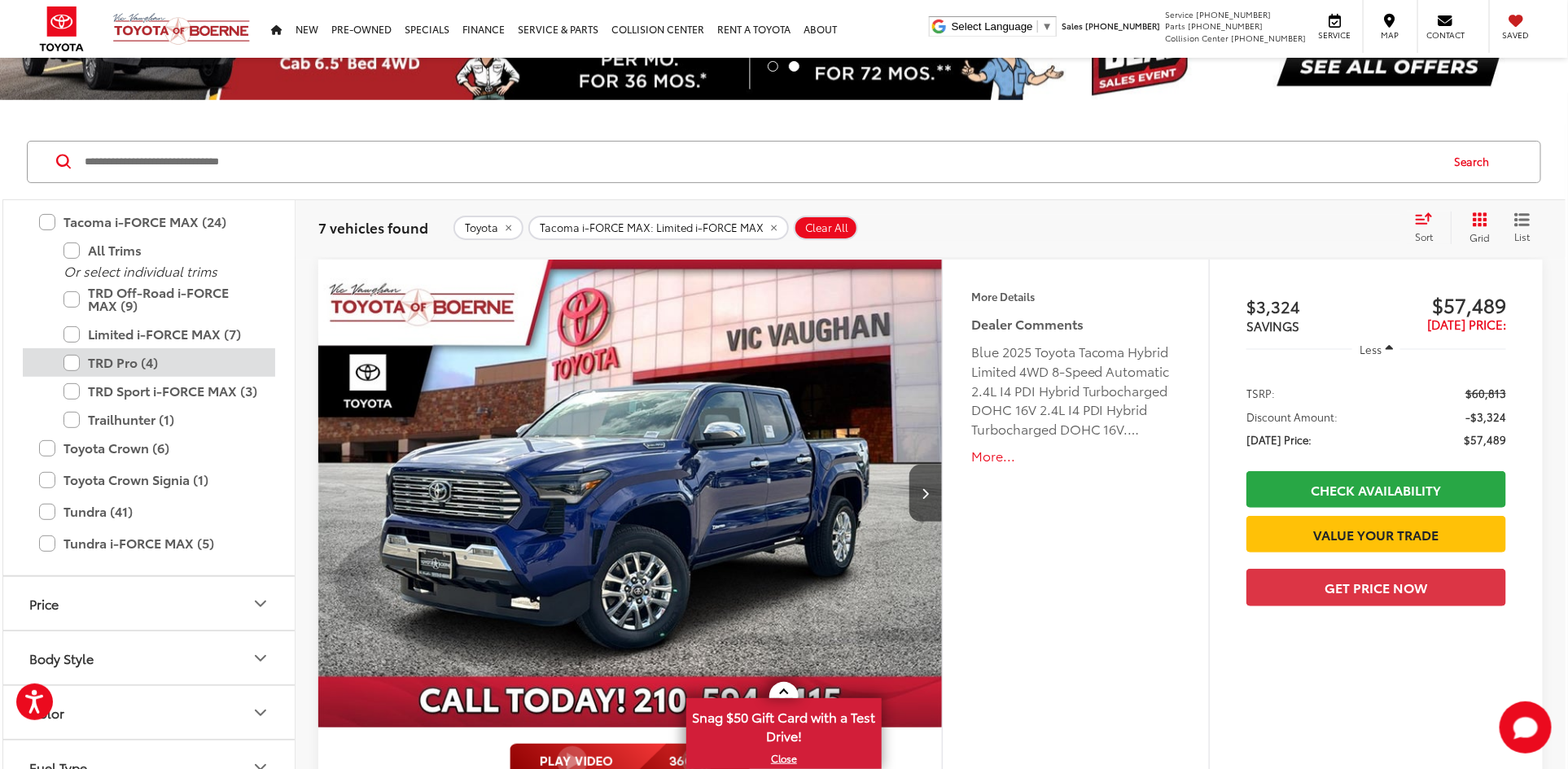
scroll to position [180, 0]
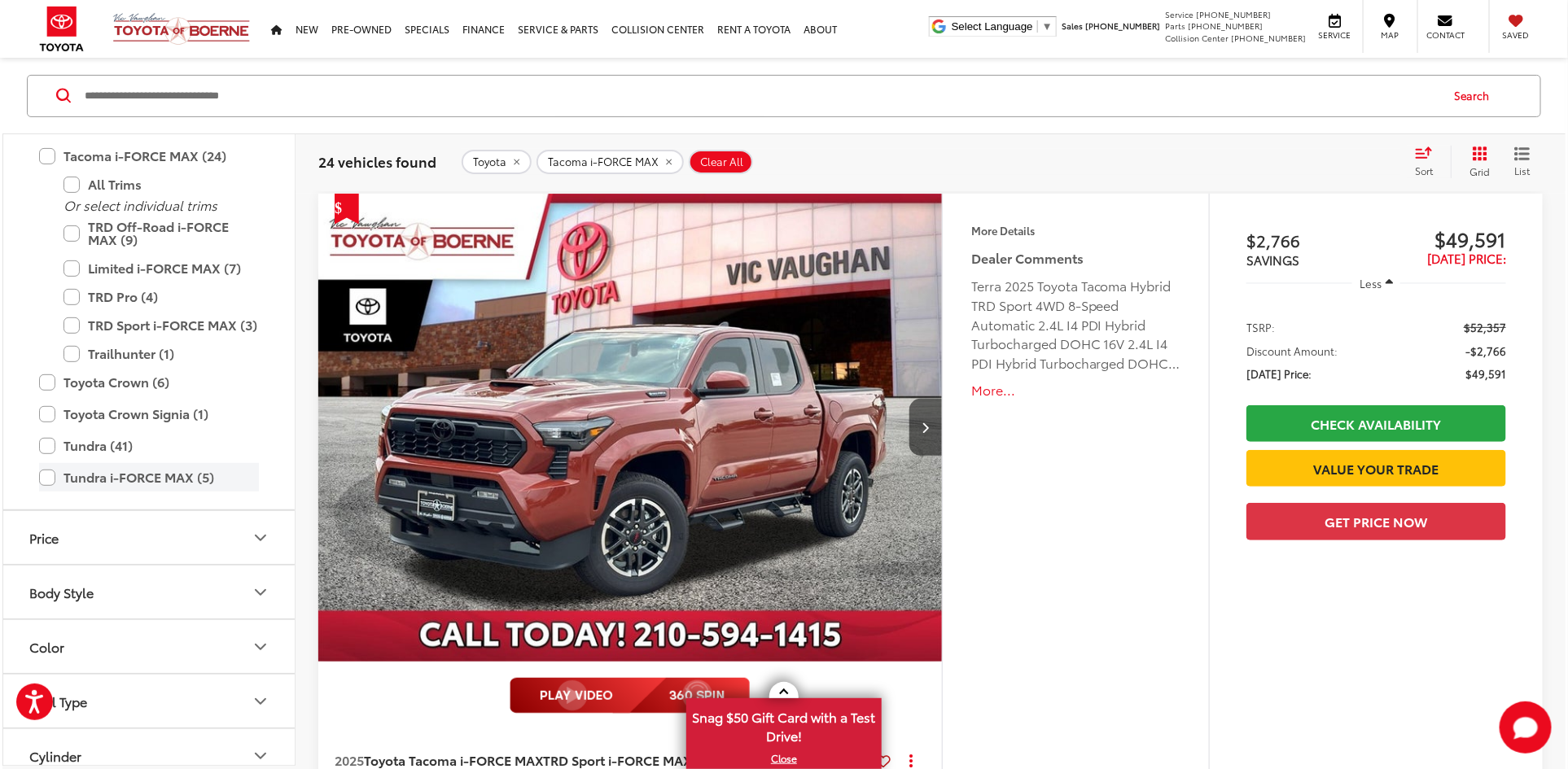
click at [117, 468] on label "Tundra i-FORCE MAX (5)" at bounding box center [149, 477] width 220 height 28
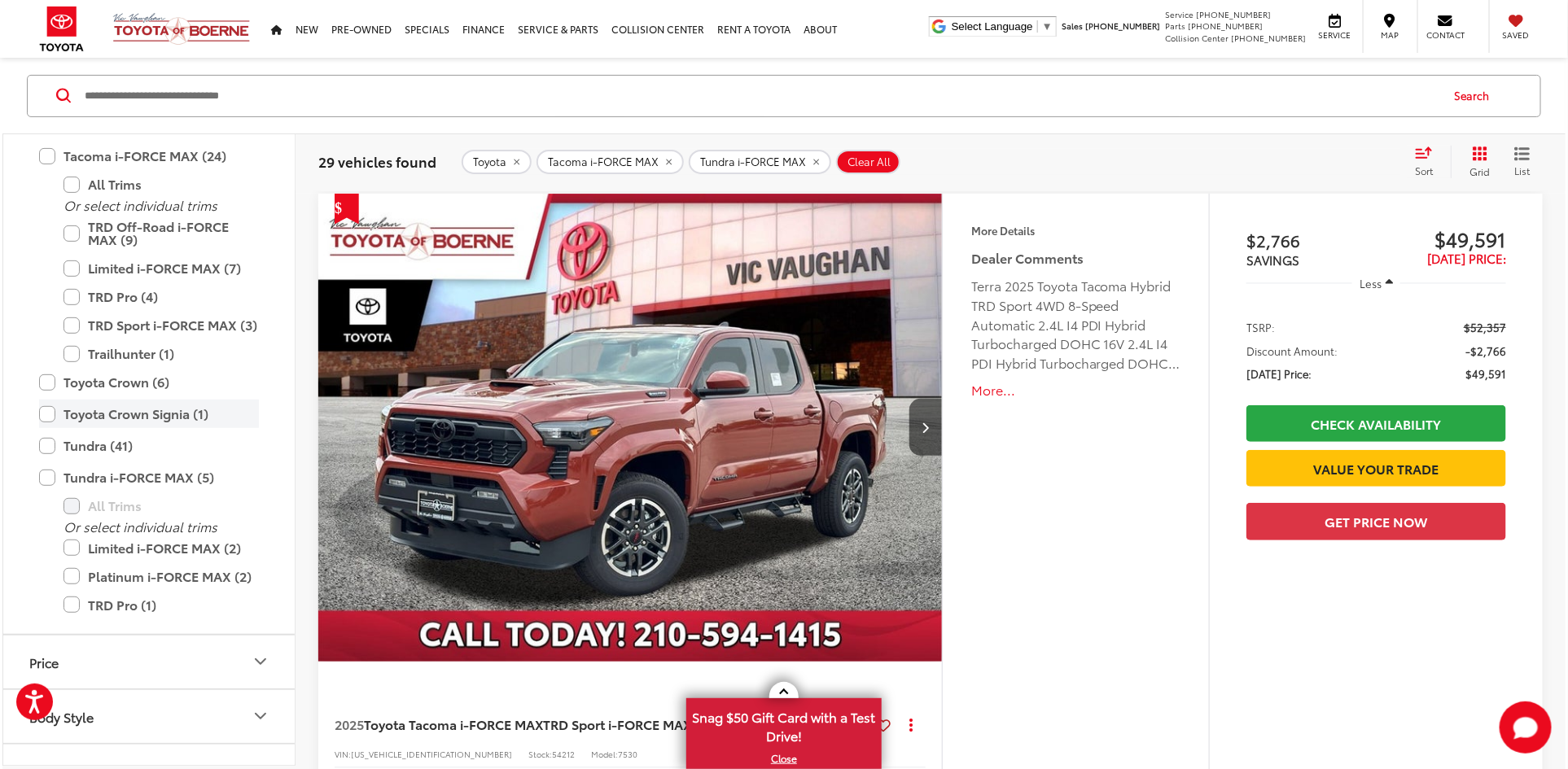
scroll to position [729, 0]
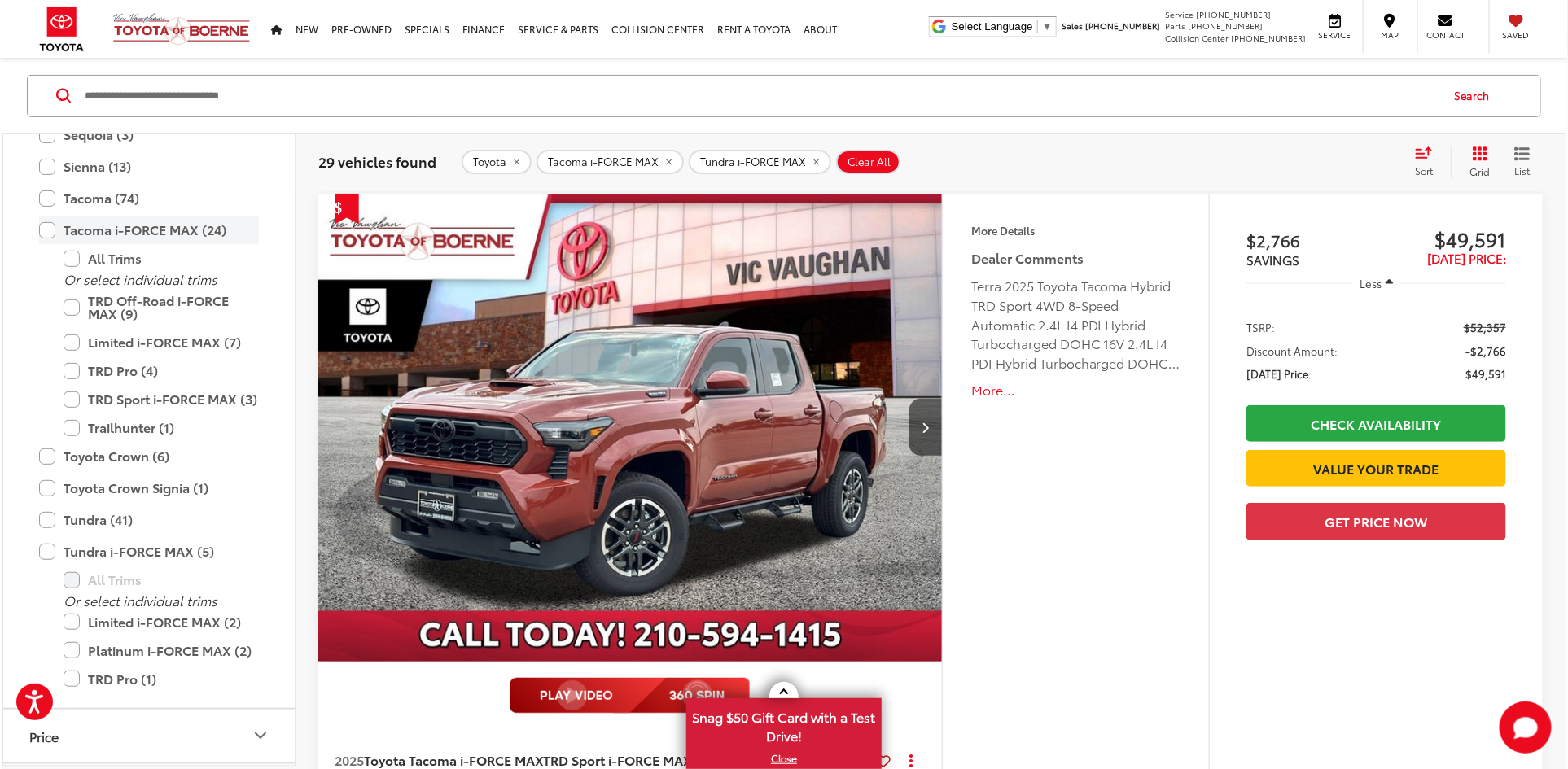
click at [60, 225] on label "Tacoma i-FORCE MAX (24)" at bounding box center [149, 230] width 220 height 28
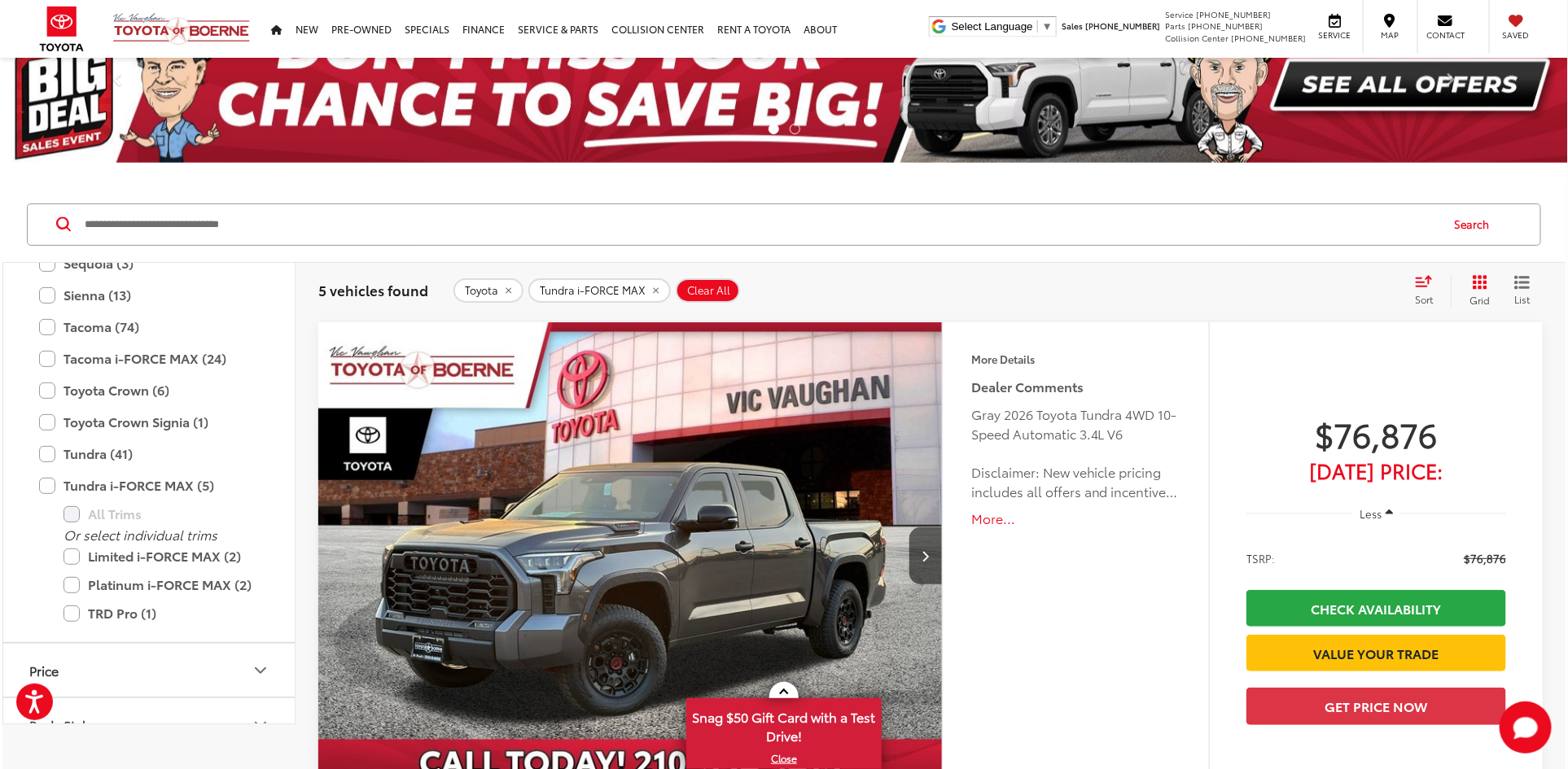
scroll to position [148, 0]
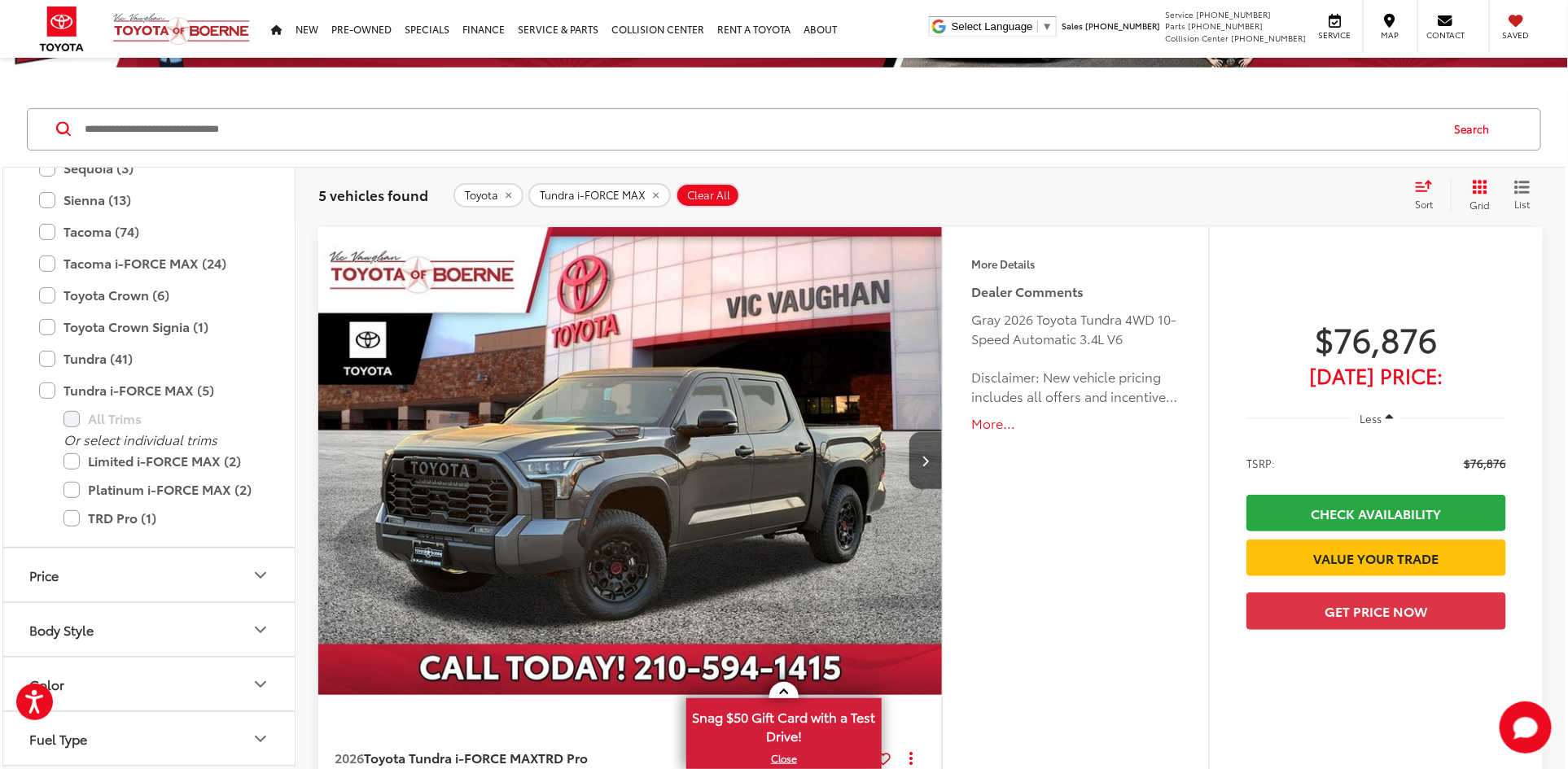
click at [626, 441] on img "2026 Toyota Tundra i-FORCE MAX TRD Pro 0" at bounding box center [631, 461] width 626 height 469
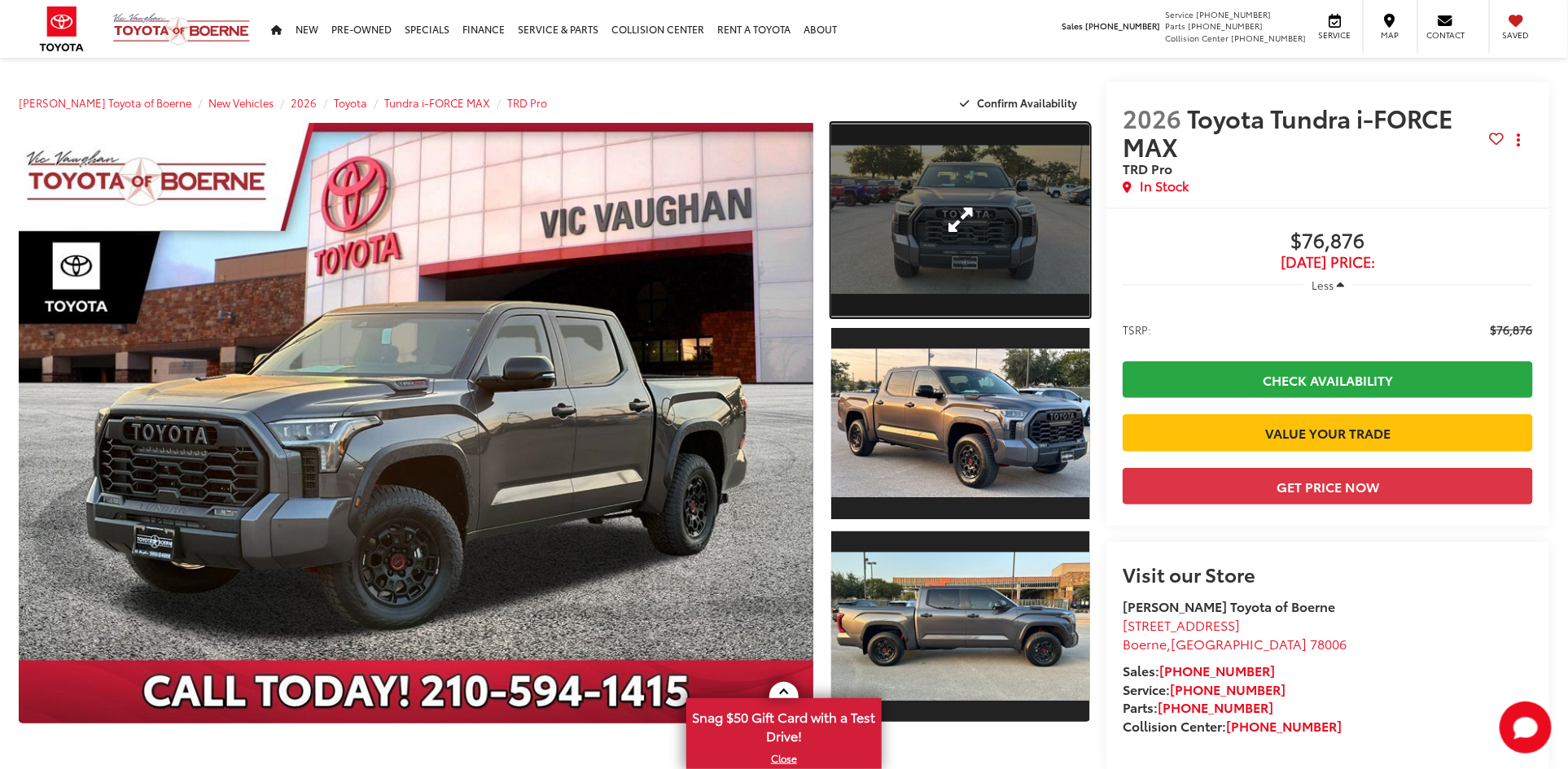
click at [983, 244] on link "Expand Photo 1" at bounding box center [961, 220] width 259 height 195
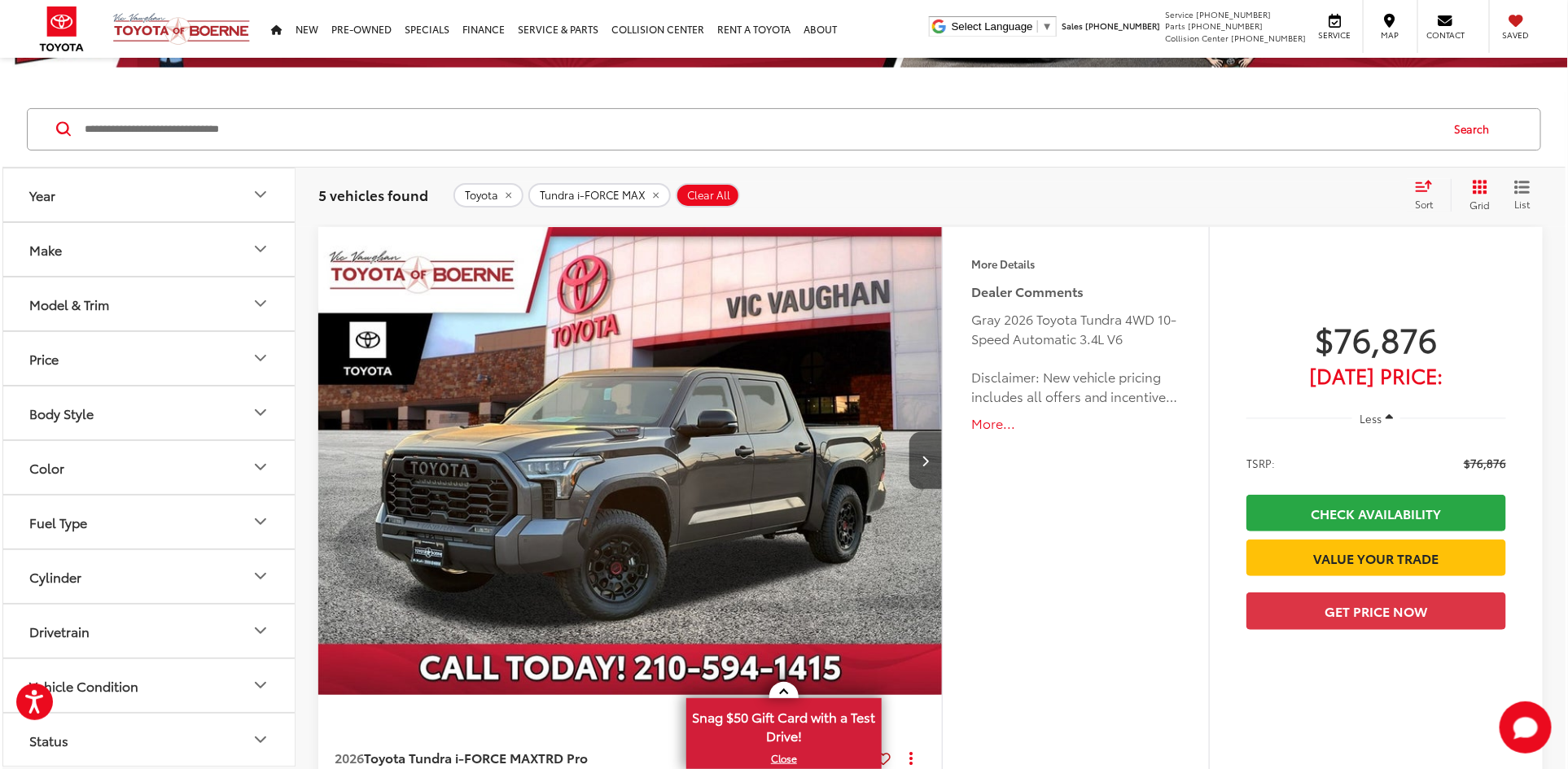
click at [99, 291] on button "Model & Trim" at bounding box center [150, 304] width 293 height 53
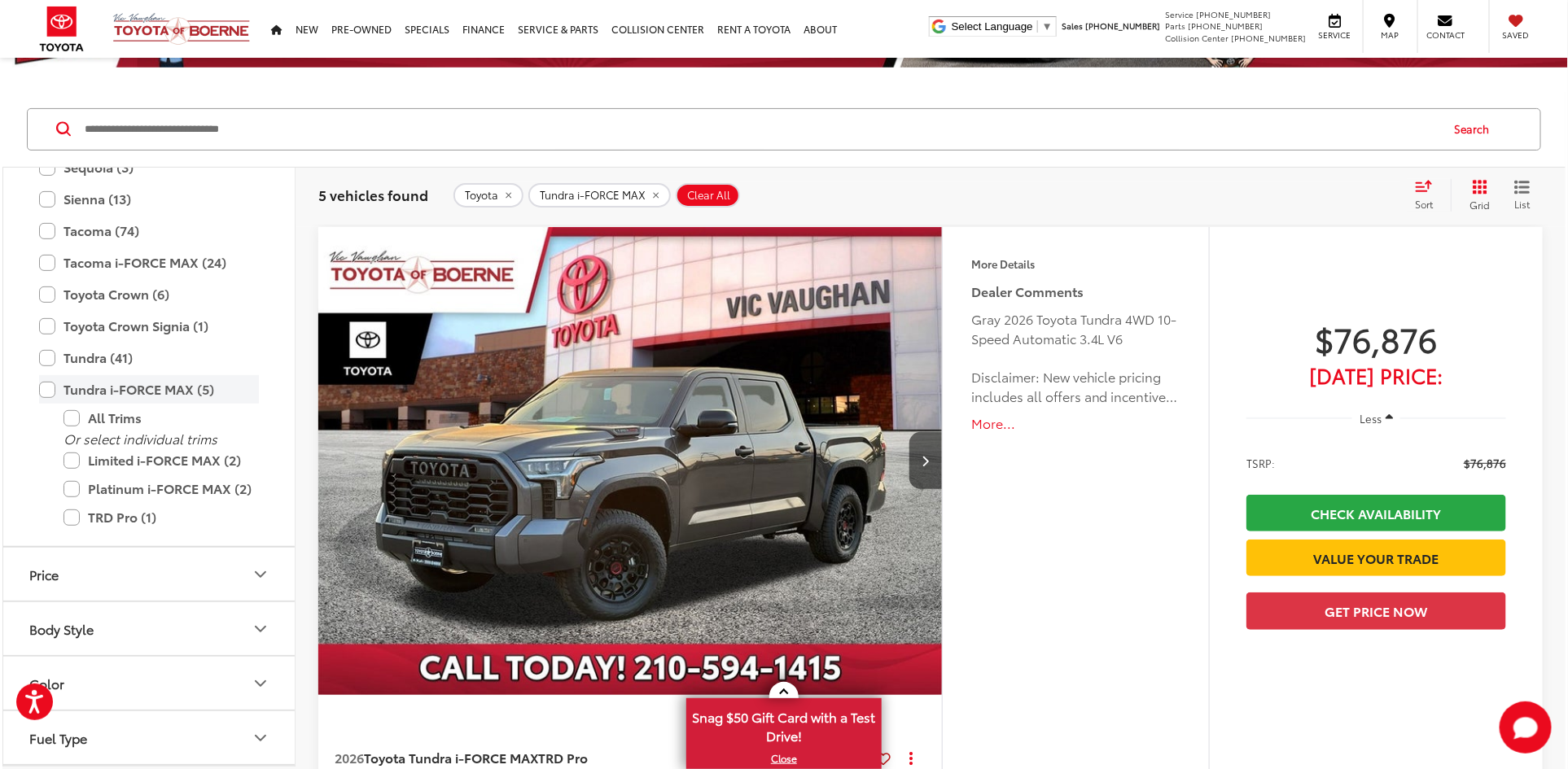
click at [51, 389] on label "Tundra i-FORCE MAX (5)" at bounding box center [149, 389] width 220 height 28
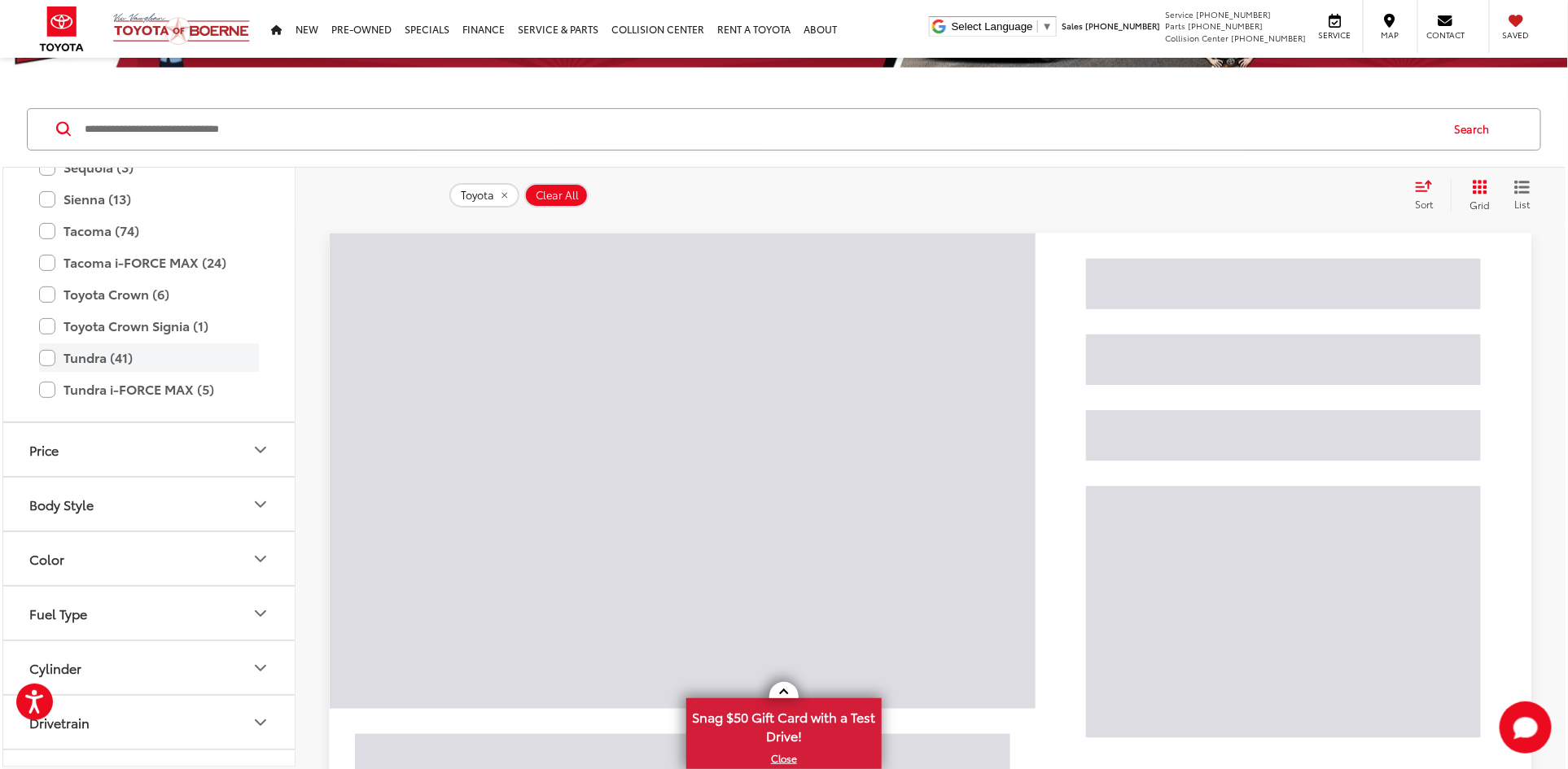
click at [49, 358] on label "Tundra (41)" at bounding box center [149, 357] width 220 height 28
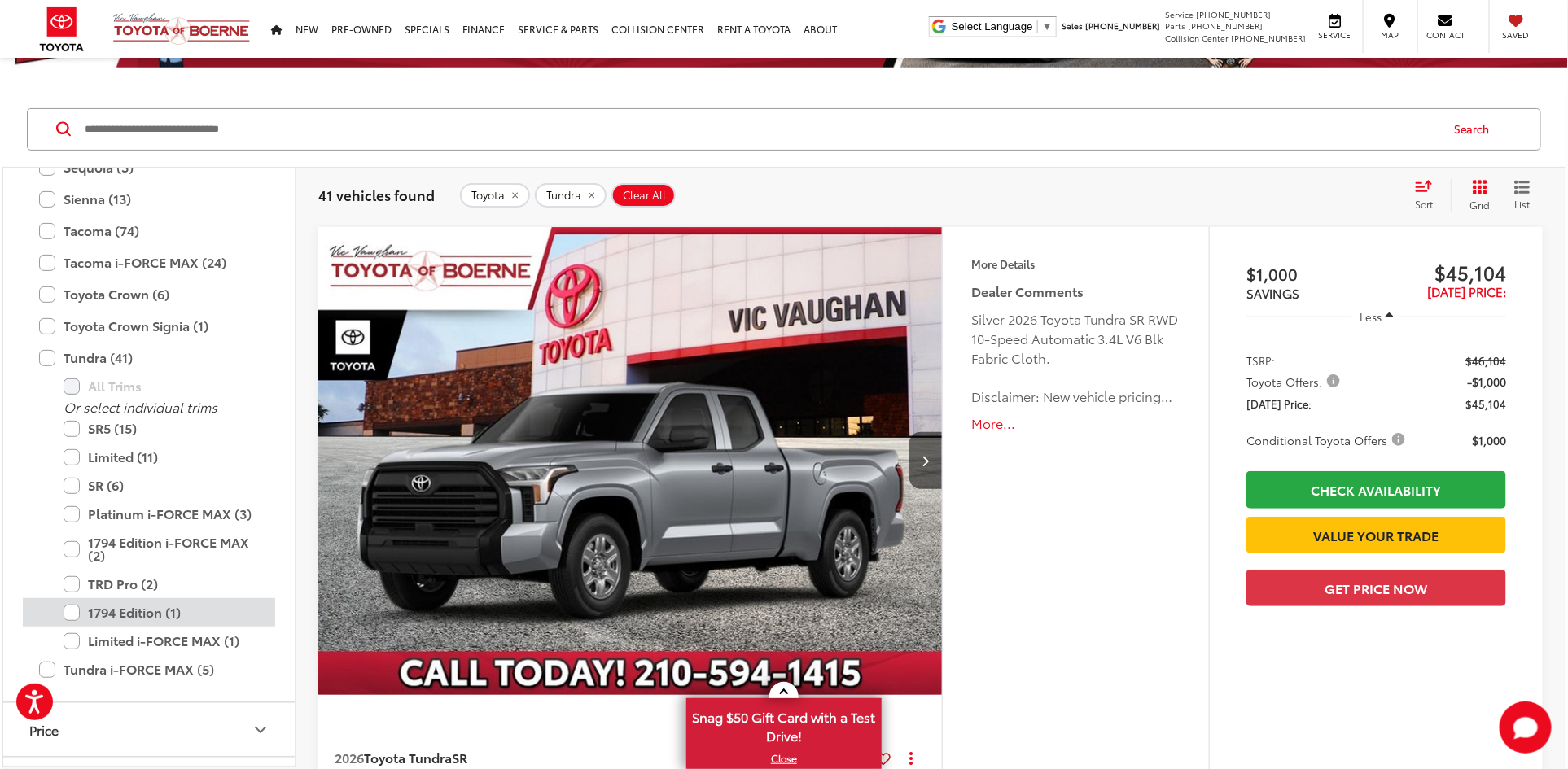
click at [137, 607] on label "1794 Edition (1)" at bounding box center [161, 613] width 196 height 28
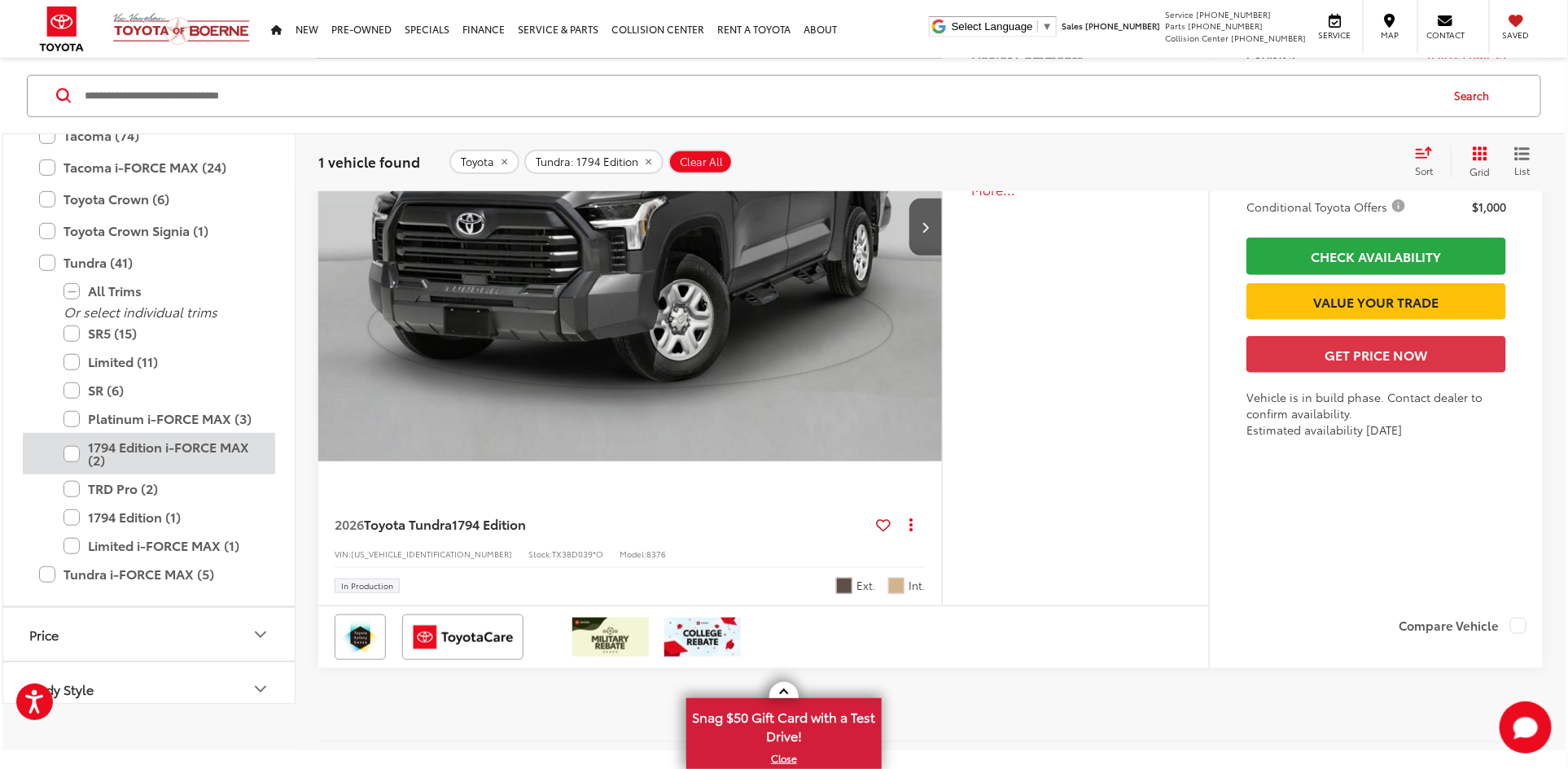
scroll to position [370, 0]
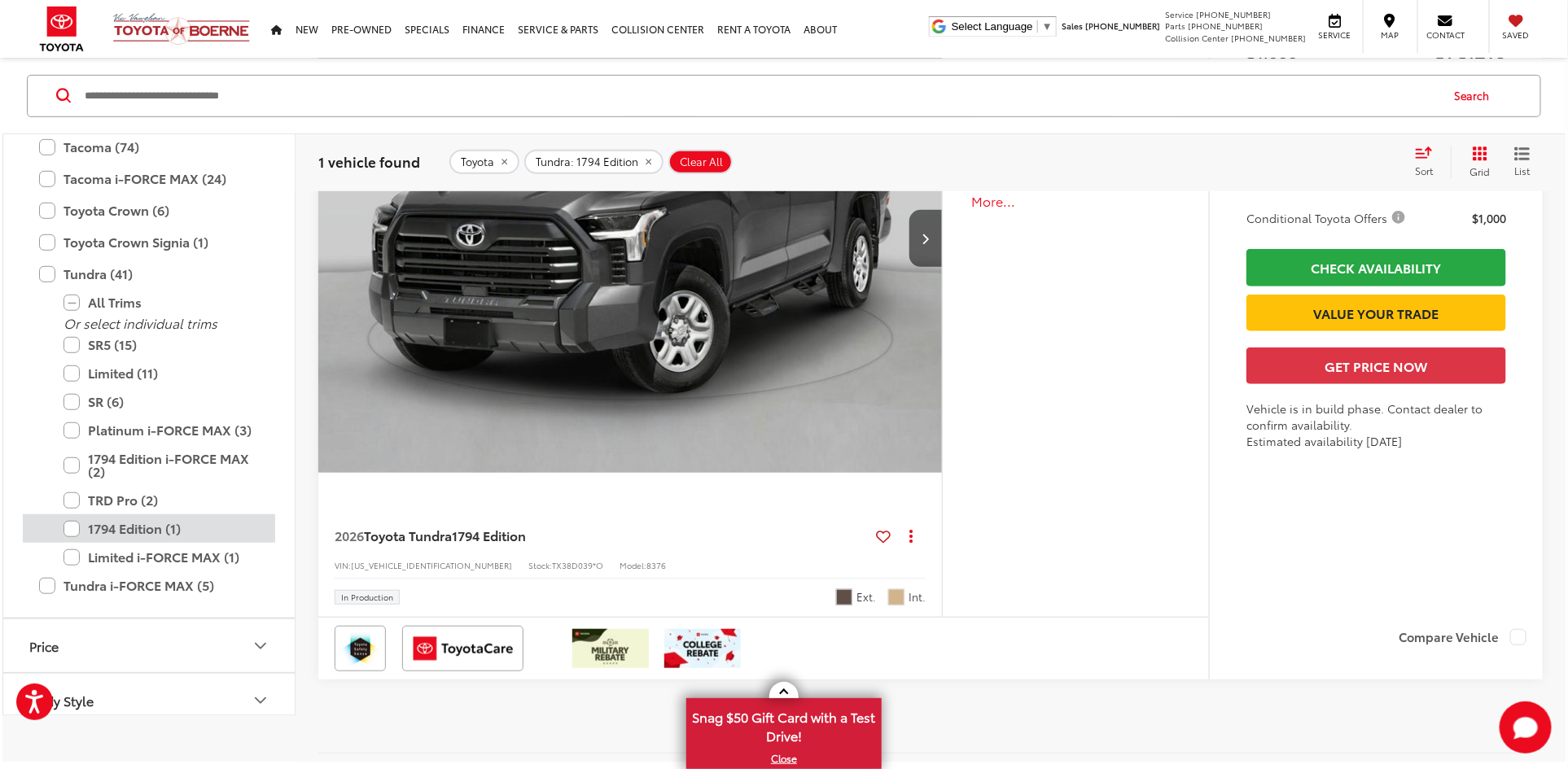
click at [110, 525] on label "1794 Edition (1)" at bounding box center [161, 529] width 196 height 28
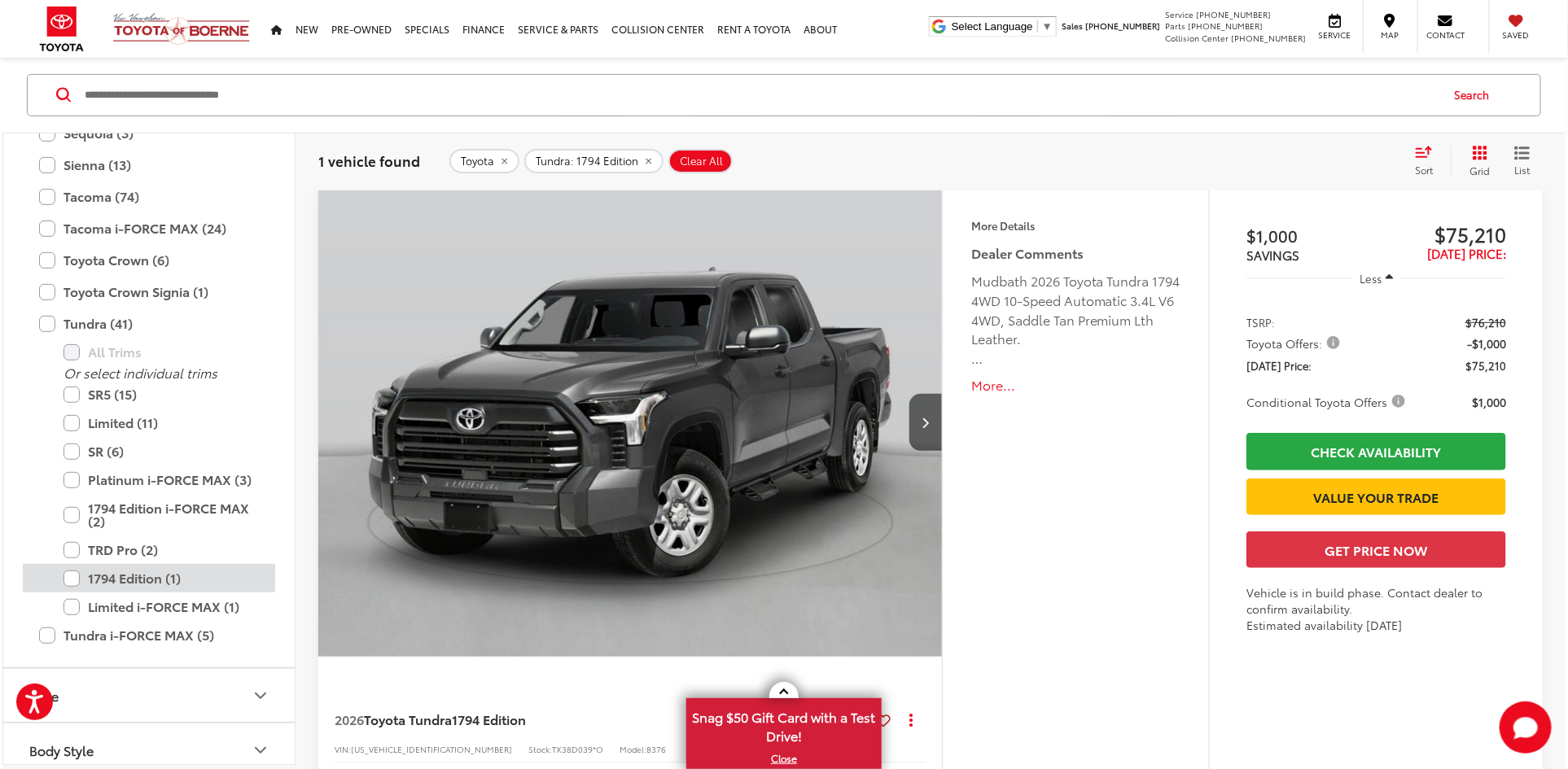
scroll to position [180, 0]
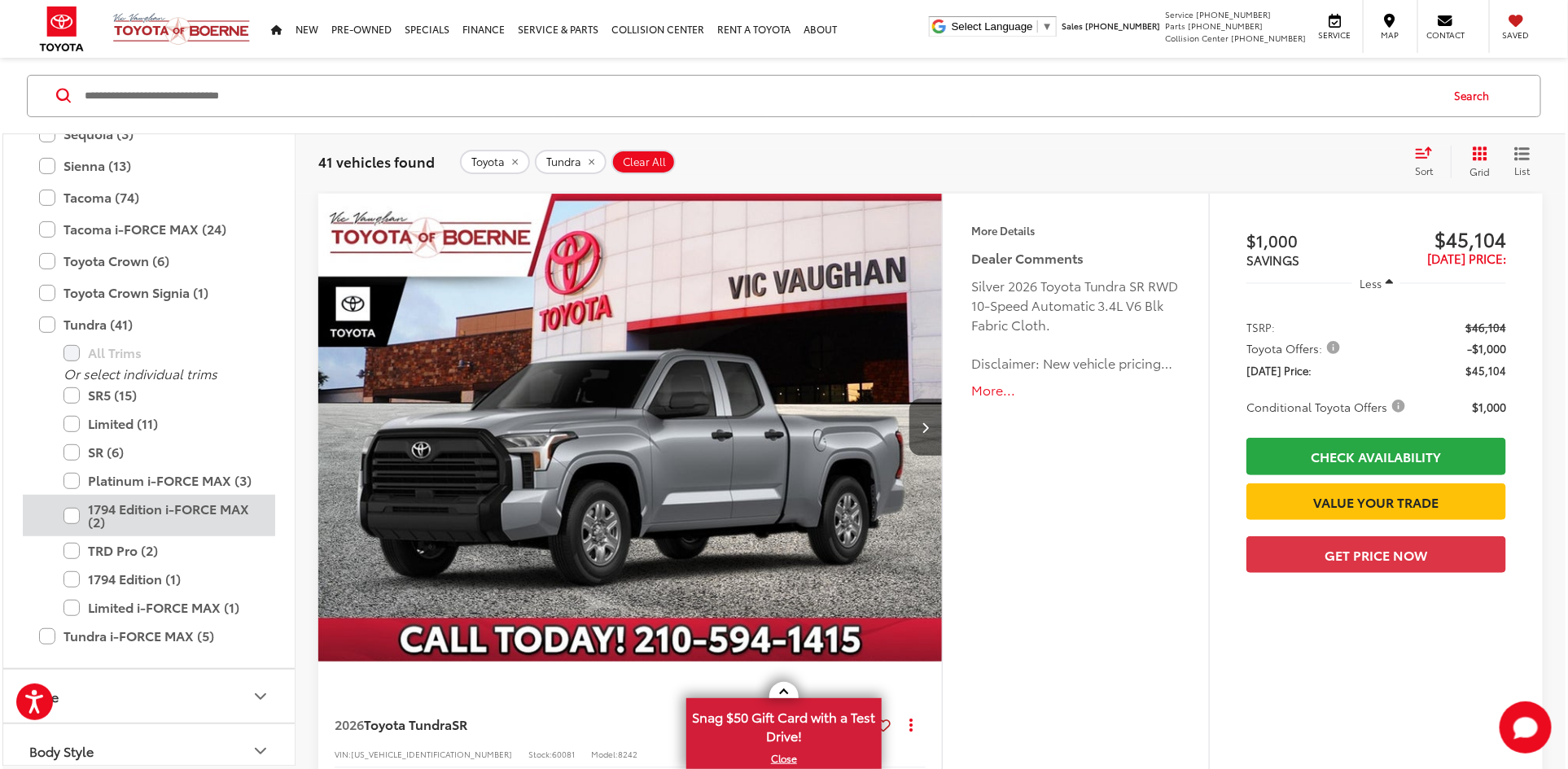
click at [126, 506] on label "1794 Edition i-FORCE MAX (2)" at bounding box center [161, 516] width 196 height 42
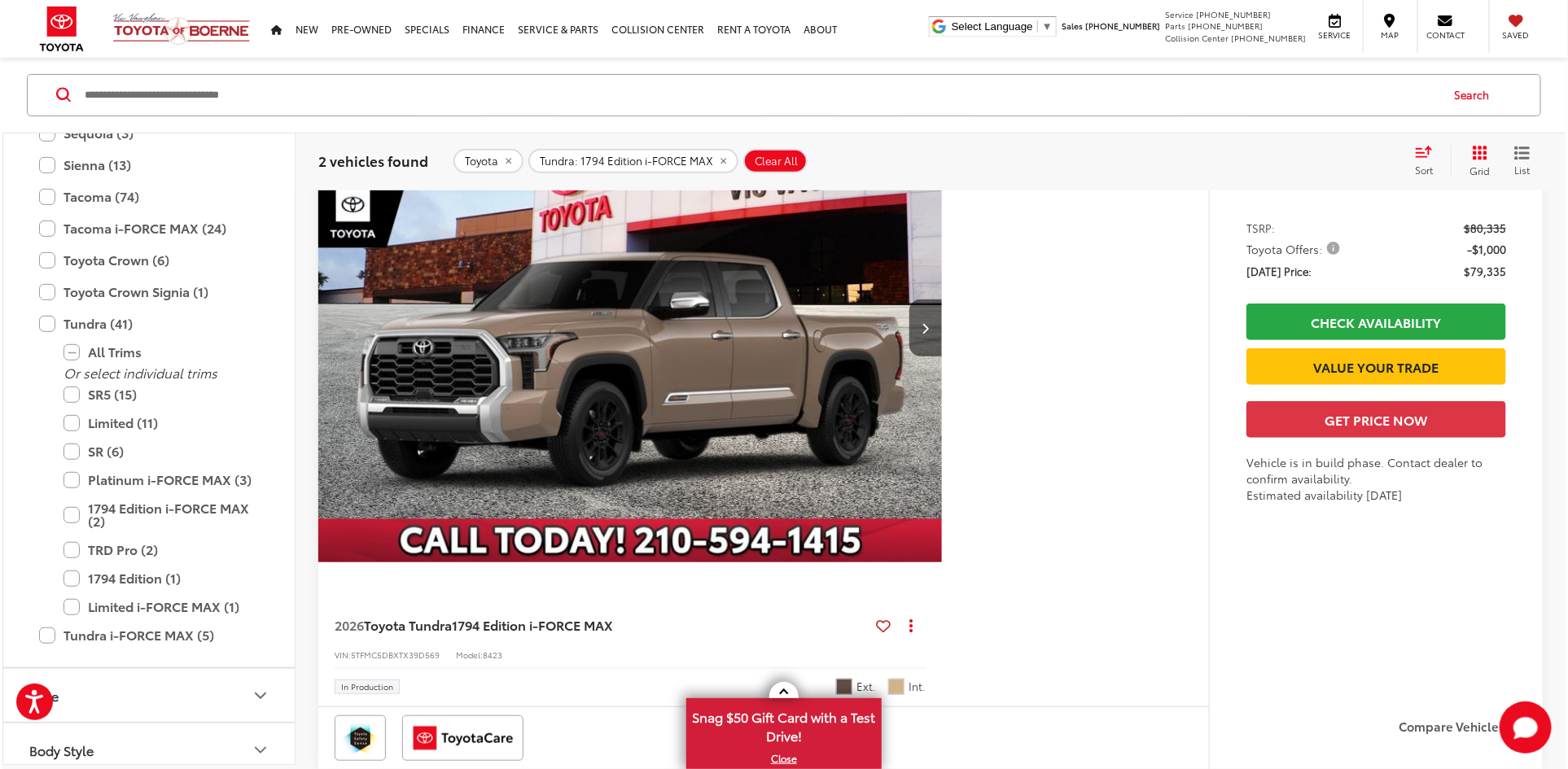
scroll to position [255, 0]
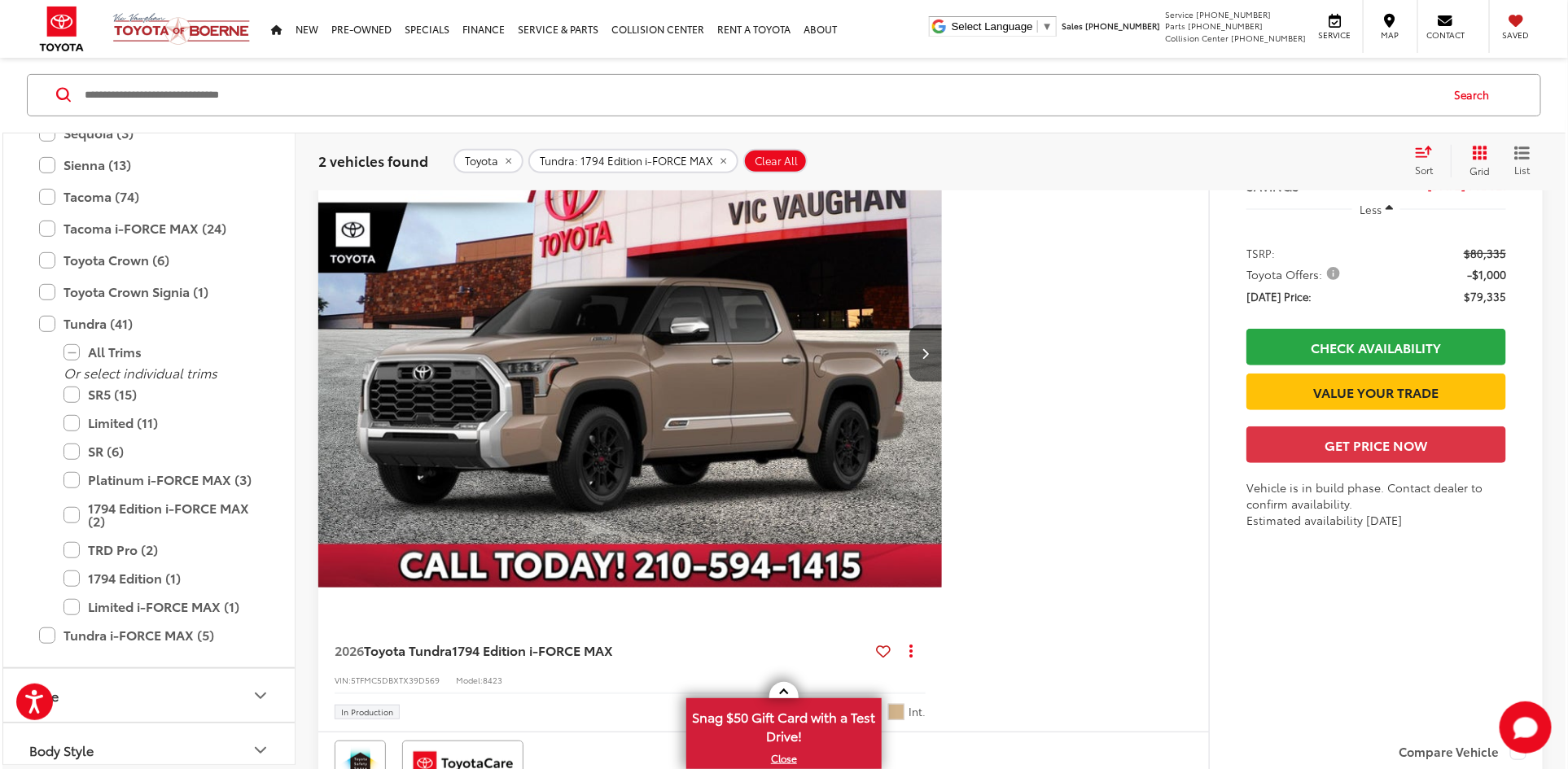
click at [876, 377] on img "2026 Toyota Tundra 1794 Edition i-FORCE MAX 0" at bounding box center [631, 355] width 626 height 469
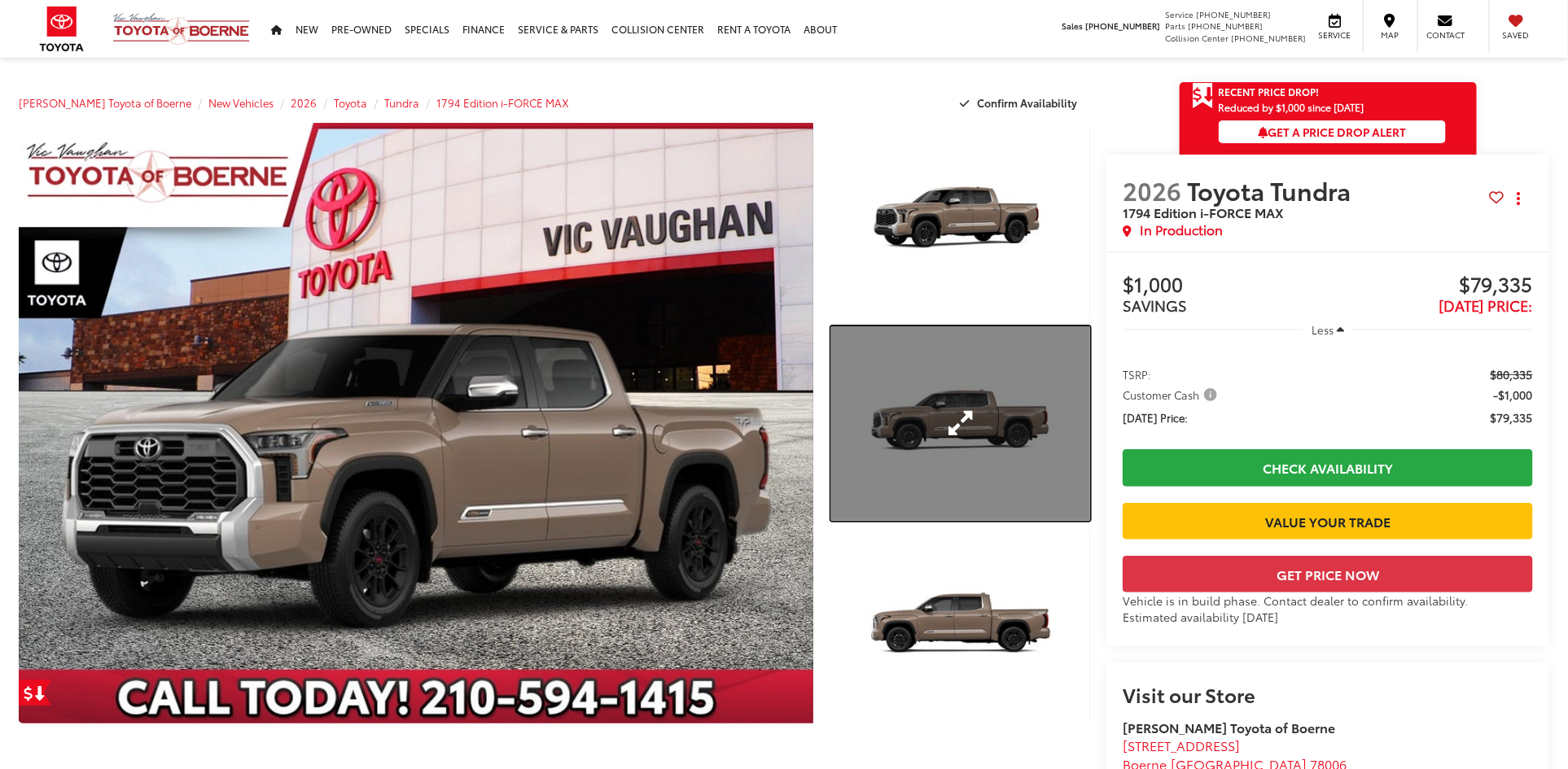
drag, startPoint x: 898, startPoint y: 377, endPoint x: 885, endPoint y: 376, distance: 13.0
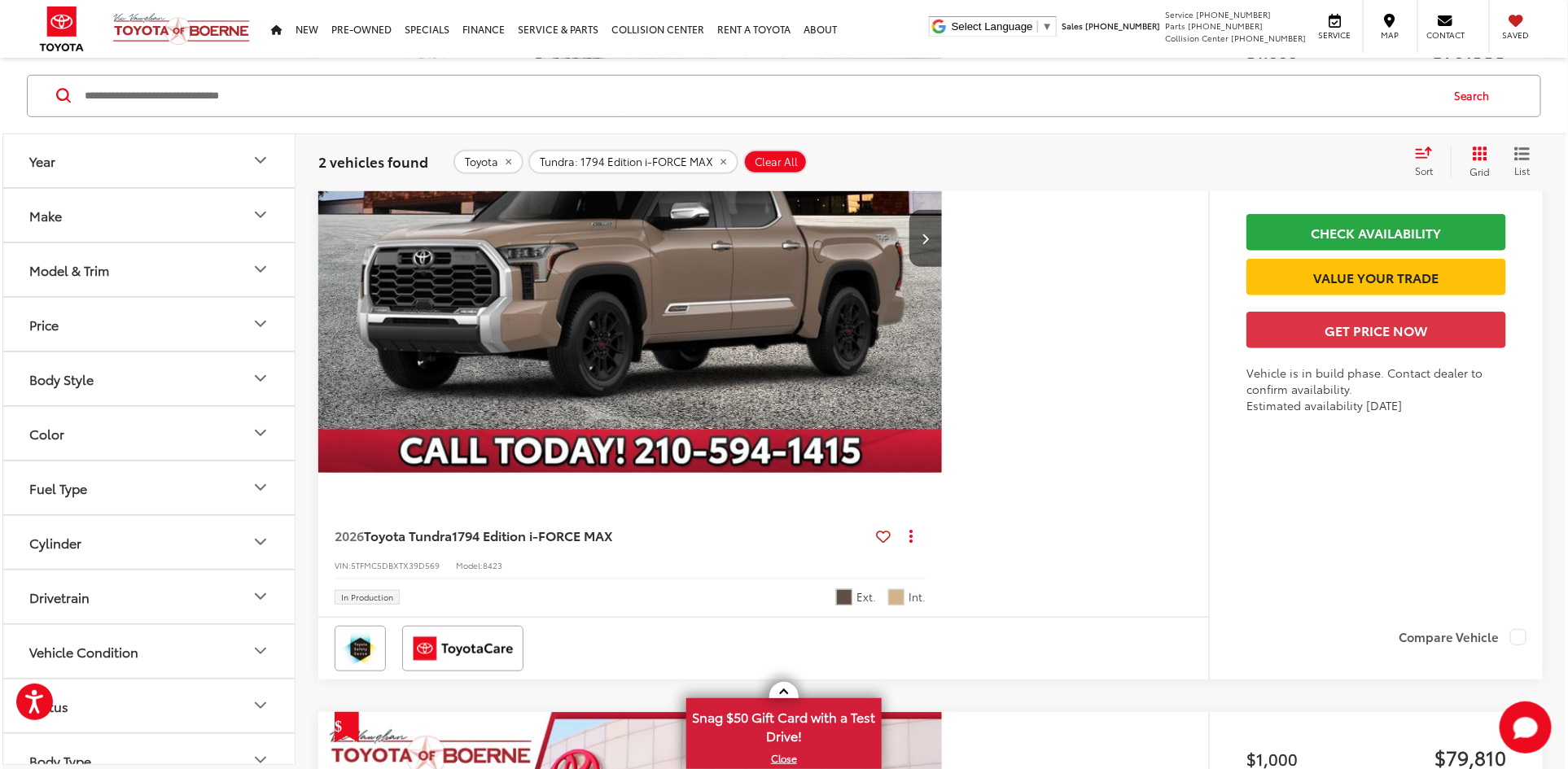
click at [117, 263] on button "Model & Trim" at bounding box center [150, 269] width 293 height 53
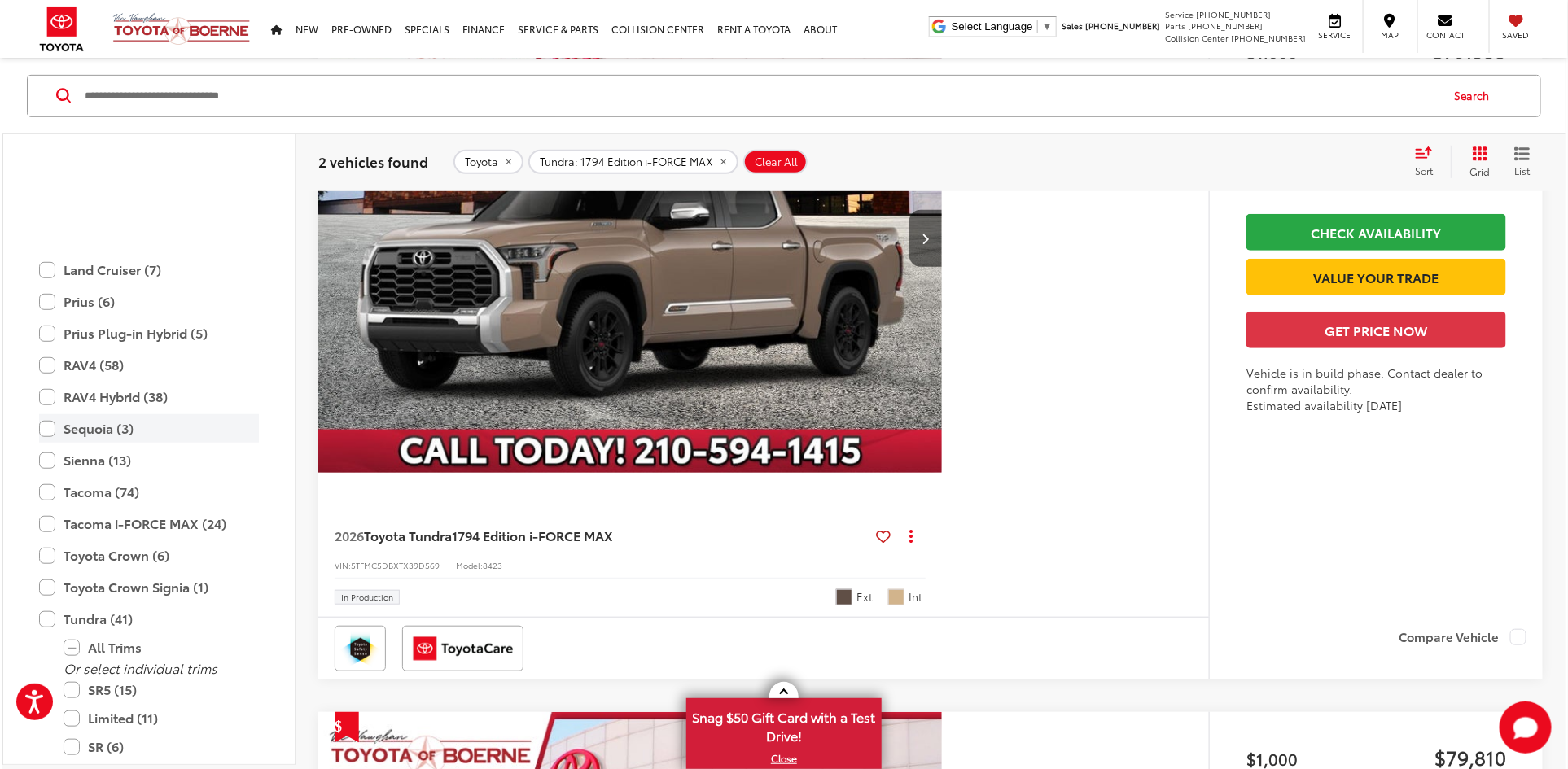
scroll to position [582, 0]
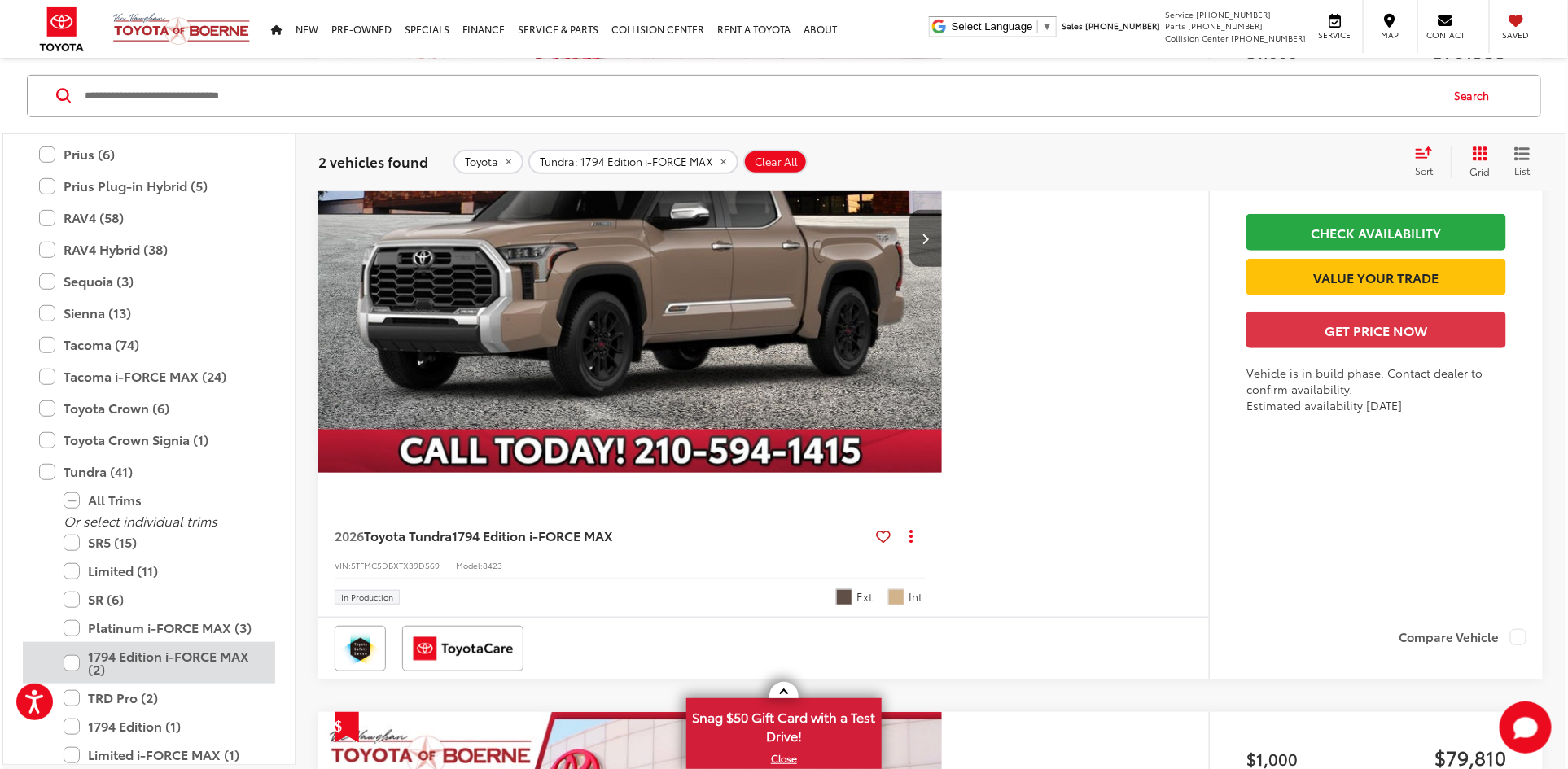
click at [144, 653] on label "1794 Edition i-FORCE MAX (2)" at bounding box center [161, 662] width 196 height 42
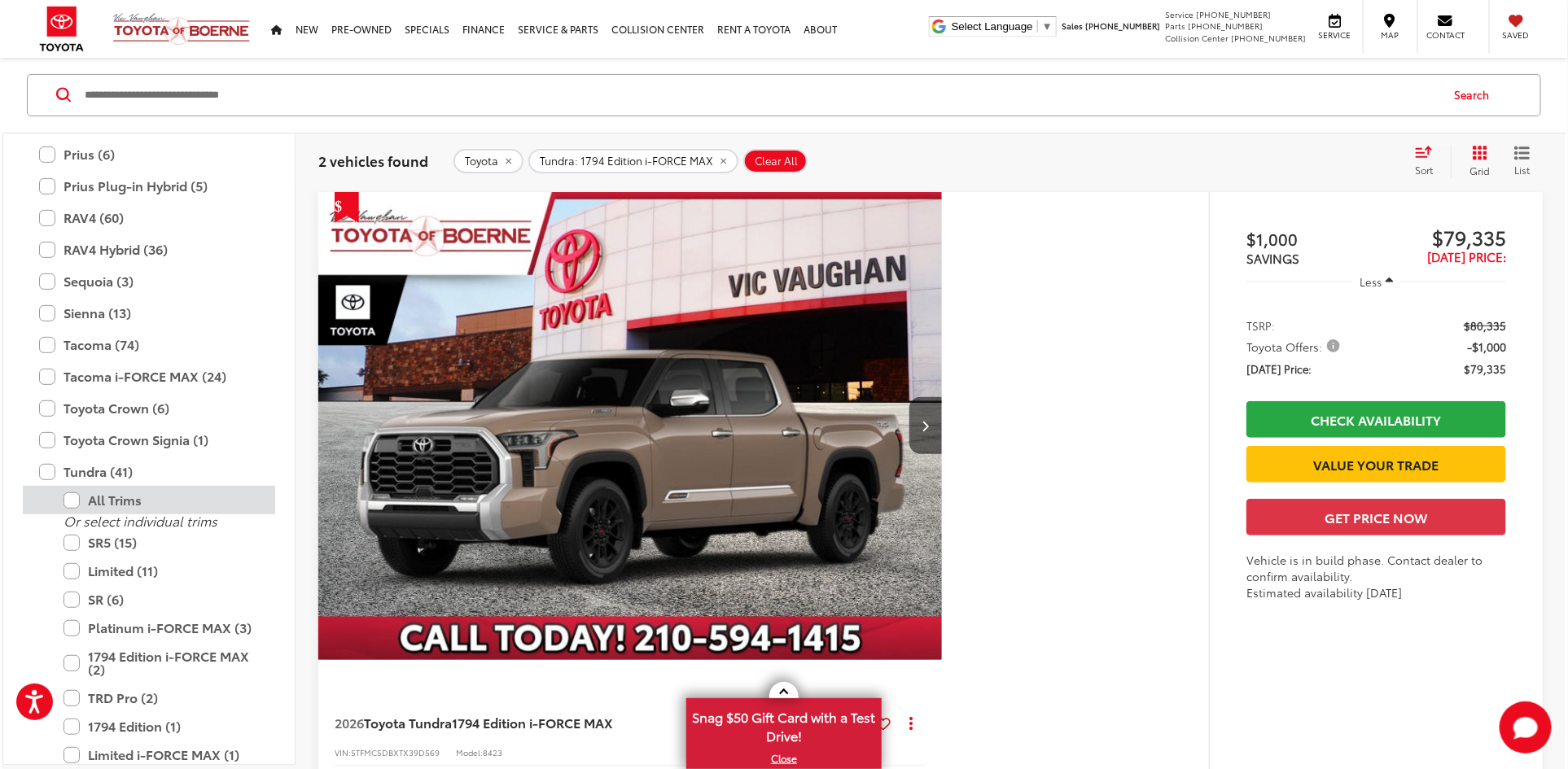
scroll to position [180, 0]
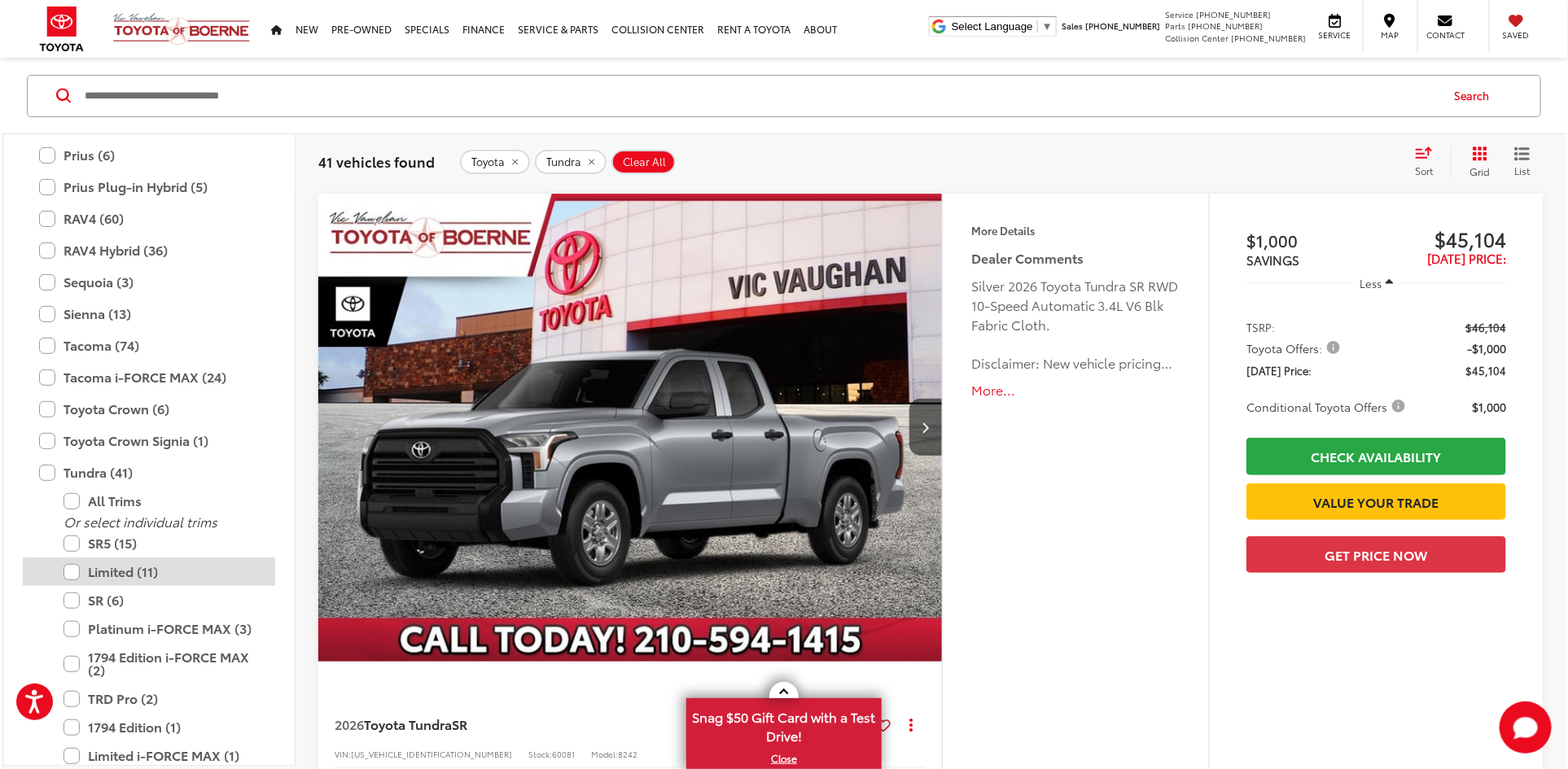
click at [131, 569] on label "Limited (11)" at bounding box center [161, 572] width 196 height 28
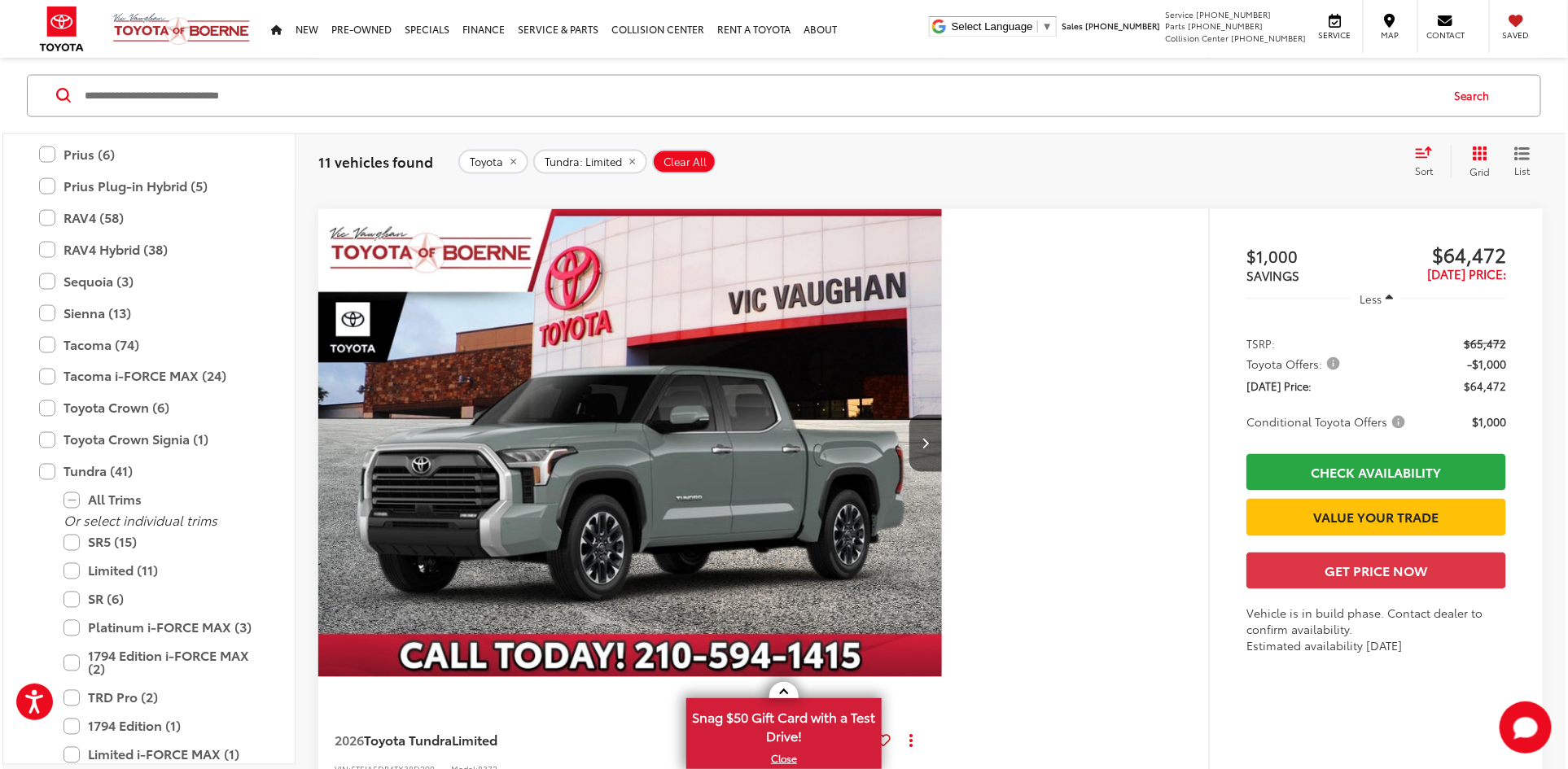
scroll to position [7005, 0]
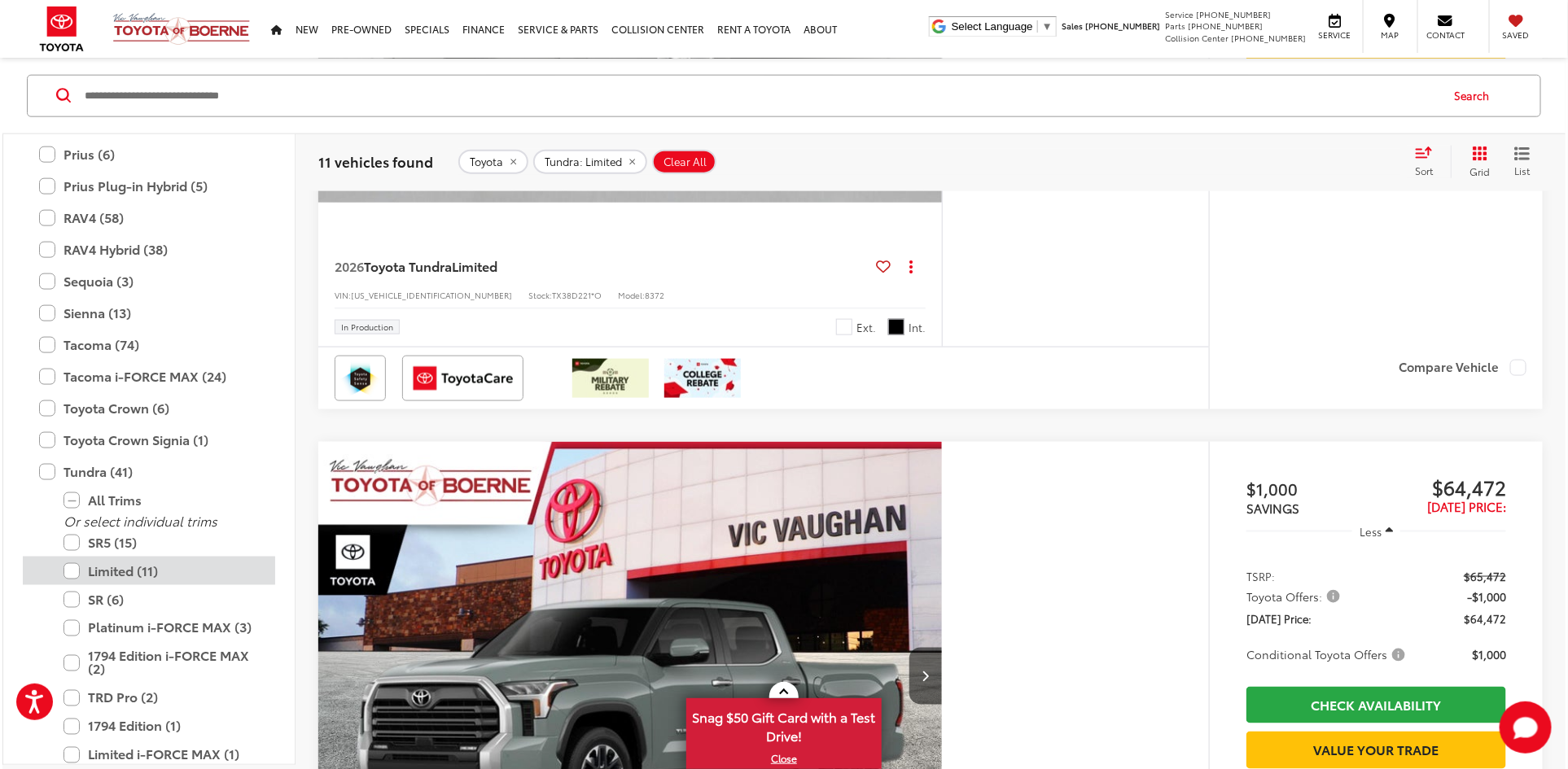
click at [104, 568] on label "Limited (11)" at bounding box center [161, 571] width 196 height 28
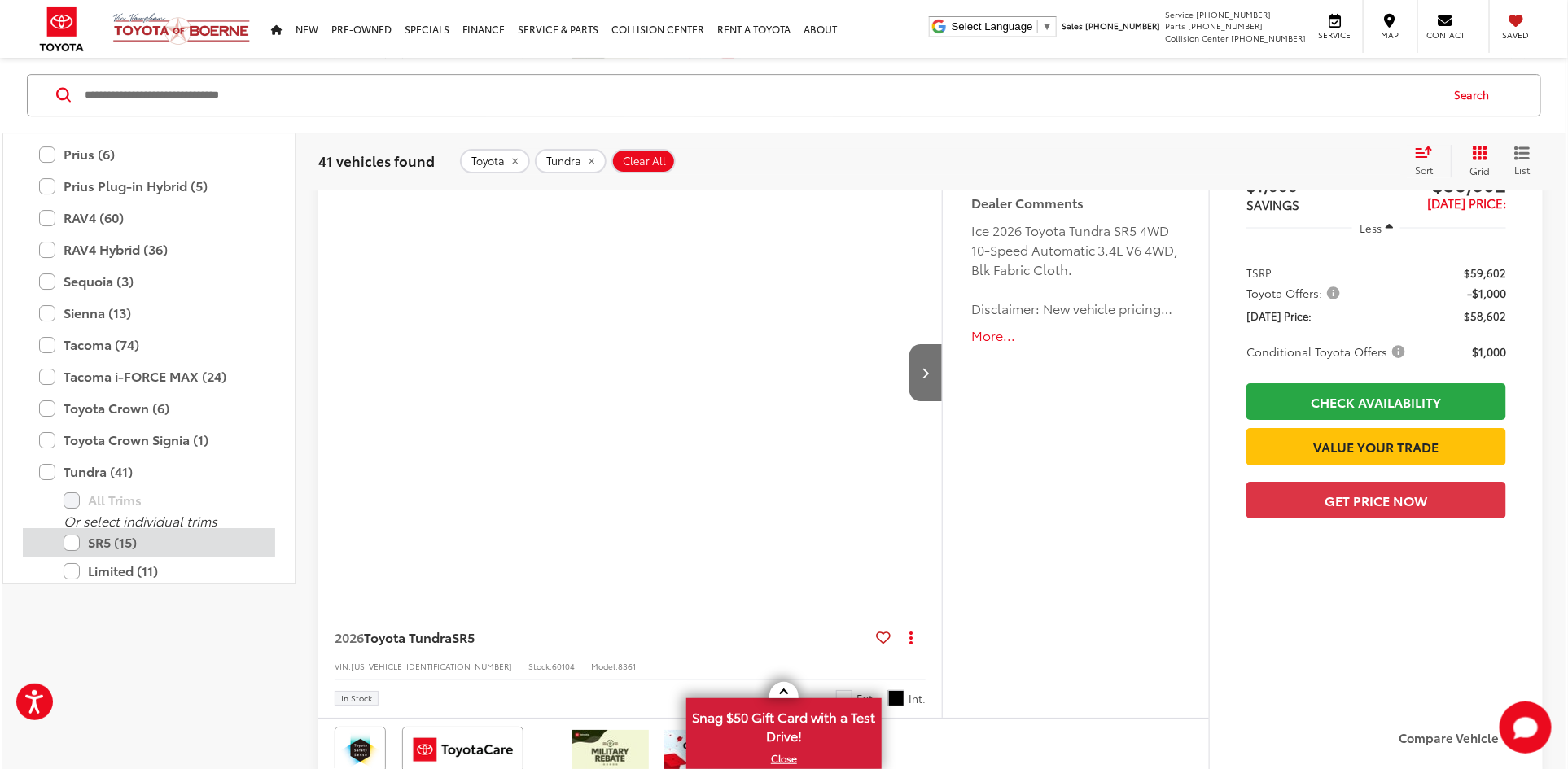
click at [94, 535] on label "SR5 (15)" at bounding box center [161, 542] width 196 height 28
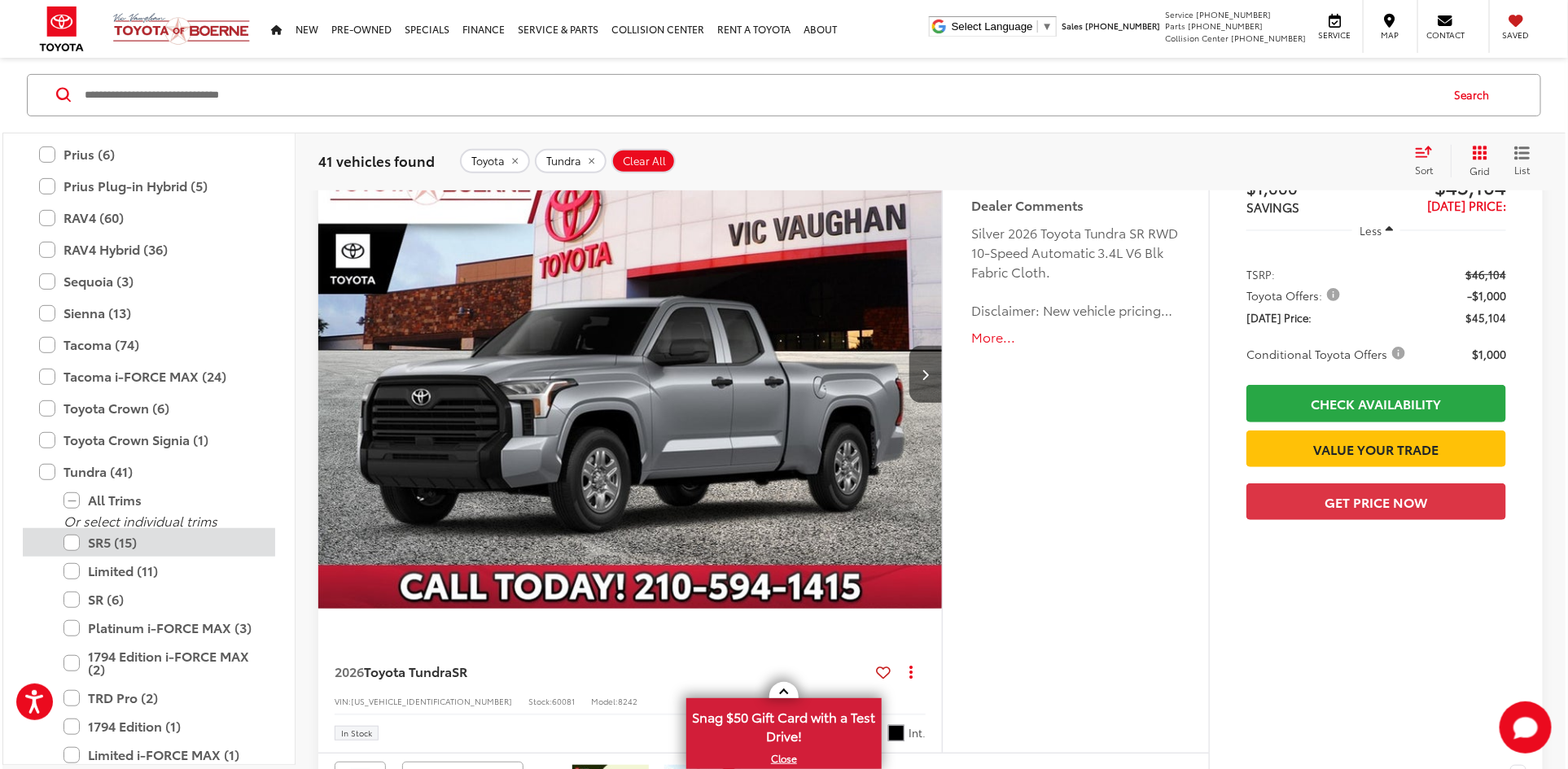
scroll to position [180, 0]
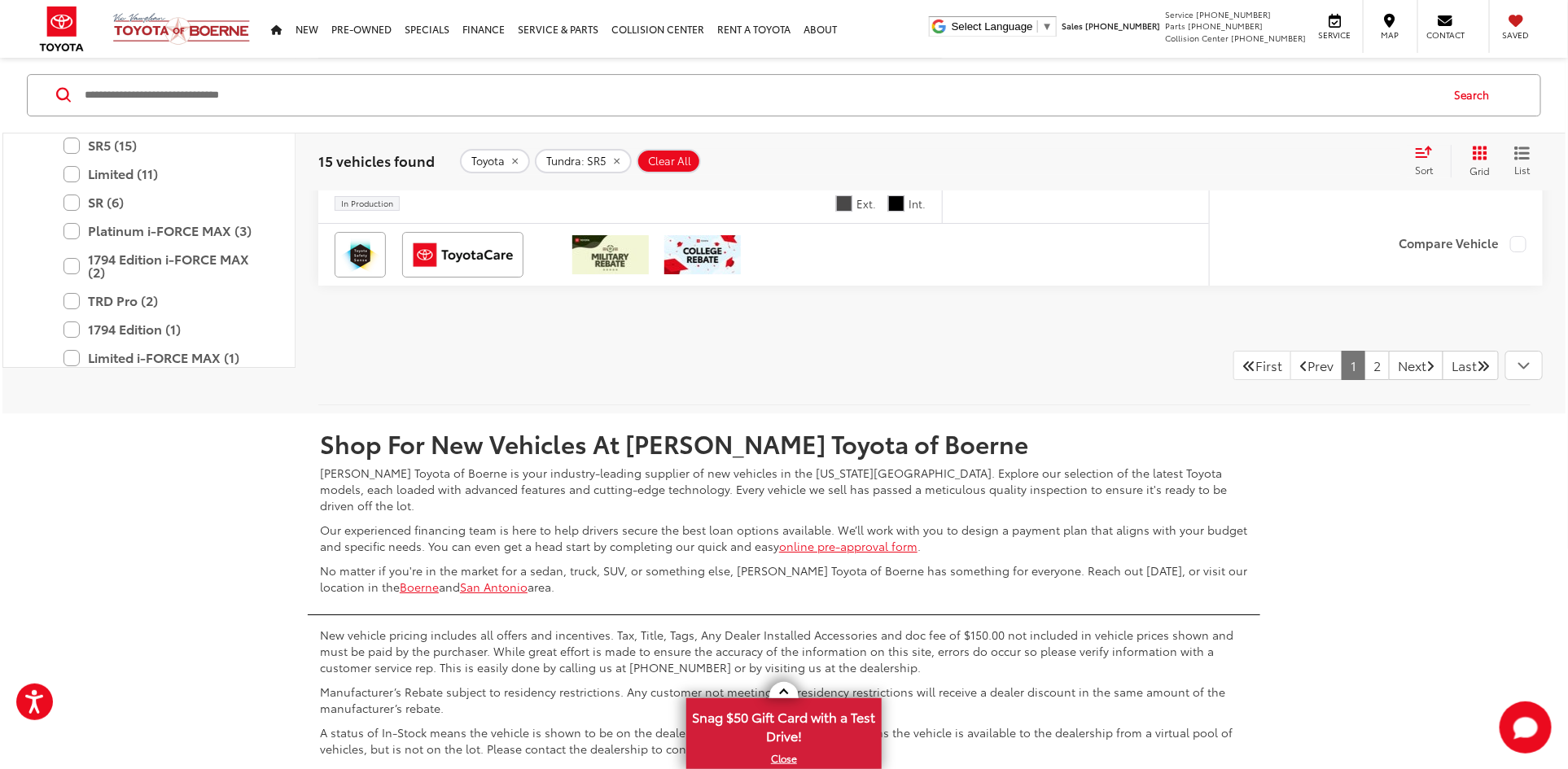
scroll to position [8765, 0]
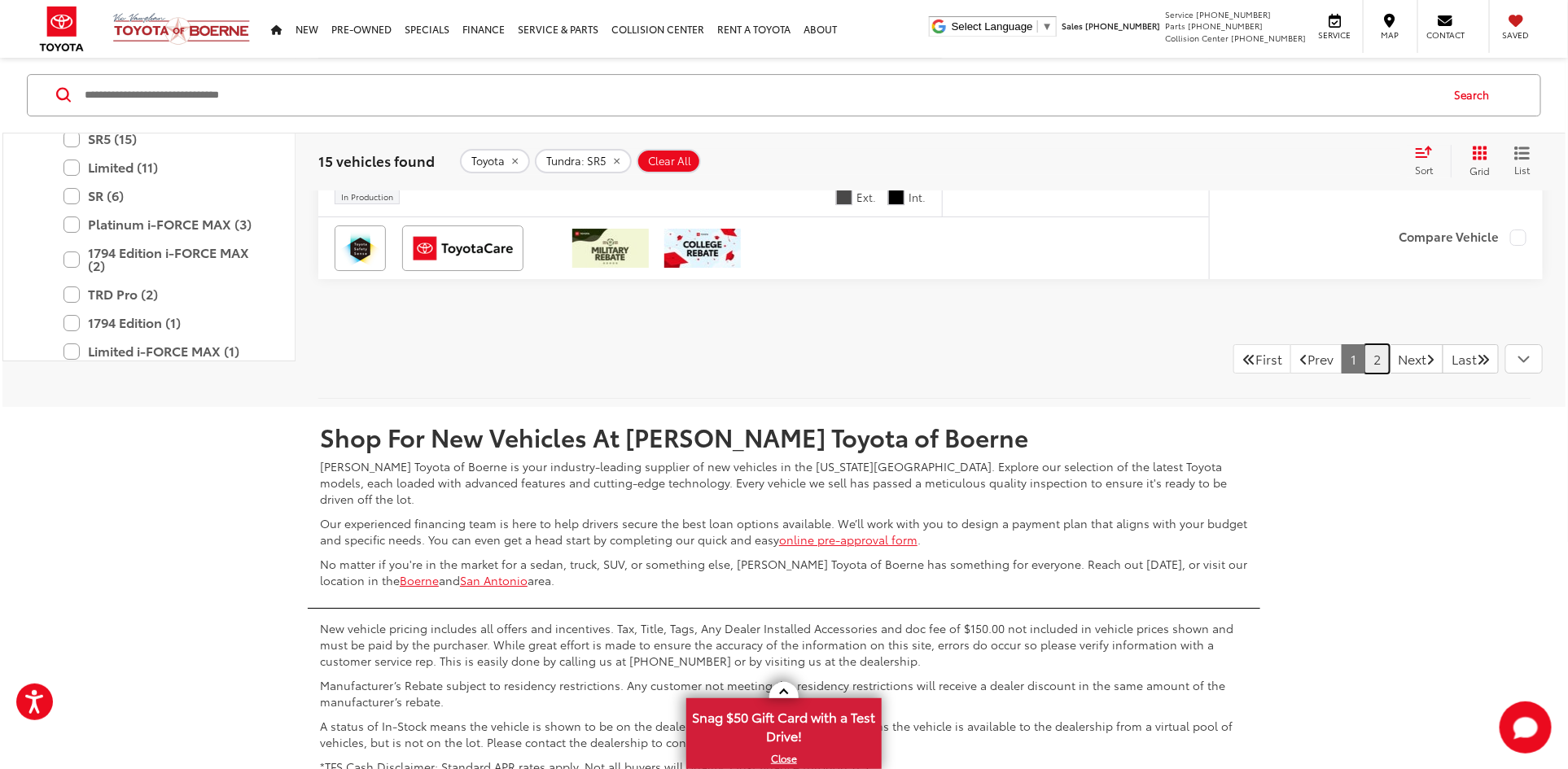
click at [1364, 350] on link "2" at bounding box center [1377, 358] width 25 height 29
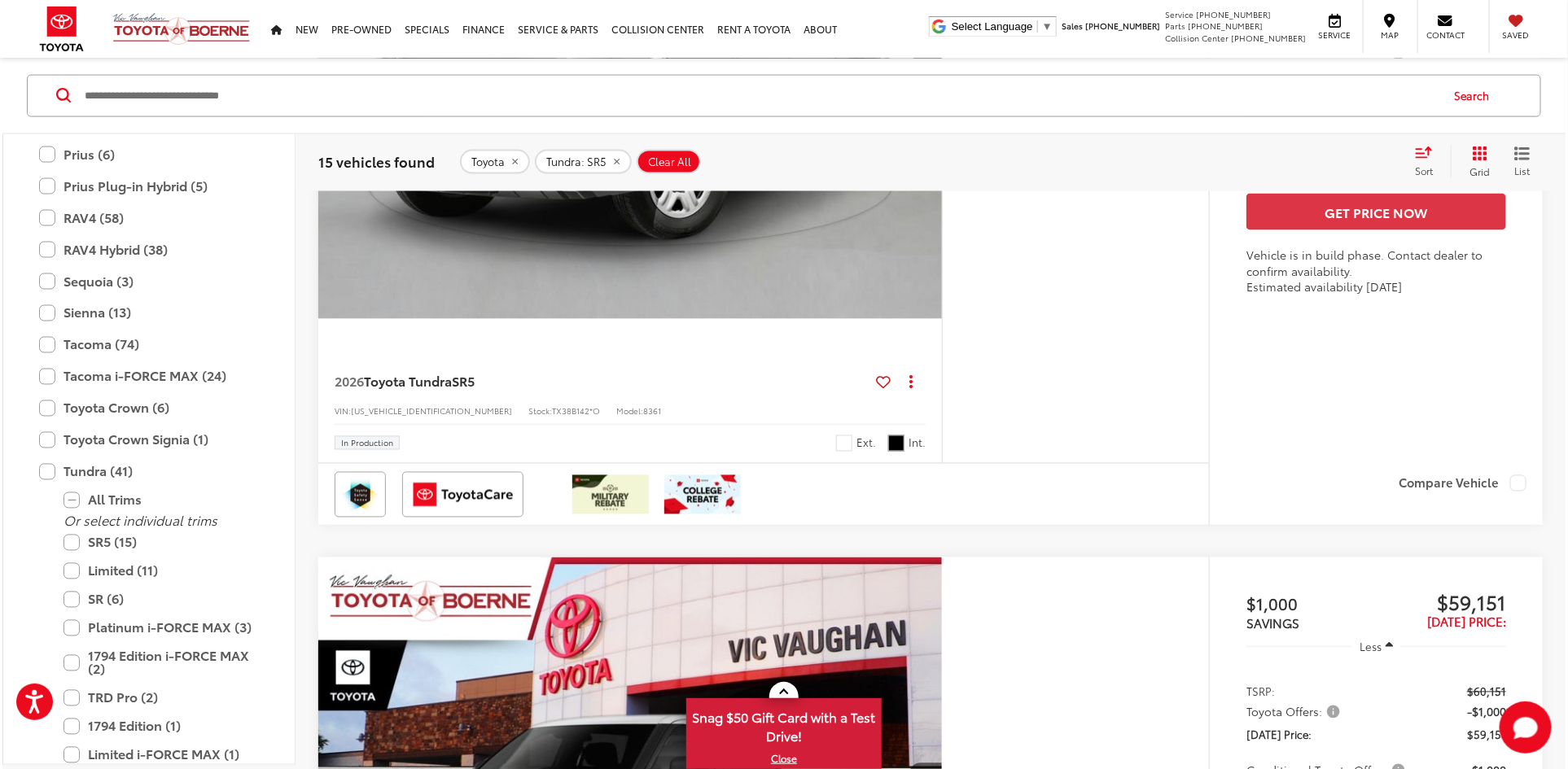
scroll to position [995, 0]
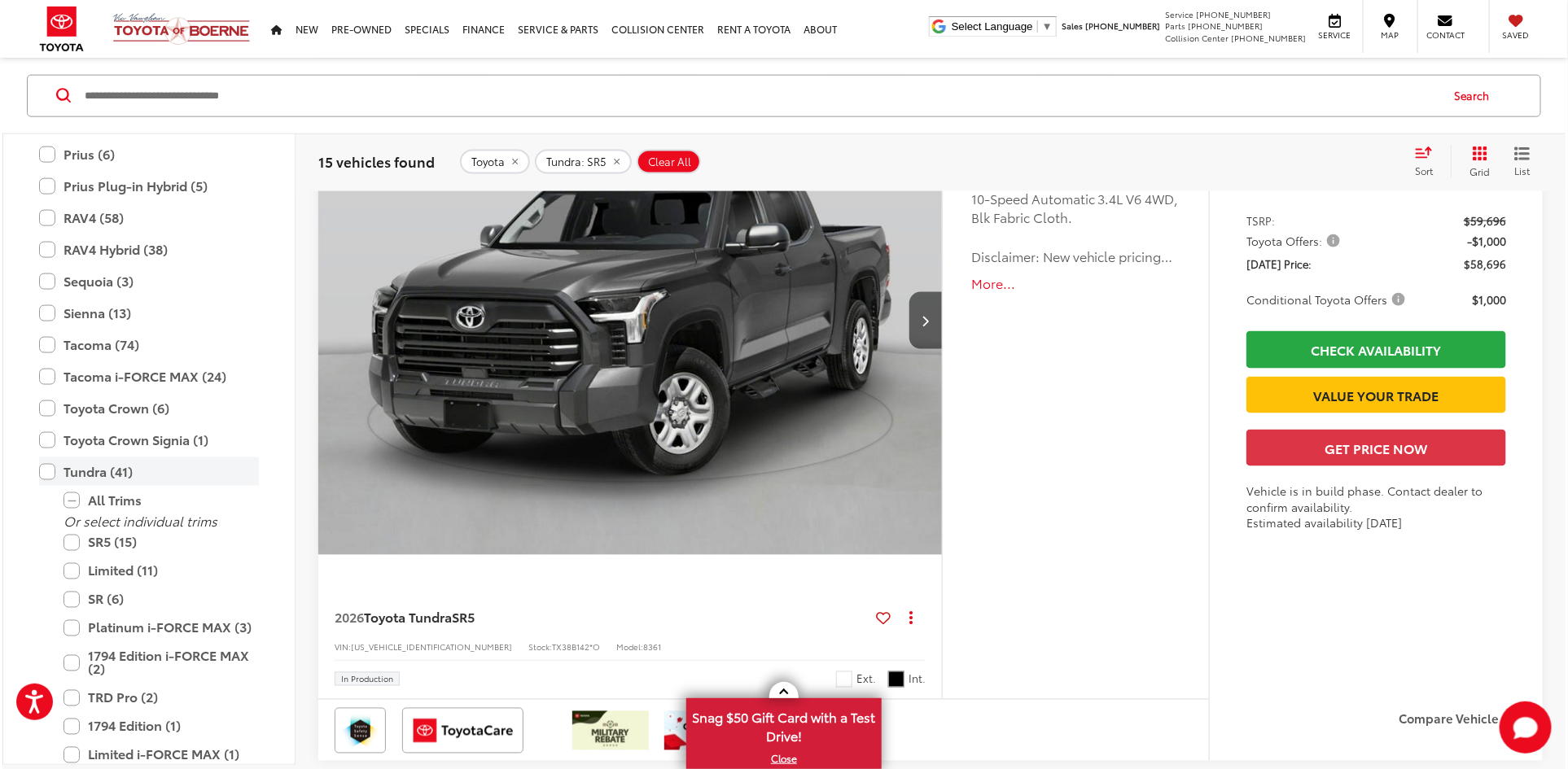
click at [44, 472] on label "Tundra (41)" at bounding box center [149, 472] width 220 height 28
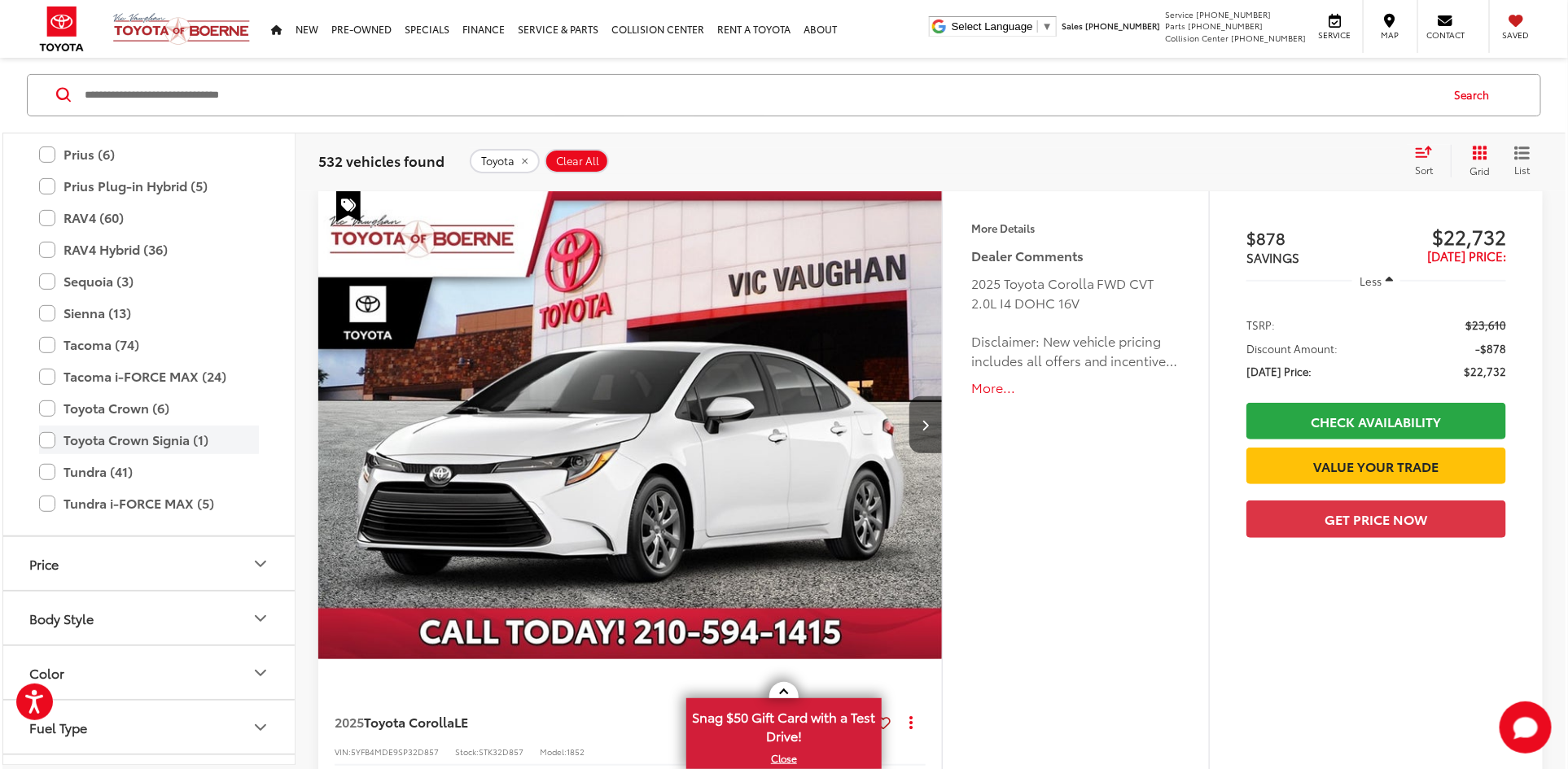
scroll to position [180, 0]
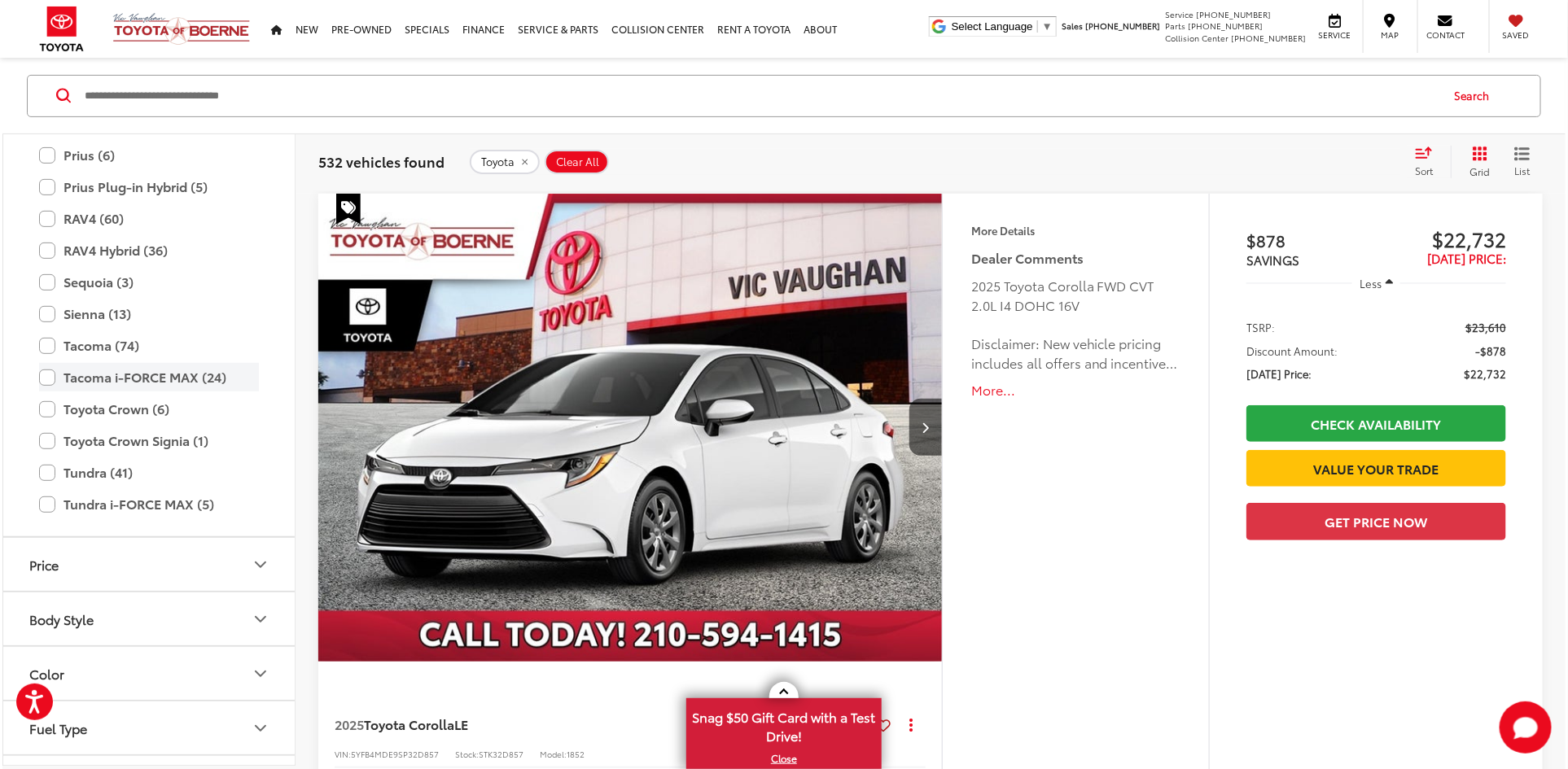
click at [47, 375] on label "Tacoma i-FORCE MAX (24)" at bounding box center [149, 377] width 220 height 28
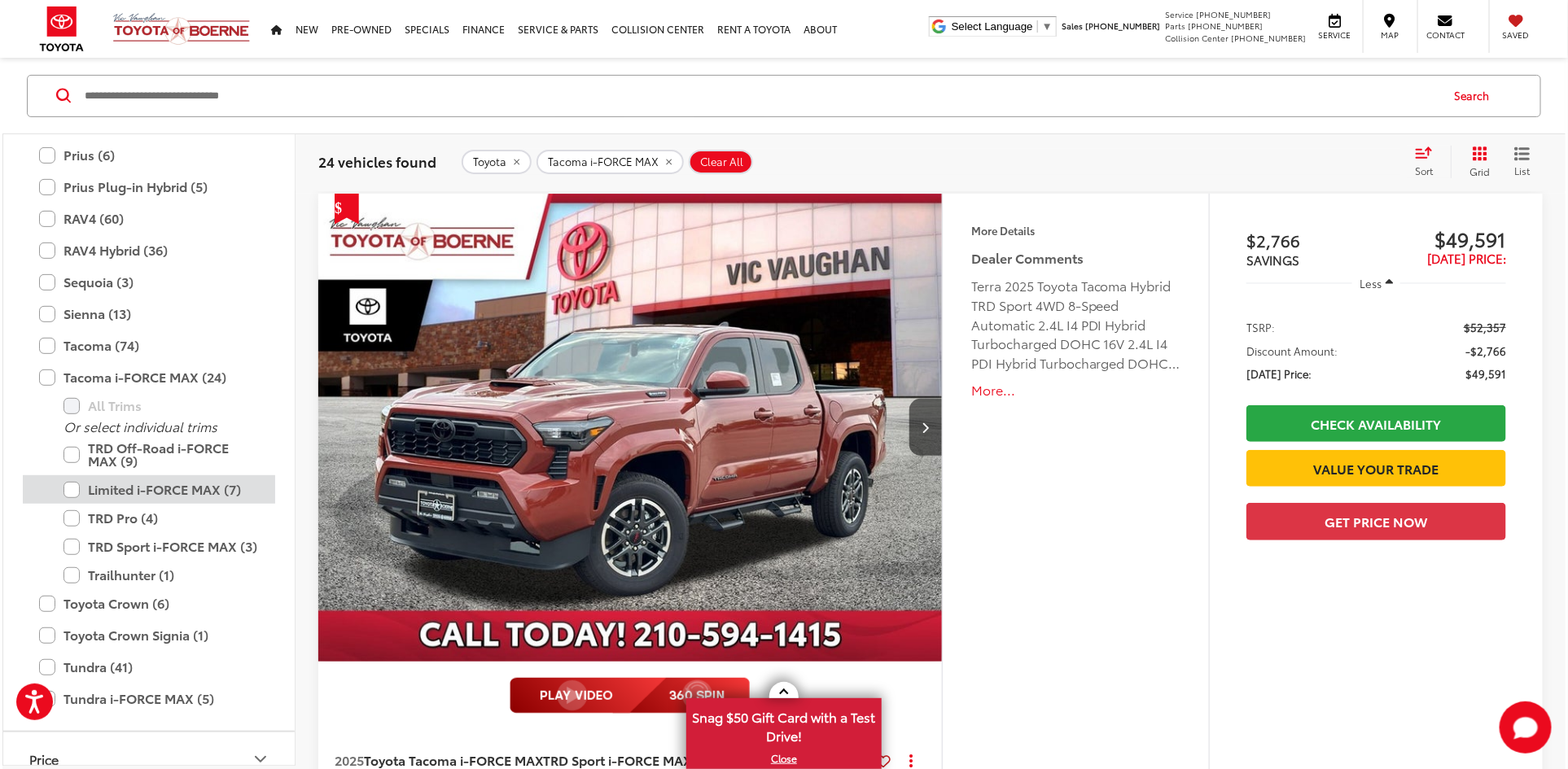
click at [132, 483] on label "Limited i-FORCE MAX (7)" at bounding box center [161, 490] width 196 height 28
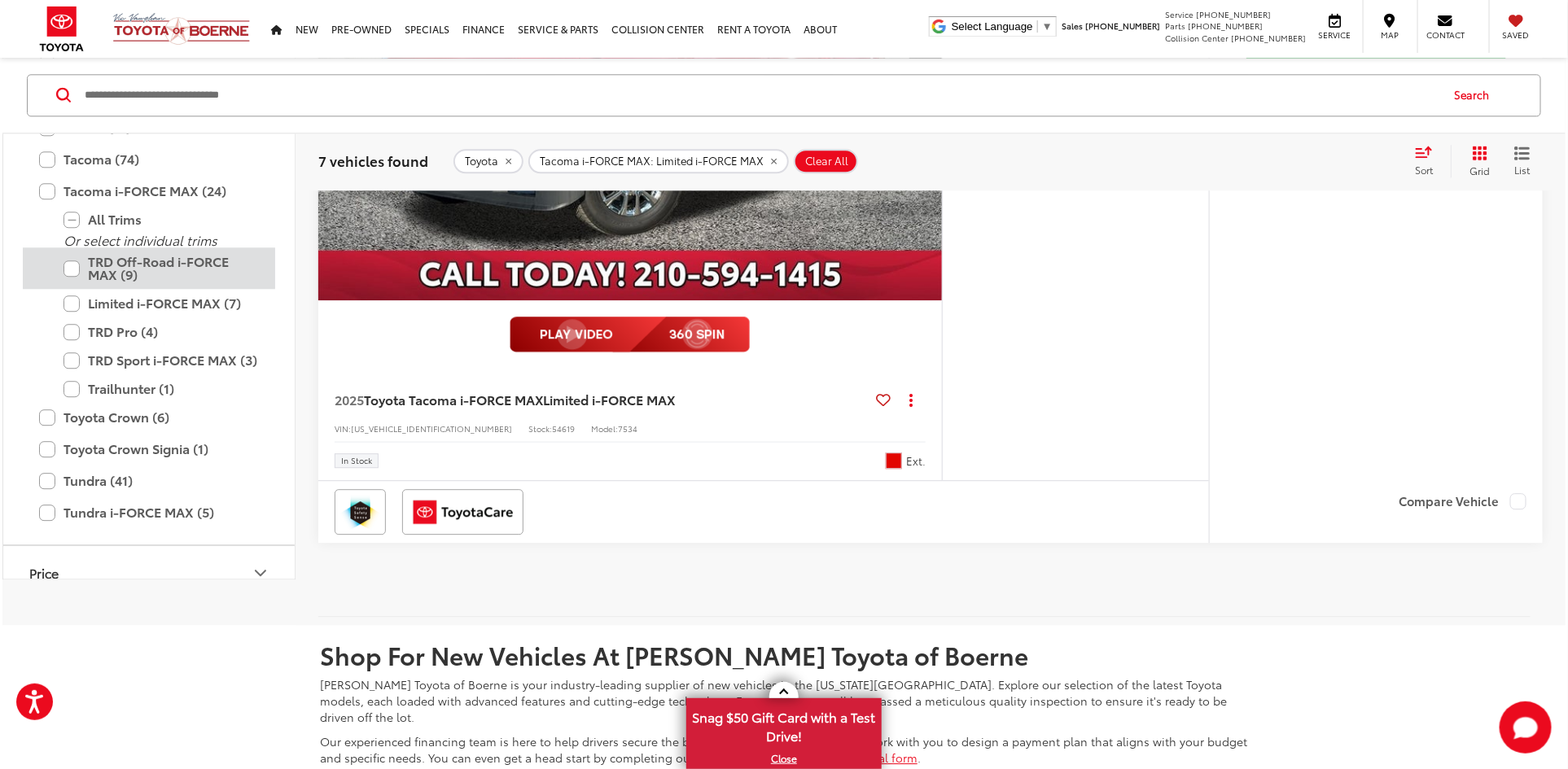
scroll to position [4842, 0]
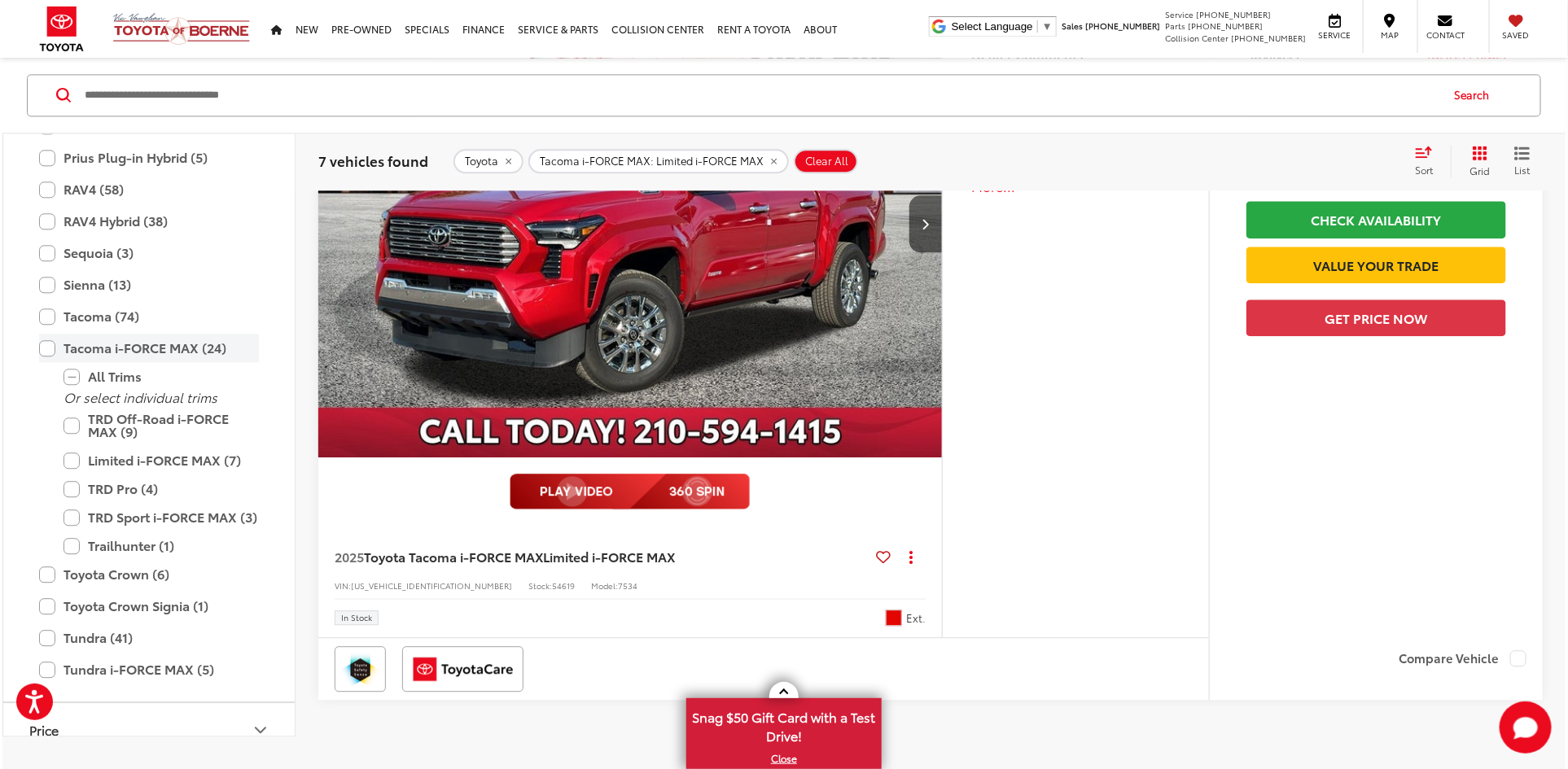
click at [45, 342] on label "Tacoma i-FORCE MAX (24)" at bounding box center [149, 348] width 220 height 28
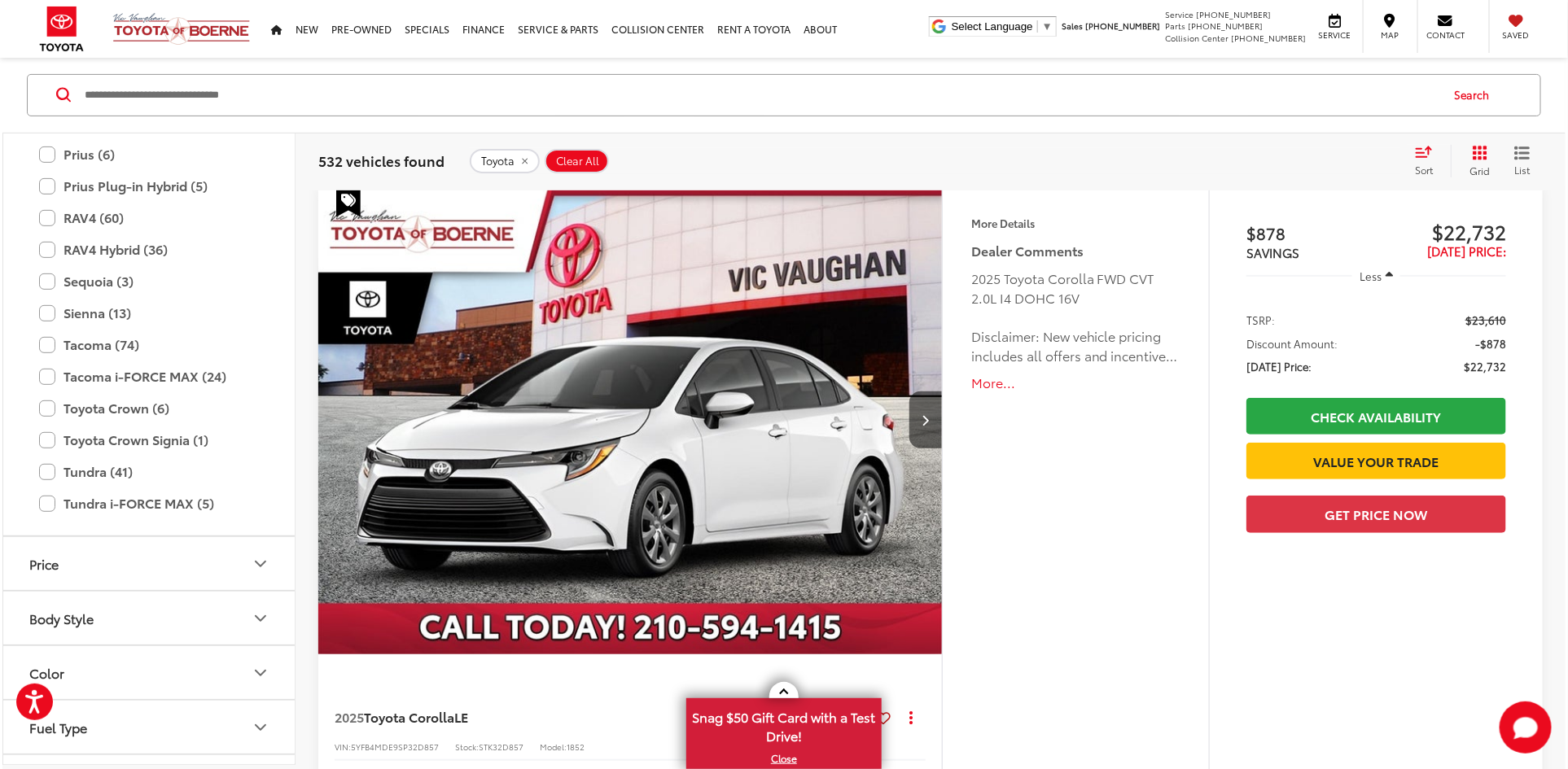
scroll to position [180, 0]
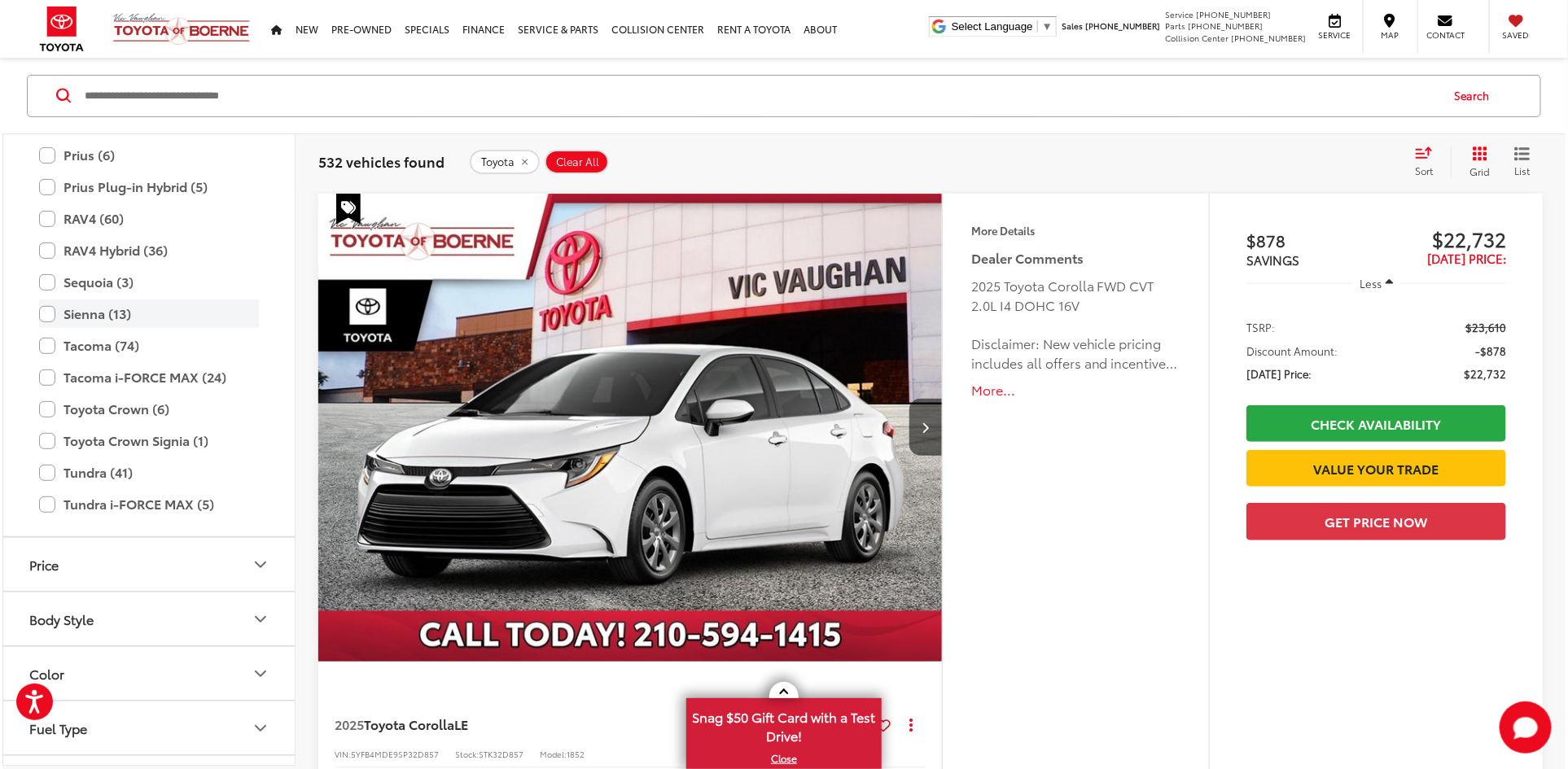
click at [45, 312] on label "Sienna (13)" at bounding box center [149, 314] width 220 height 28
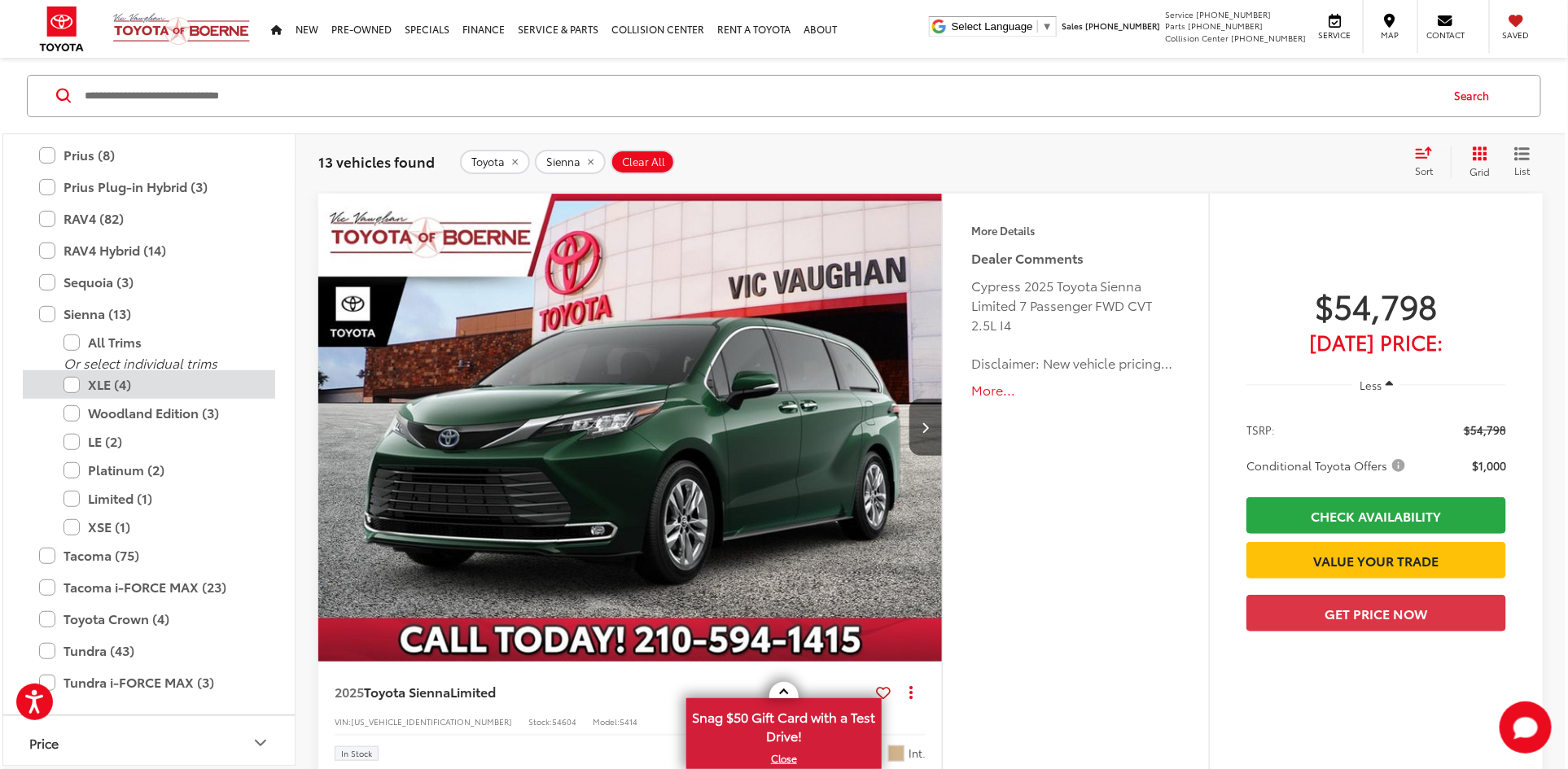
click at [76, 380] on label "XLE (4)" at bounding box center [161, 385] width 196 height 28
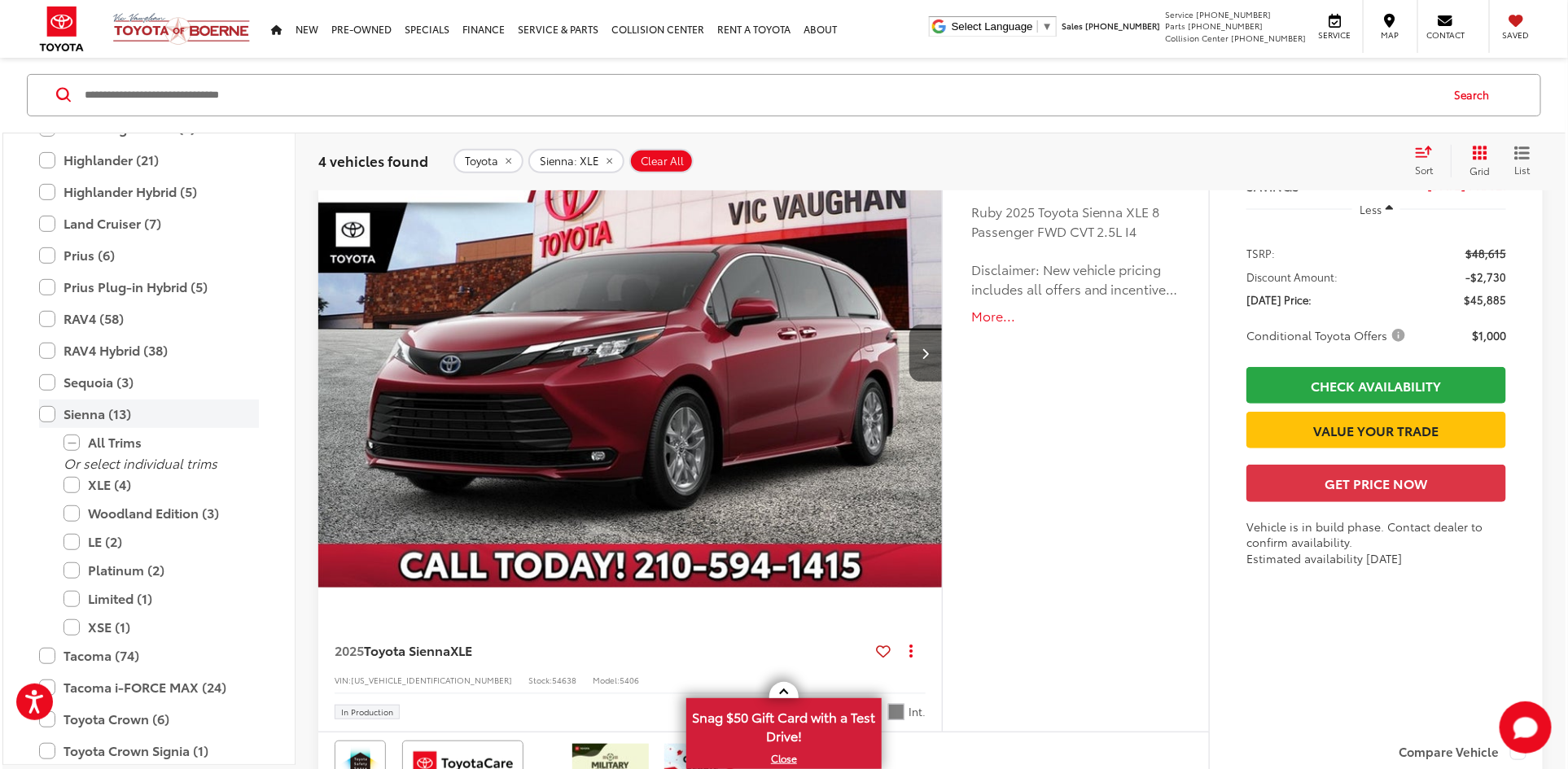
scroll to position [498, 0]
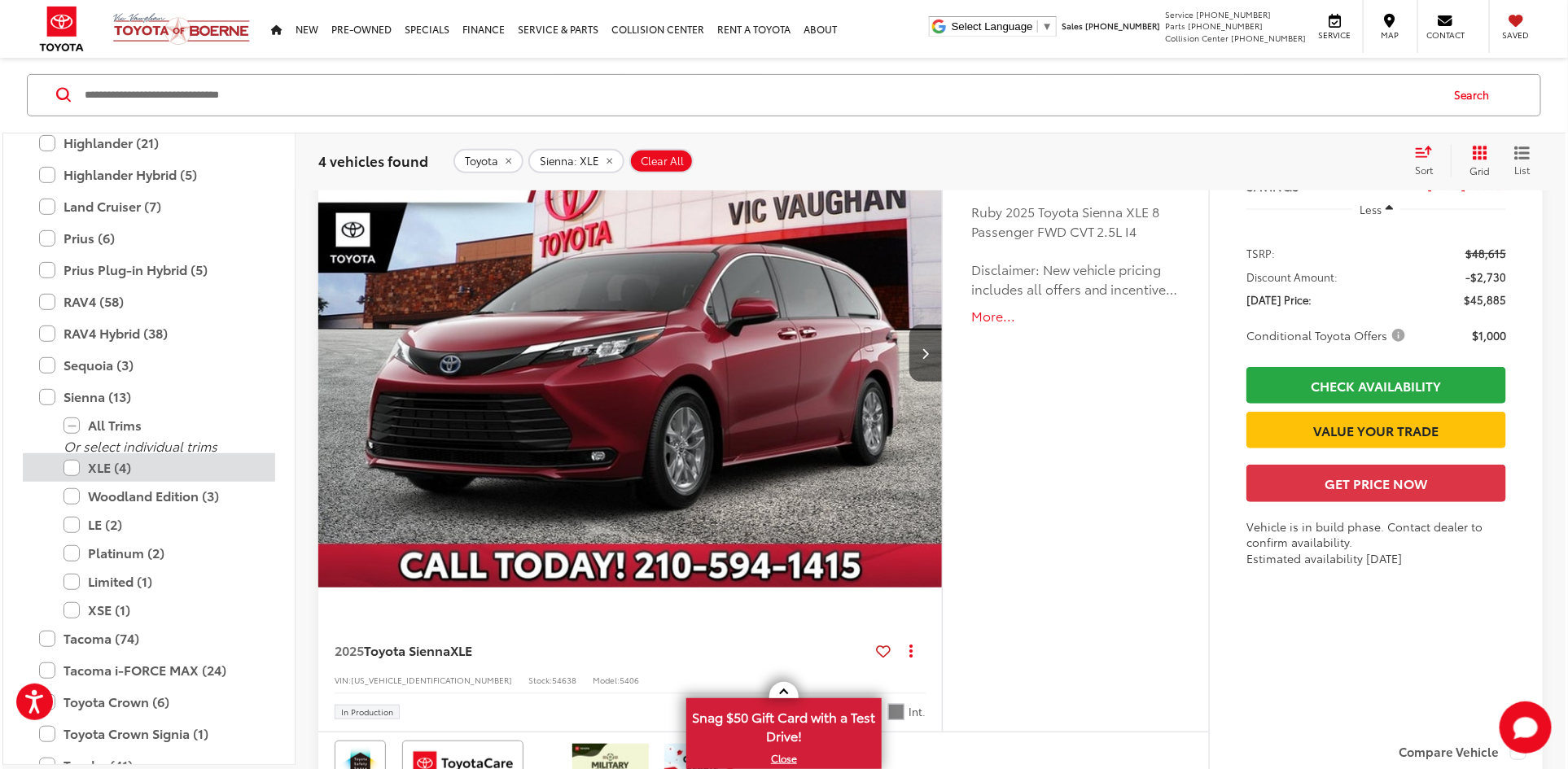
click at [73, 468] on label "XLE (4)" at bounding box center [161, 468] width 196 height 28
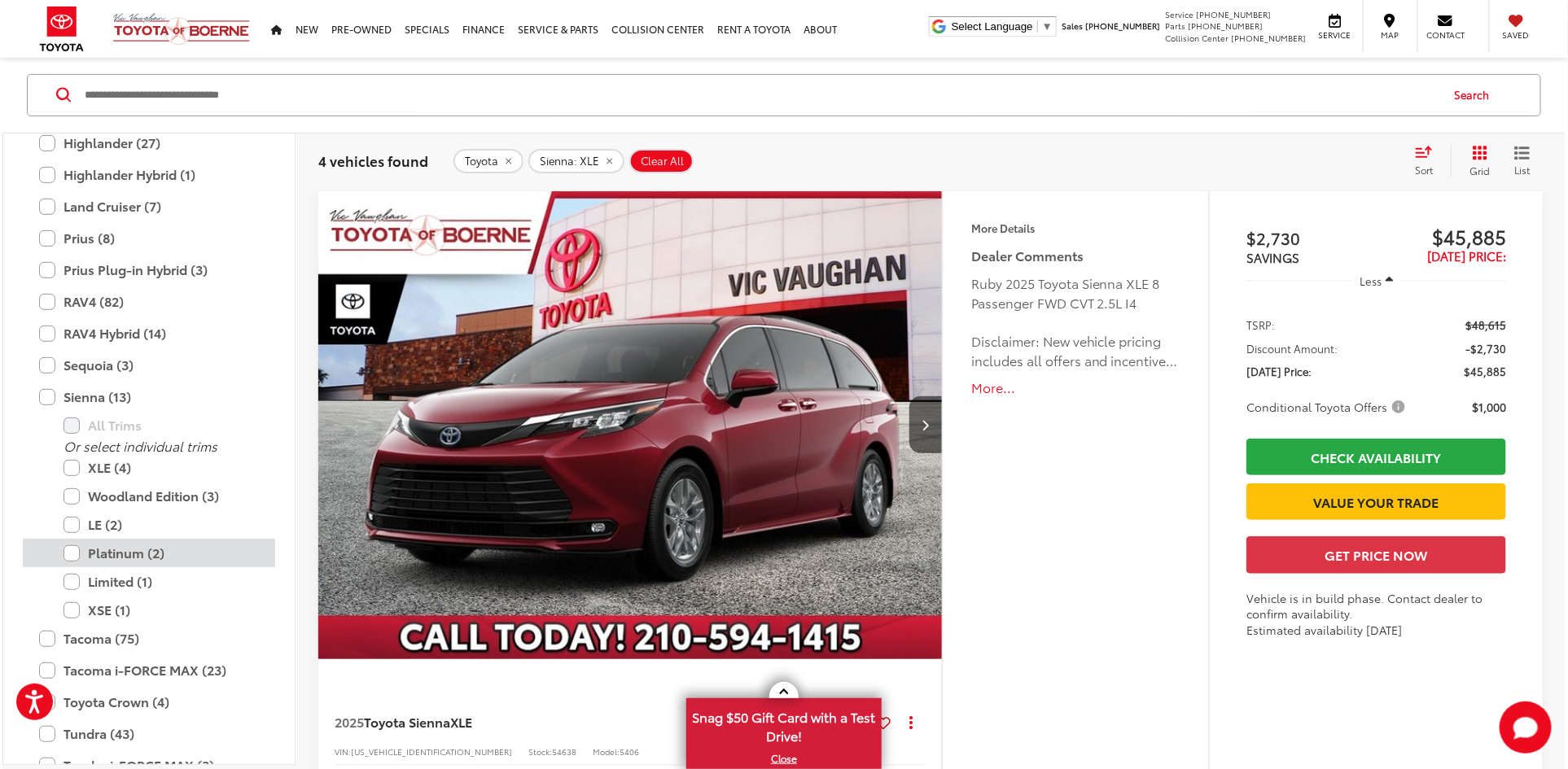
scroll to position [180, 0]
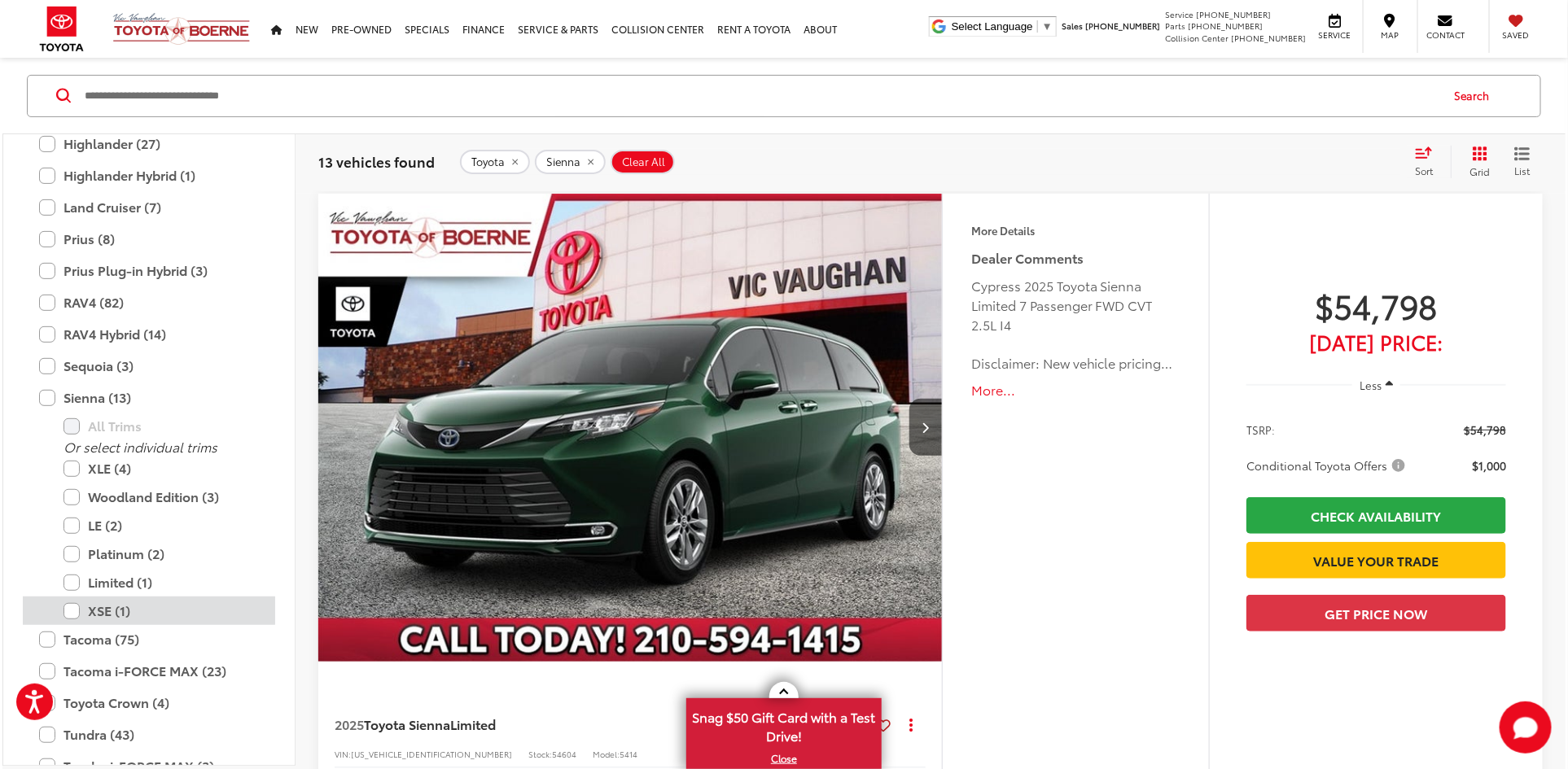
click at [72, 608] on label "XSE (1)" at bounding box center [161, 611] width 196 height 28
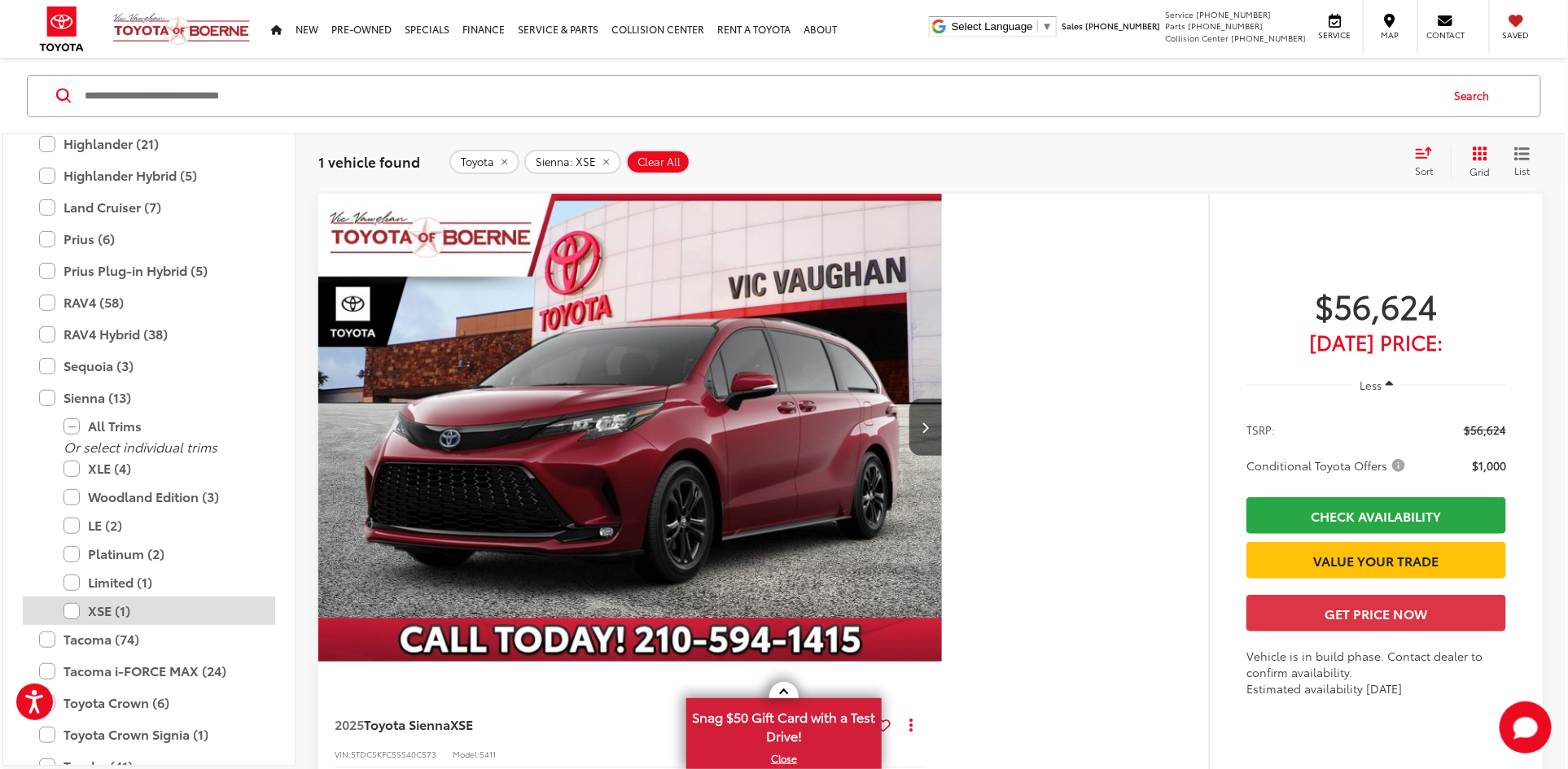
click at [72, 609] on label "XSE (1)" at bounding box center [161, 611] width 196 height 28
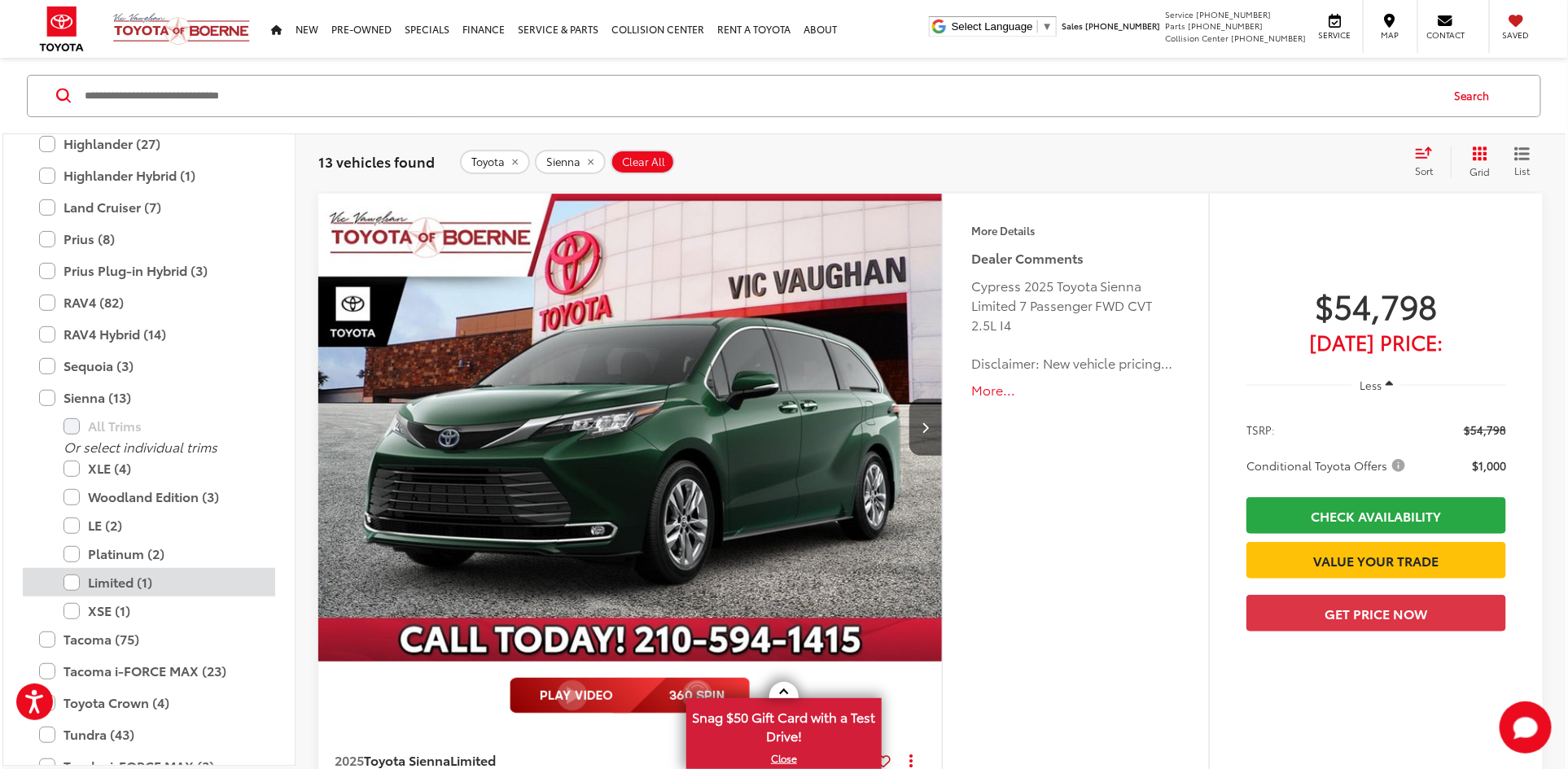
click at [71, 573] on label "Limited (1)" at bounding box center [161, 582] width 196 height 28
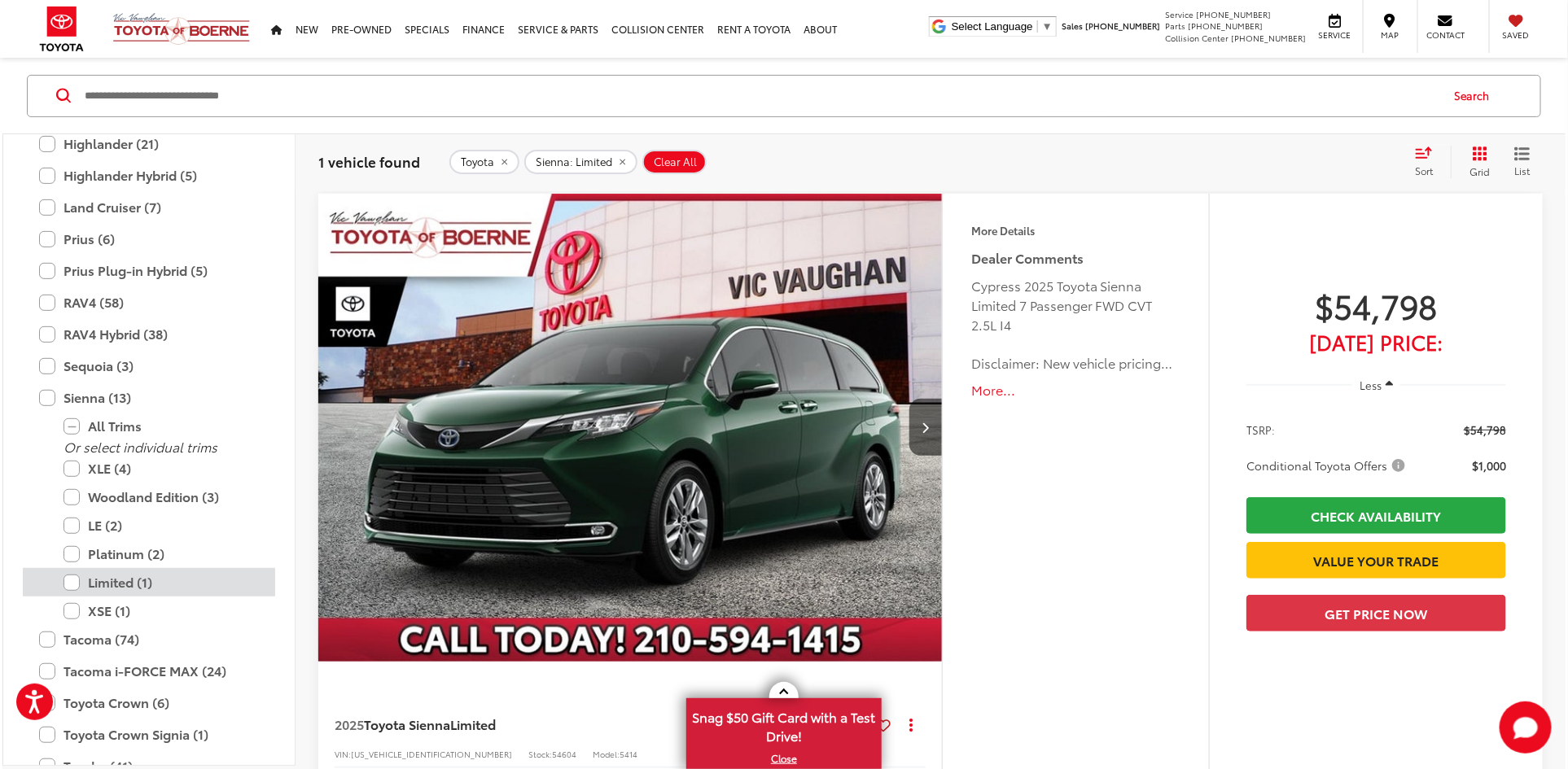
click at [71, 573] on label "Limited (1)" at bounding box center [161, 582] width 196 height 28
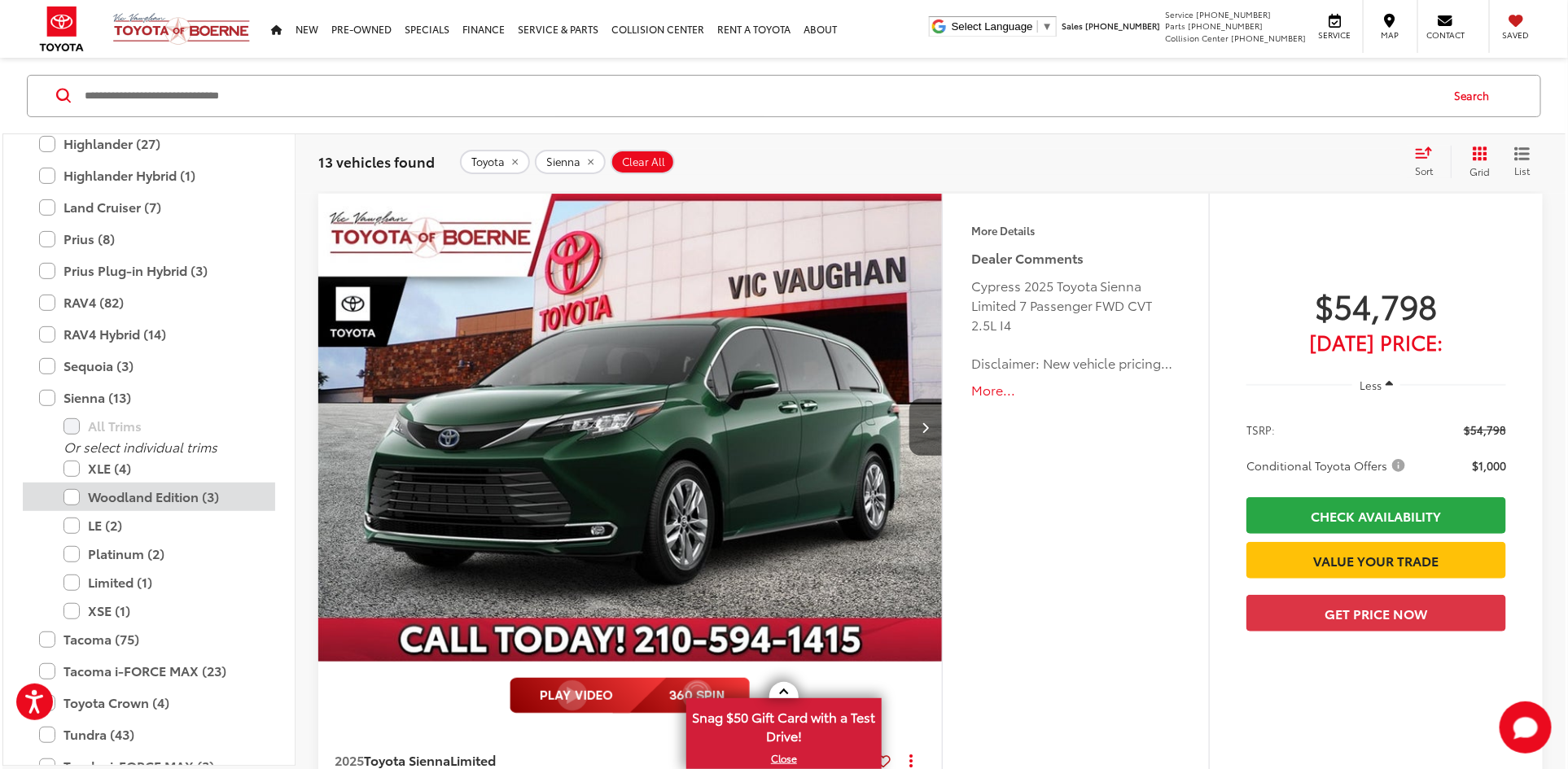
click at [68, 503] on label "Woodland Edition (3)" at bounding box center [161, 497] width 196 height 28
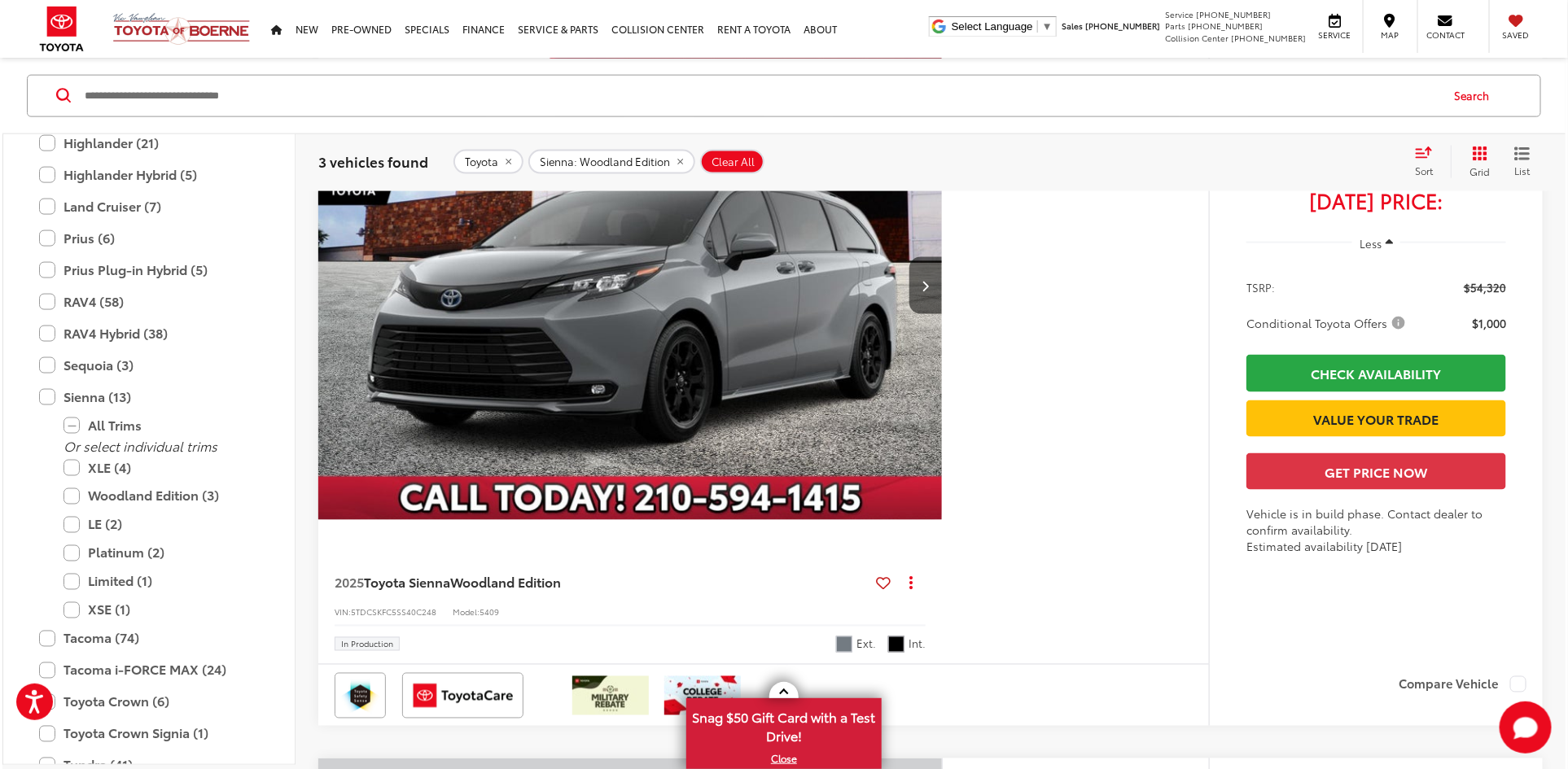
scroll to position [1069, 0]
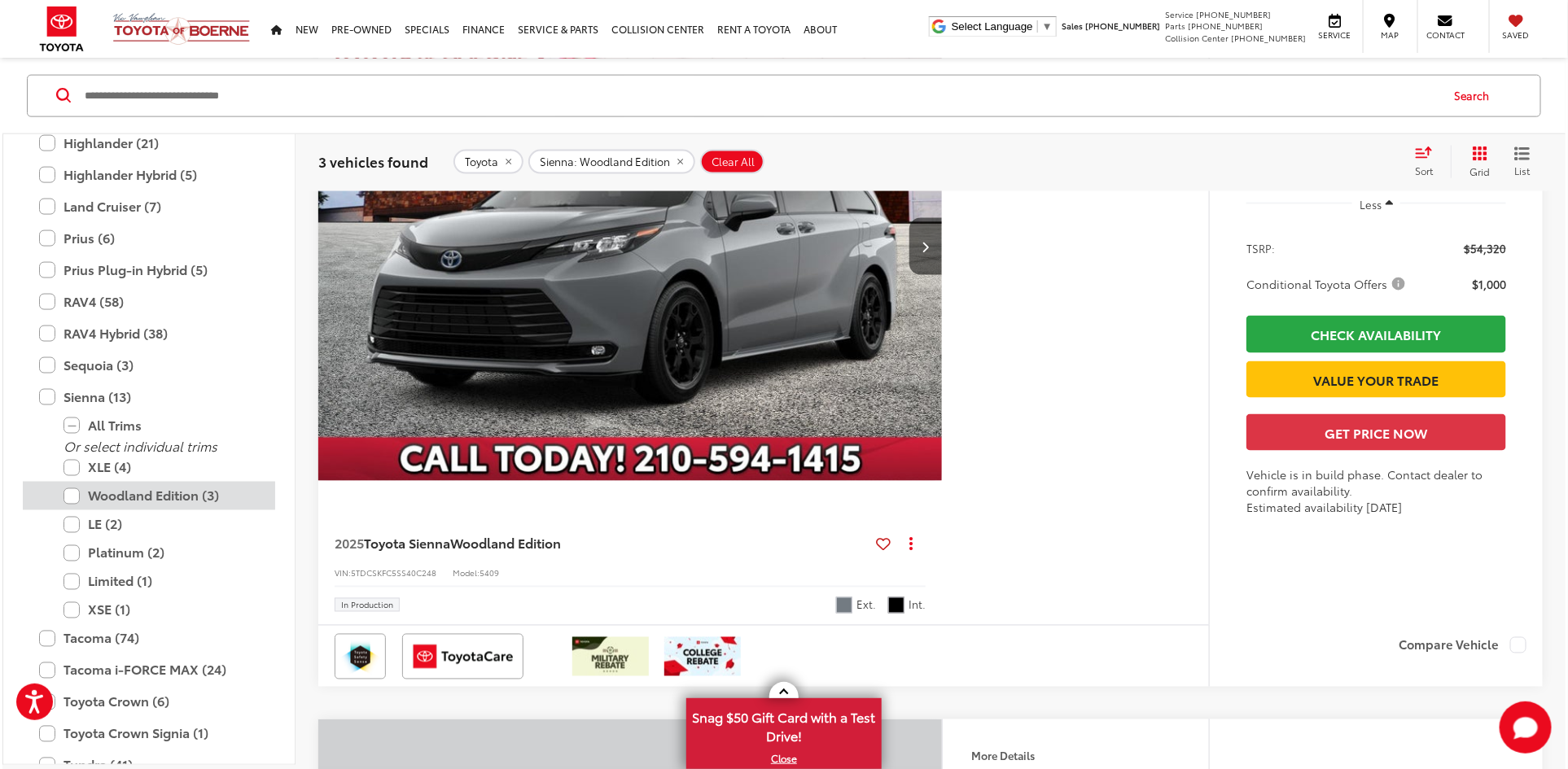
click at [73, 494] on label "Woodland Edition (3)" at bounding box center [161, 496] width 196 height 28
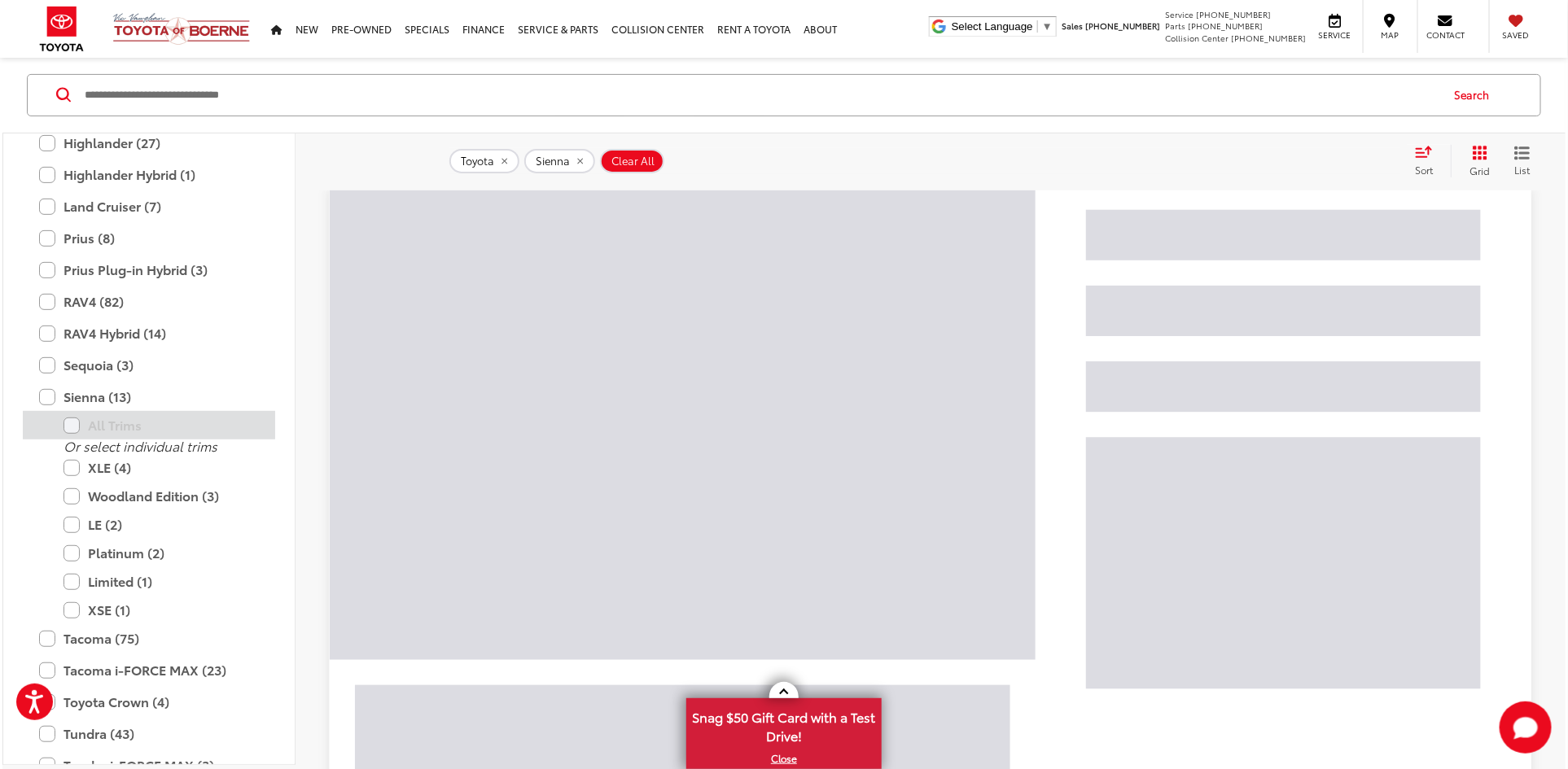
scroll to position [180, 0]
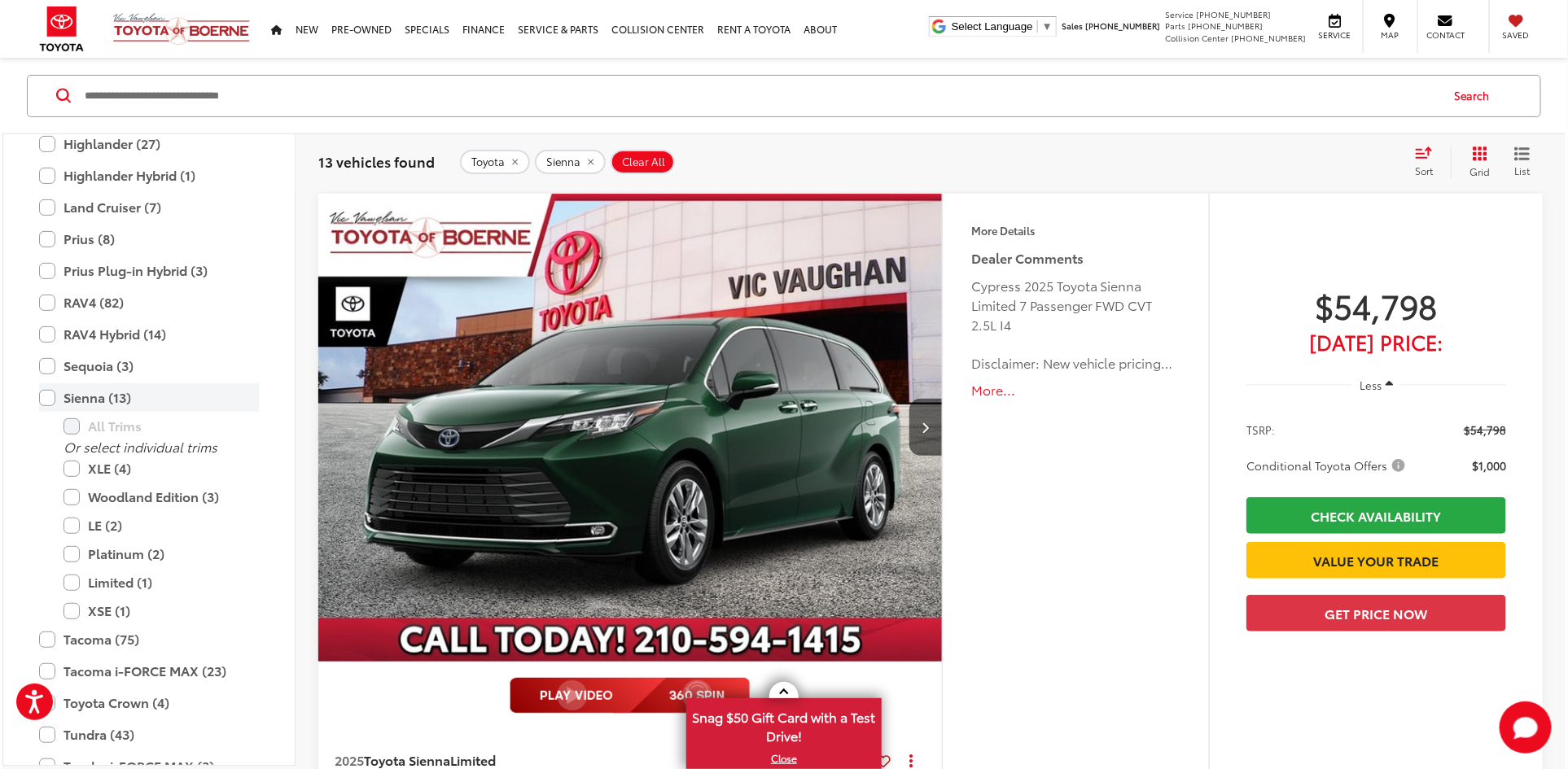
click at [48, 393] on label "Sienna (13)" at bounding box center [149, 397] width 220 height 28
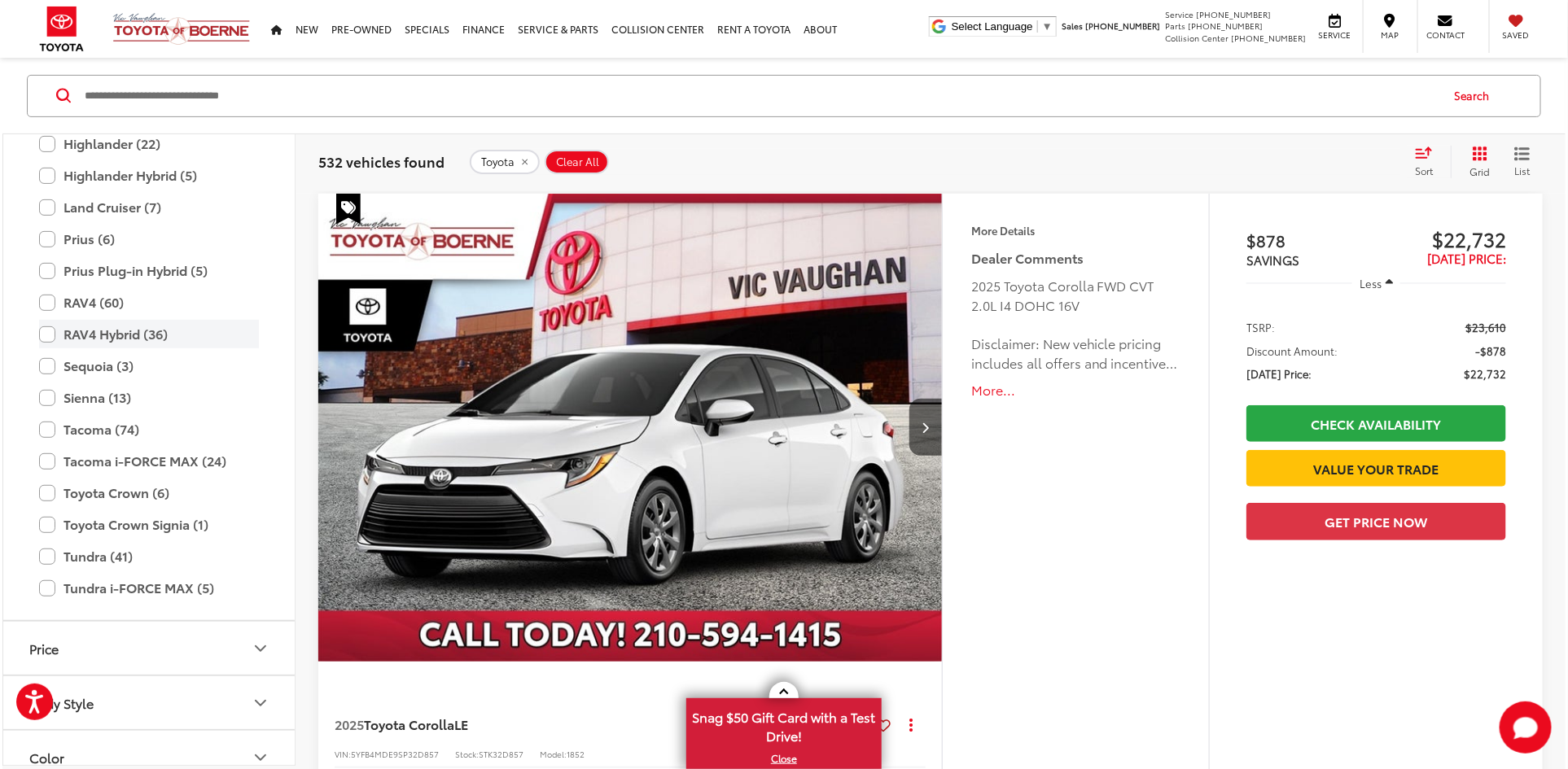
click at [42, 332] on label "RAV4 Hybrid (36)" at bounding box center [149, 334] width 220 height 28
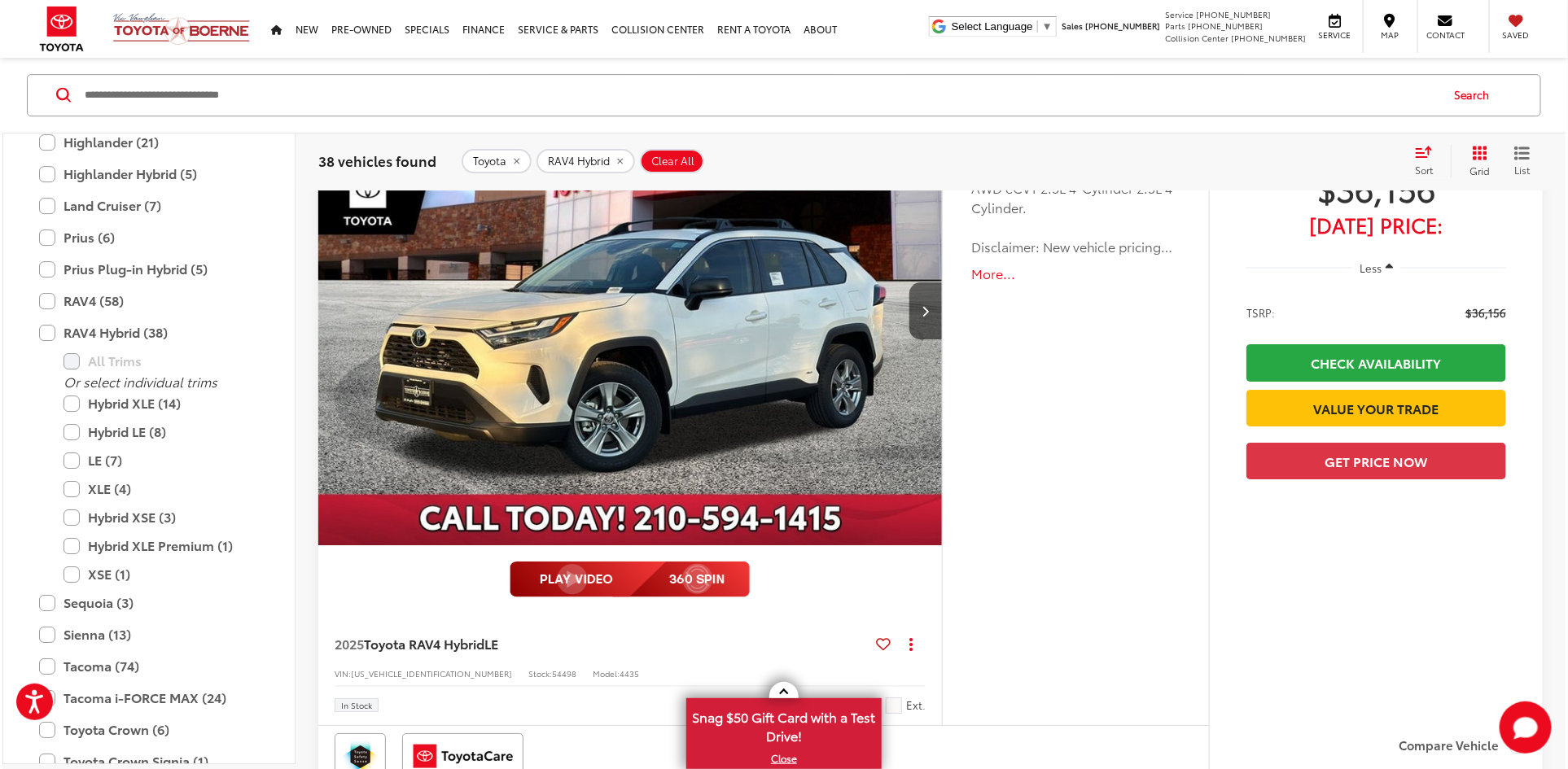
scroll to position [2845, 0]
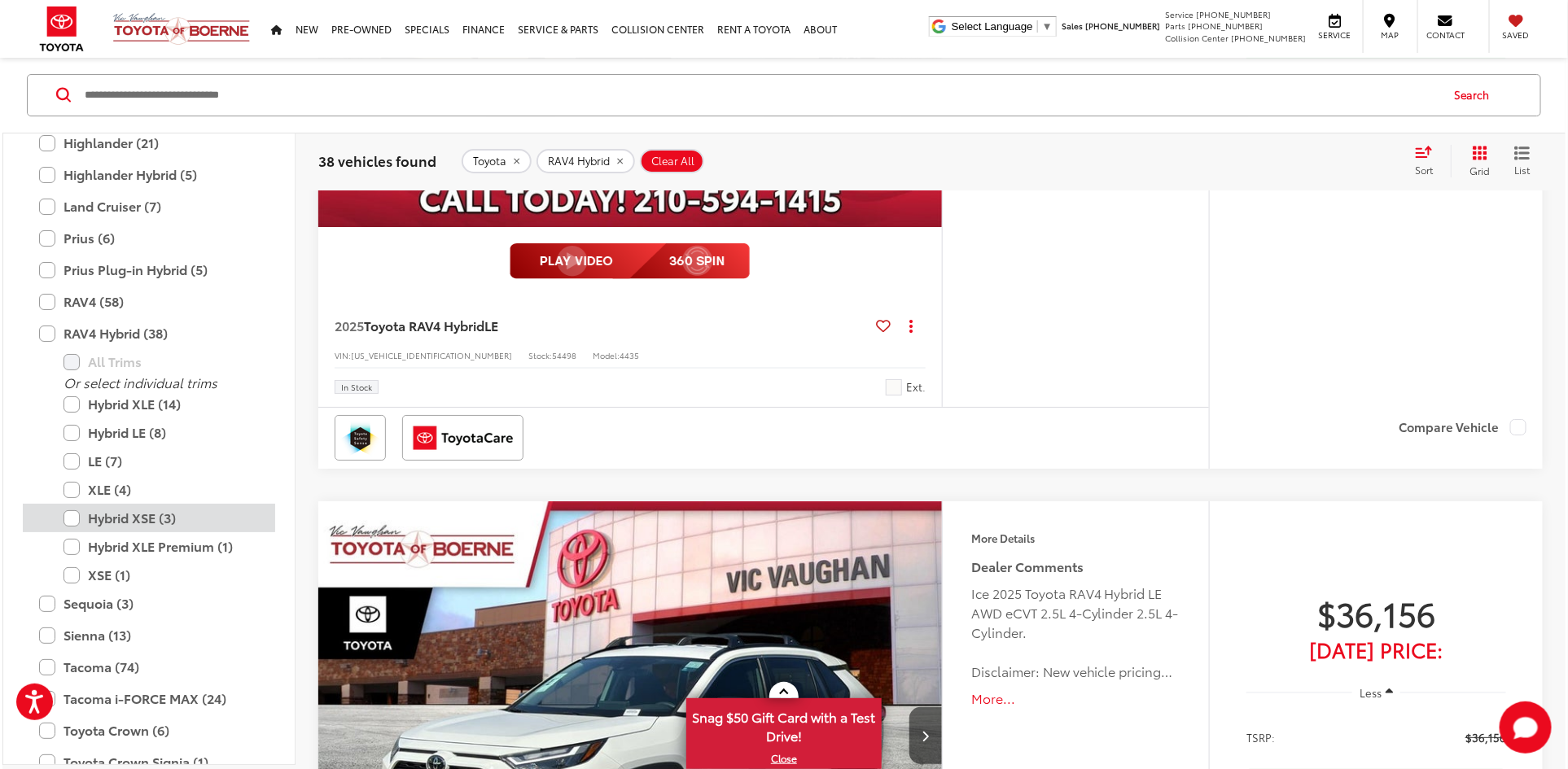
click at [107, 519] on label "Hybrid XSE (3)" at bounding box center [161, 518] width 196 height 28
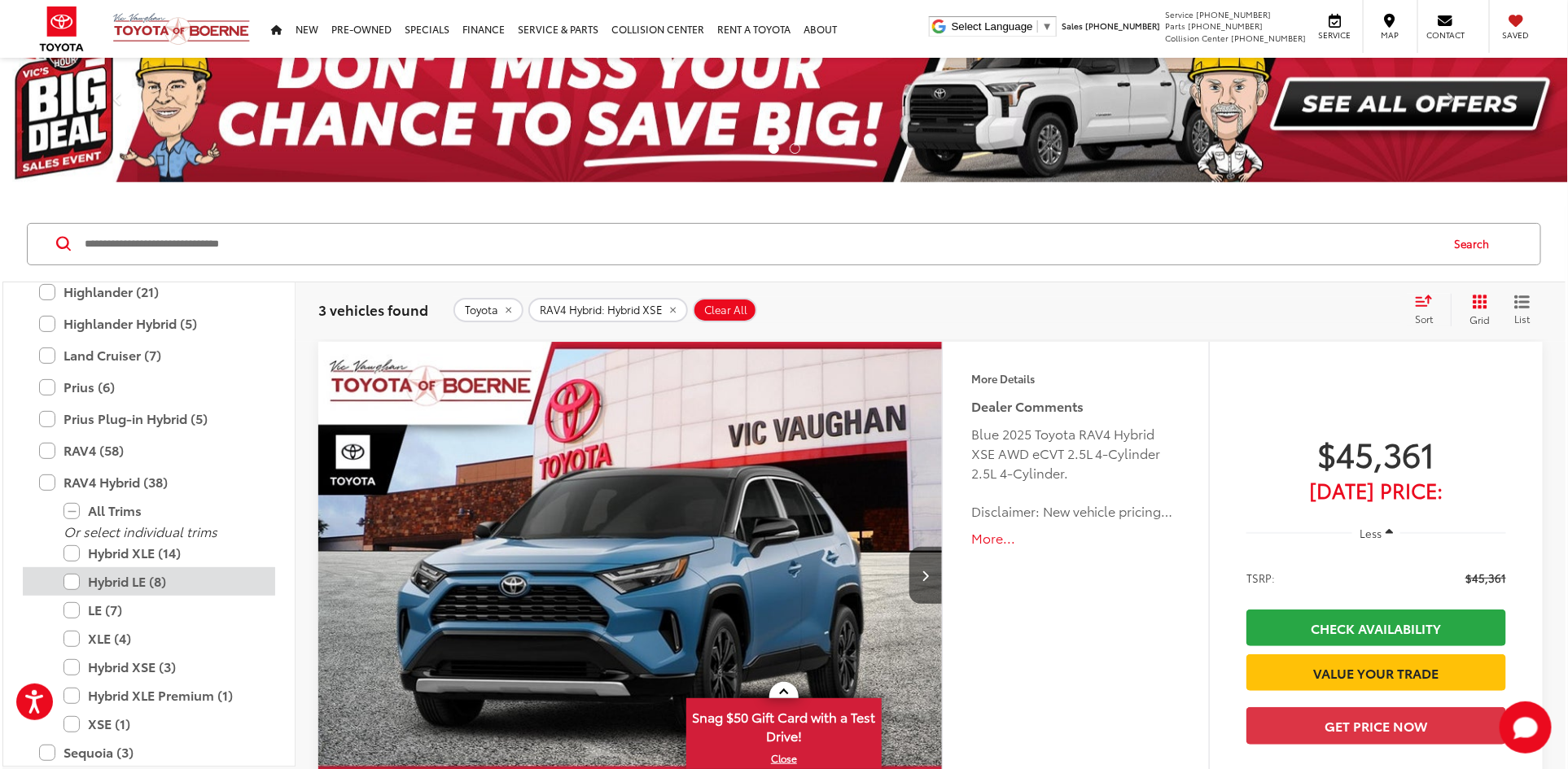
scroll to position [645, 0]
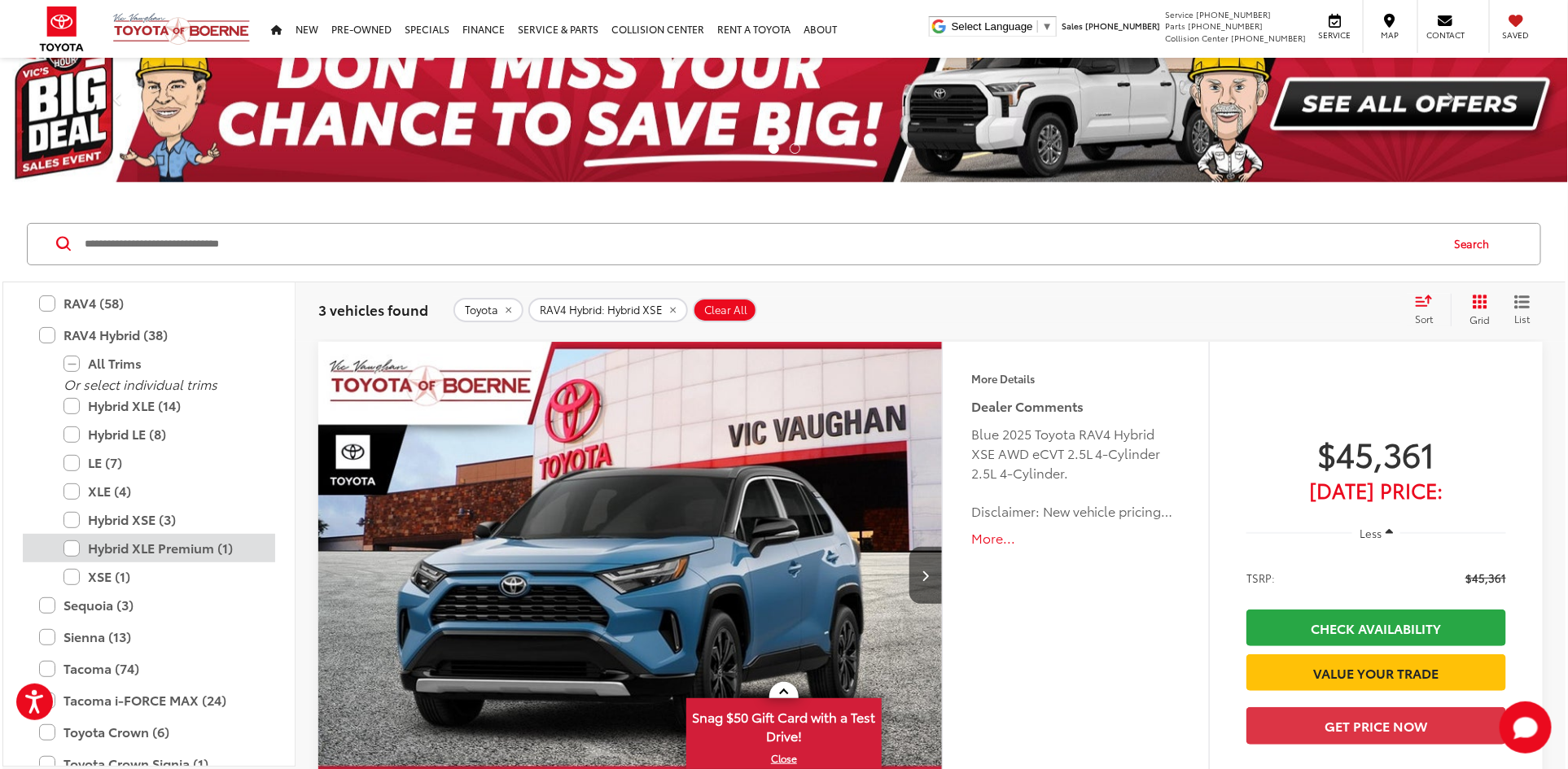
click at [136, 549] on label "Hybrid XLE Premium (1)" at bounding box center [161, 549] width 196 height 28
click at [129, 519] on label "Hybrid XSE (3)" at bounding box center [161, 520] width 196 height 28
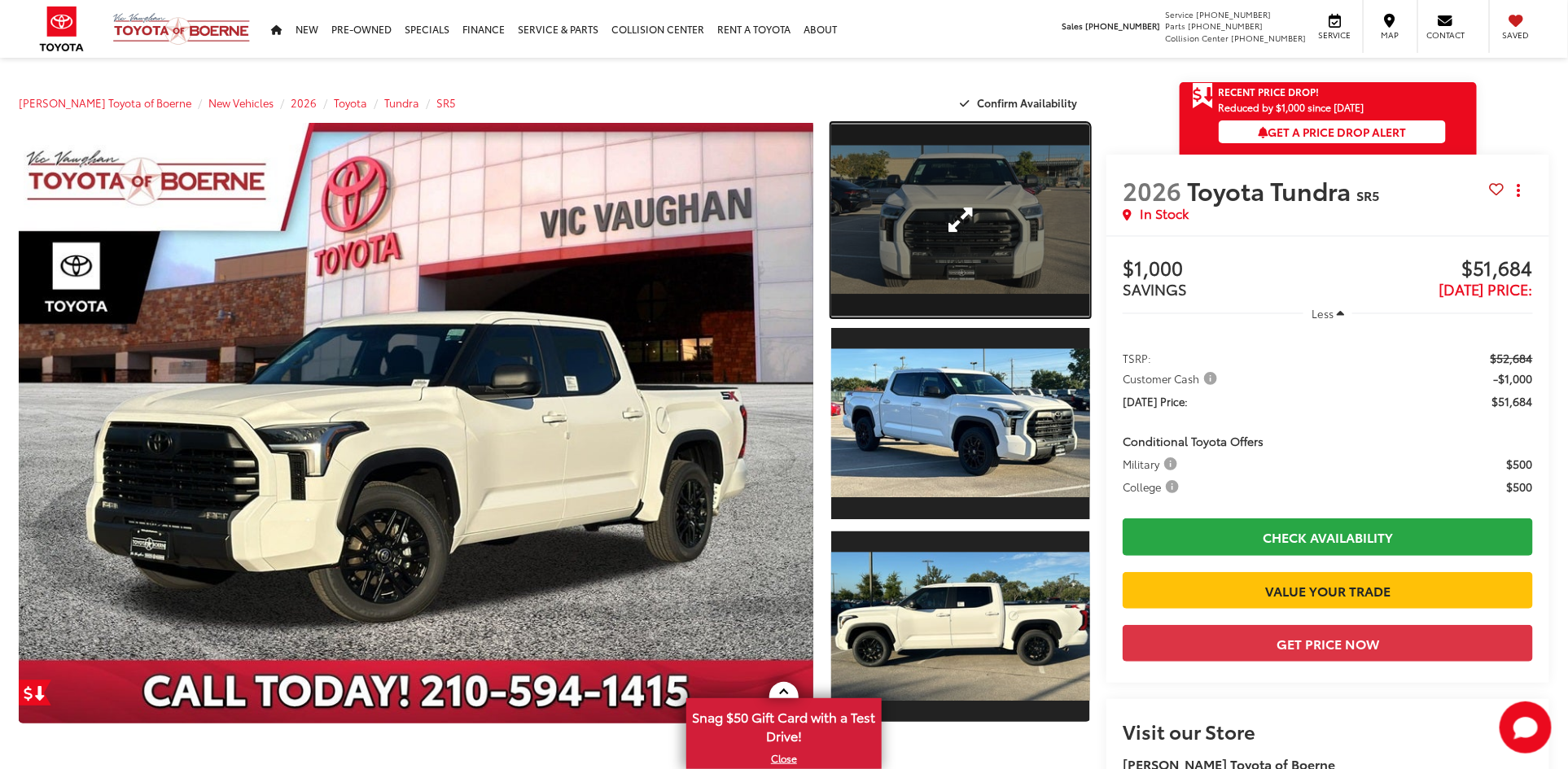
click at [880, 242] on link "Expand Photo 1" at bounding box center [961, 220] width 259 height 195
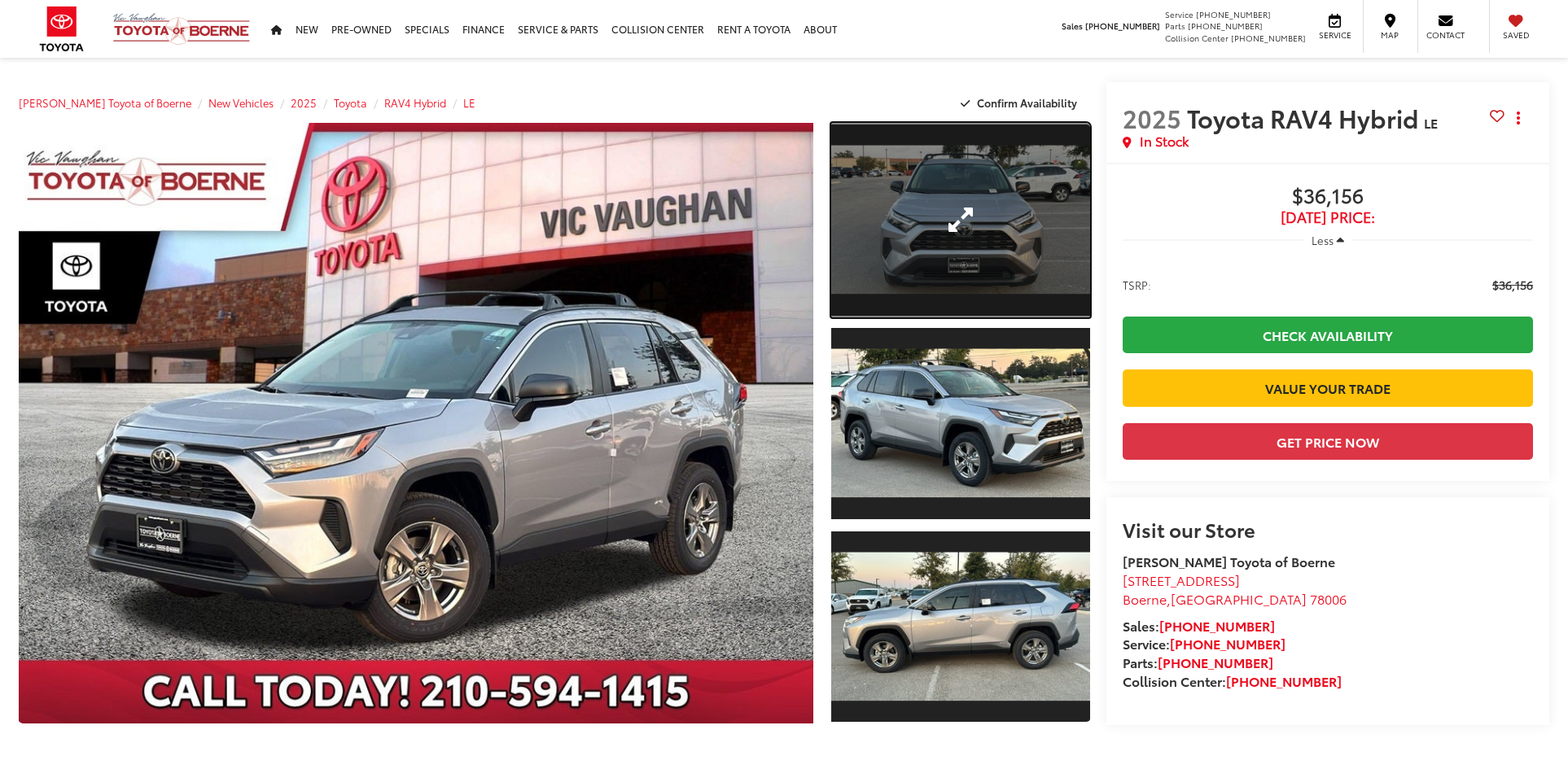
click at [925, 185] on link "Expand Photo 1" at bounding box center [961, 220] width 259 height 195
